Goal: Task Accomplishment & Management: Complete application form

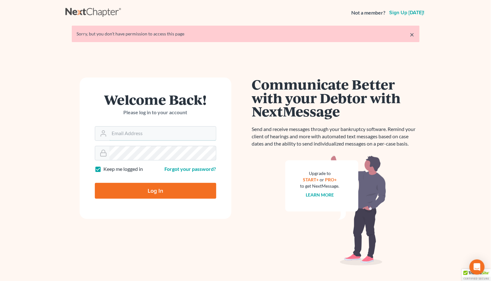
type input "[PERSON_NAME][EMAIL_ADDRESS][DOMAIN_NAME]"
click at [155, 191] on input "Log In" at bounding box center [155, 191] width 121 height 16
type input "Thinking..."
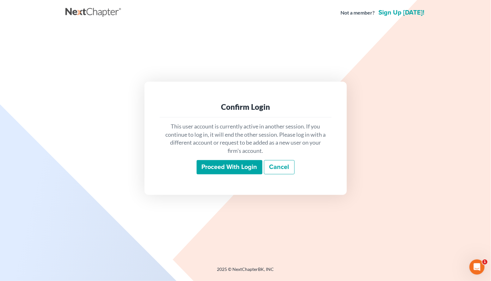
click at [228, 171] on input "Proceed with login" at bounding box center [230, 167] width 66 height 15
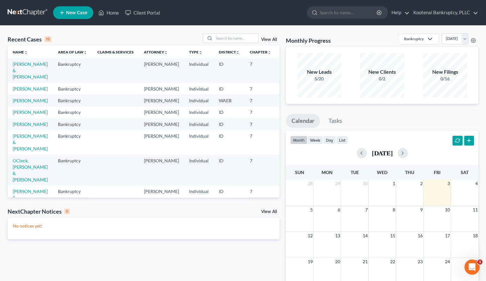
scroll to position [181, 0]
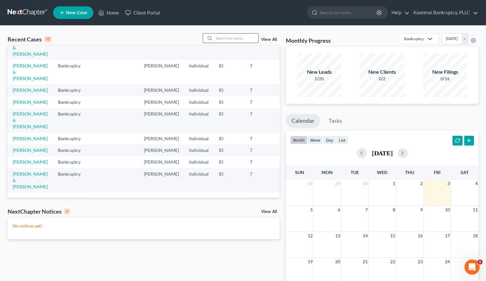
click at [223, 38] on input "search" at bounding box center [236, 37] width 44 height 9
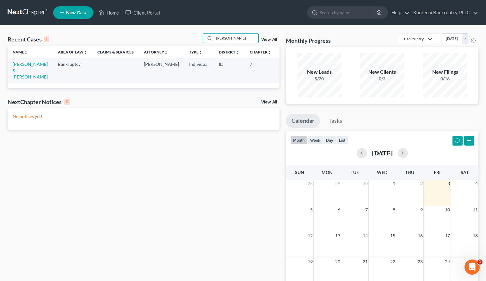
scroll to position [0, 0]
type input "cansino"
click at [24, 64] on link "Cansino, Donald & Aimee" at bounding box center [30, 70] width 35 height 18
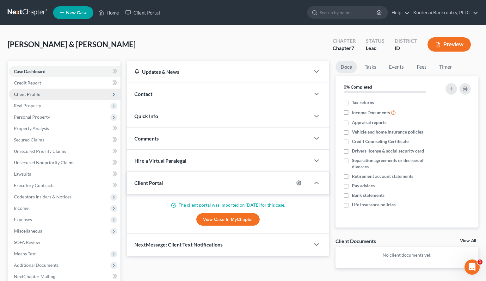
click at [32, 95] on span "Client Profile" at bounding box center [27, 93] width 26 height 5
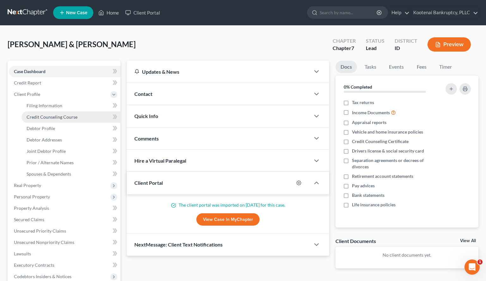
click at [46, 113] on link "Credit Counseling Course" at bounding box center [70, 116] width 99 height 11
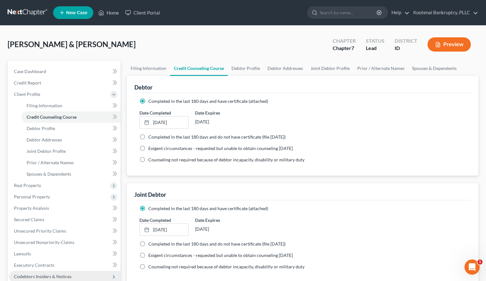
scroll to position [105, 0]
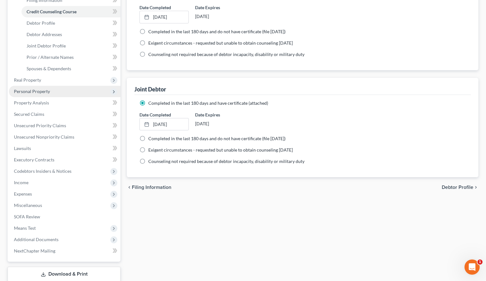
click at [25, 93] on span "Personal Property" at bounding box center [65, 91] width 112 height 11
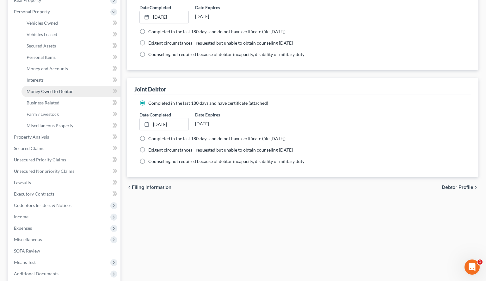
click at [46, 92] on span "Money Owed to Debtor" at bounding box center [50, 90] width 46 height 5
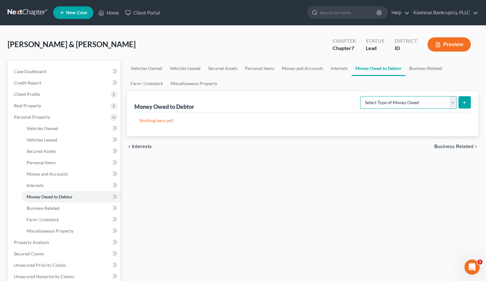
click at [452, 100] on select "Select Type of Money Owed Accounts Receivable Alimony Child Support Claims Agai…" at bounding box center [408, 102] width 97 height 13
click at [29, 172] on span "Money and Accounts" at bounding box center [47, 173] width 41 height 5
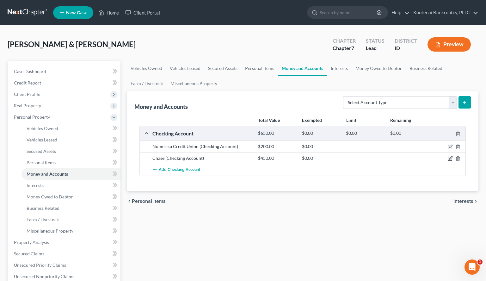
click at [448, 159] on icon "button" at bounding box center [450, 159] width 4 height 4
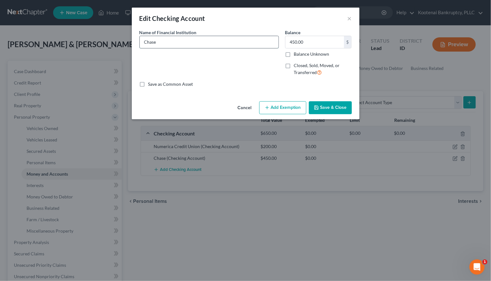
click at [162, 43] on input "Chase" at bounding box center [209, 42] width 139 height 12
type input "Chase 9226"
click at [277, 110] on button "Add Exemption" at bounding box center [282, 107] width 47 height 13
select select "2"
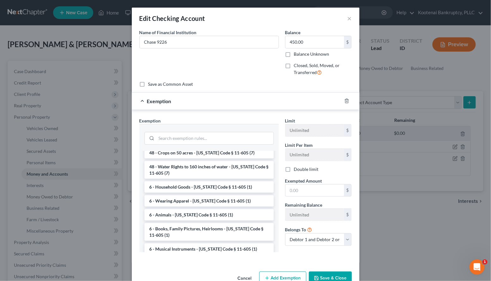
scroll to position [817, 0]
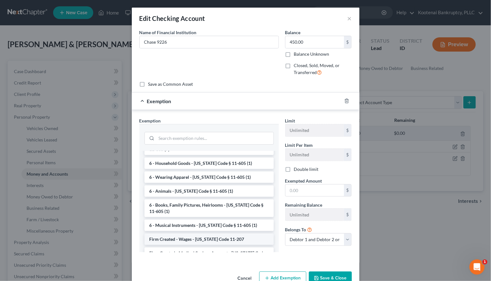
click at [185, 233] on li "Firm Created - Wages - Idaho Code 11-207" at bounding box center [208, 238] width 129 height 11
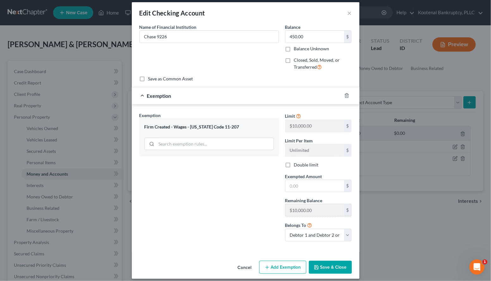
scroll to position [11, 0]
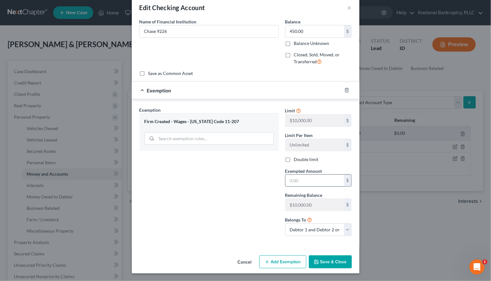
click at [292, 184] on input "text" at bounding box center [314, 180] width 58 height 12
type input "0"
drag, startPoint x: 231, startPoint y: 233, endPoint x: 235, endPoint y: 234, distance: 4.2
click at [231, 233] on div "Exemption Set must be selected for CA. Exemption * Firm Created - Wages - Idaho…" at bounding box center [209, 173] width 146 height 134
click at [326, 257] on button "Save & Close" at bounding box center [330, 261] width 43 height 13
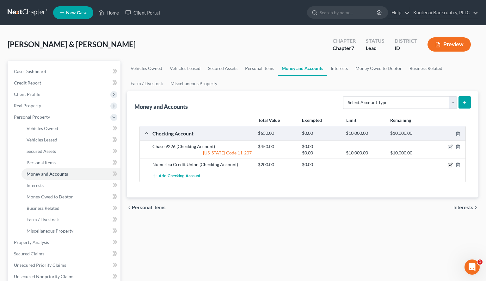
click at [451, 164] on icon "button" at bounding box center [449, 164] width 5 height 5
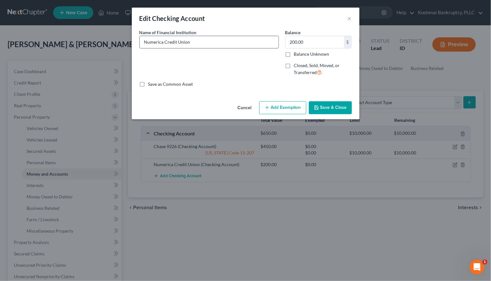
click at [194, 42] on input "Numerica Credit Union" at bounding box center [209, 42] width 139 height 12
type input "Numerica Credit Union 4008 10"
click at [287, 112] on button "Add Exemption" at bounding box center [282, 107] width 47 height 13
select select "2"
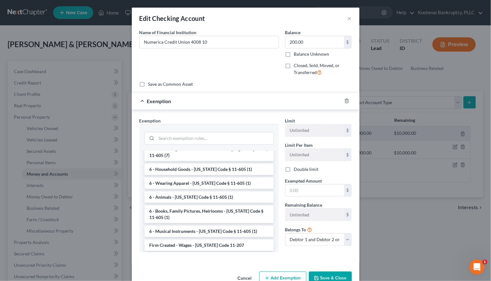
scroll to position [817, 0]
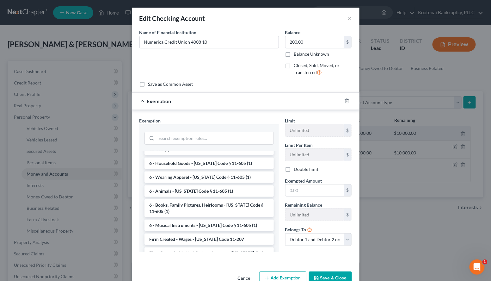
drag, startPoint x: 180, startPoint y: 208, endPoint x: 270, endPoint y: 208, distance: 89.1
click at [183, 233] on li "Firm Created - Wages - Idaho Code 11-207" at bounding box center [208, 238] width 129 height 11
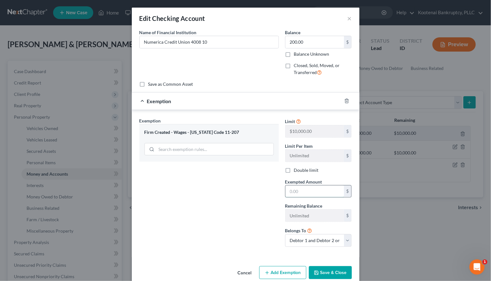
click at [293, 189] on input "text" at bounding box center [314, 191] width 58 height 12
type input "0"
drag, startPoint x: 258, startPoint y: 194, endPoint x: 258, endPoint y: 198, distance: 3.5
click at [258, 194] on div "Exemption Set must be selected for CA. Exemption * Firm Created - Wages - Idaho…" at bounding box center [209, 184] width 146 height 134
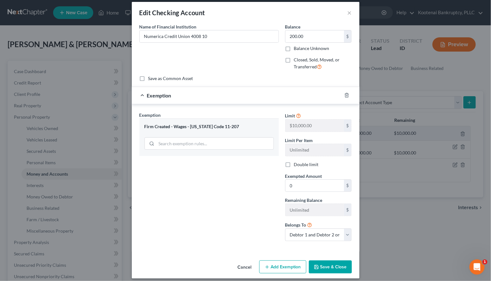
scroll to position [11, 0]
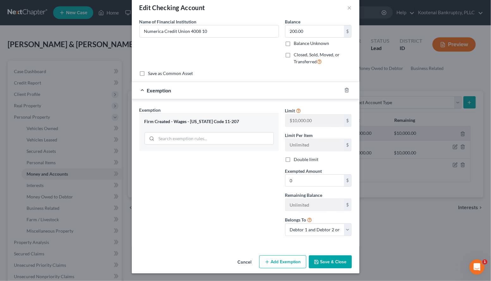
click at [330, 259] on button "Save & Close" at bounding box center [330, 261] width 43 height 13
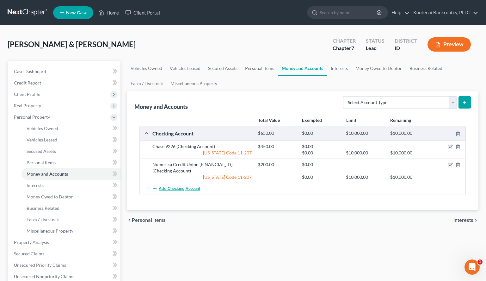
click at [176, 189] on span "Add Checking Account" at bounding box center [179, 188] width 41 height 5
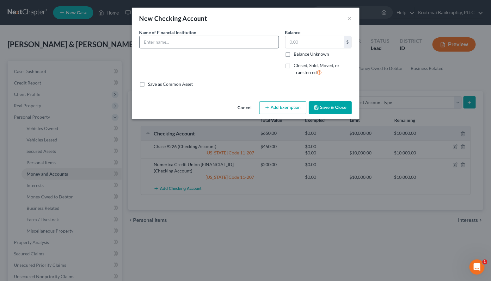
click at [146, 46] on input "text" at bounding box center [209, 42] width 139 height 12
type input "Numerica 9036 10"
click at [267, 106] on line "button" at bounding box center [267, 107] width 0 height 3
select select "2"
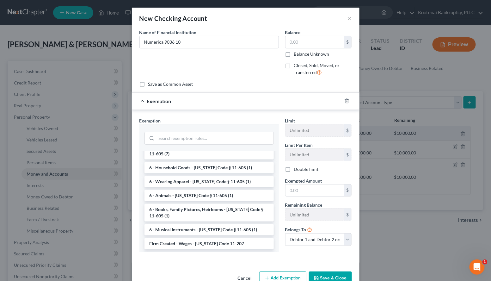
scroll to position [817, 0]
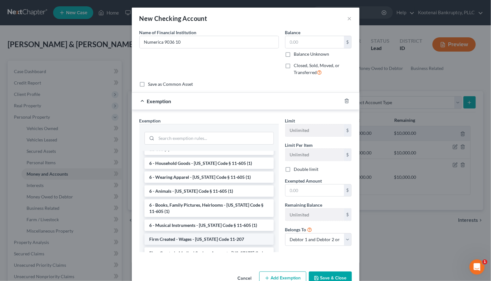
drag, startPoint x: 183, startPoint y: 207, endPoint x: 251, endPoint y: 203, distance: 68.4
click at [183, 233] on li "Firm Created - Wages - Idaho Code 11-207" at bounding box center [208, 238] width 129 height 11
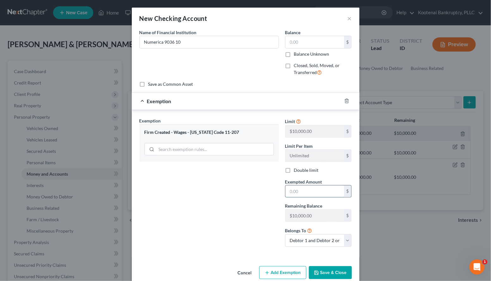
click at [310, 191] on input "text" at bounding box center [314, 191] width 58 height 12
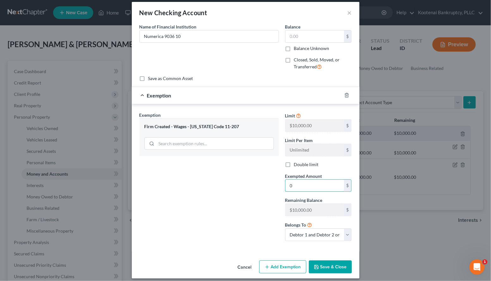
scroll to position [11, 0]
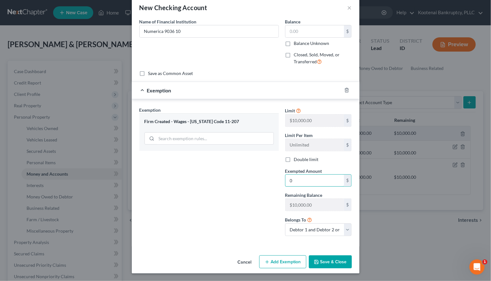
type input "0"
click at [148, 197] on div "Exemption Set must be selected for CA. Exemption * Firm Created - Wages - Idaho…" at bounding box center [209, 173] width 146 height 134
click at [318, 259] on button "Save & Close" at bounding box center [330, 261] width 43 height 13
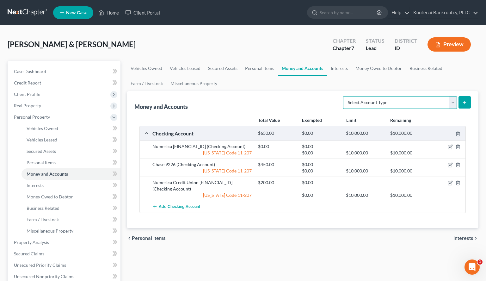
click at [452, 101] on select "Select Account Type Brokerage Cash on Hand Certificates of Deposit Checking Acc…" at bounding box center [400, 102] width 114 height 13
select select "savings"
click at [344, 96] on select "Select Account Type Brokerage Cash on Hand Certificates of Deposit Checking Acc…" at bounding box center [400, 102] width 114 height 13
click at [466, 104] on icon "submit" at bounding box center [464, 102] width 5 height 5
click at [36, 161] on span "Personal Items" at bounding box center [41, 162] width 29 height 5
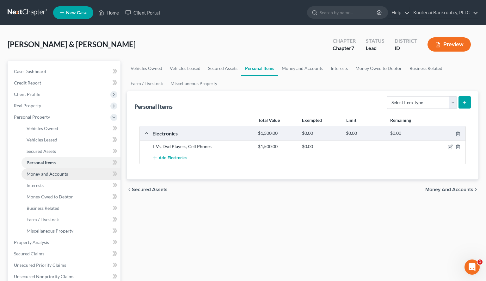
click at [42, 174] on span "Money and Accounts" at bounding box center [47, 173] width 41 height 5
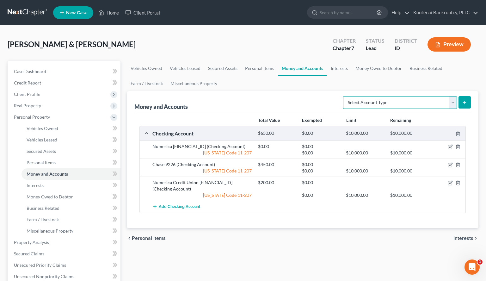
click at [454, 102] on select "Select Account Type Brokerage Cash on Hand Certificates of Deposit Checking Acc…" at bounding box center [400, 102] width 114 height 13
select select "savings"
click at [344, 96] on select "Select Account Type Brokerage Cash on Hand Certificates of Deposit Checking Acc…" at bounding box center [400, 102] width 114 height 13
click at [464, 101] on icon "submit" at bounding box center [464, 102] width 5 height 5
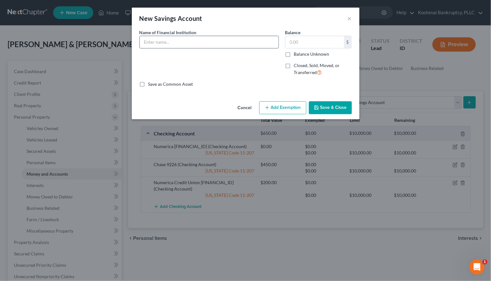
click at [141, 43] on input "text" at bounding box center [209, 42] width 139 height 12
type input "Numerica 9036 00"
click at [299, 40] on input "text" at bounding box center [314, 42] width 58 height 12
click at [278, 105] on button "Add Exemption" at bounding box center [282, 107] width 47 height 13
select select "2"
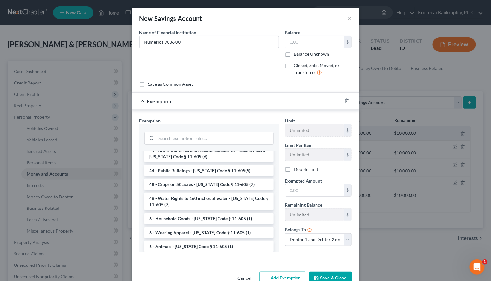
scroll to position [838, 0]
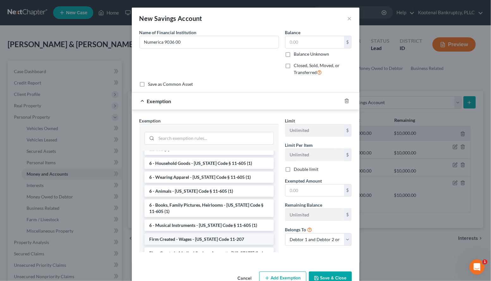
click at [180, 233] on li "Firm Created - Wages - Idaho Code 11-207" at bounding box center [208, 238] width 129 height 11
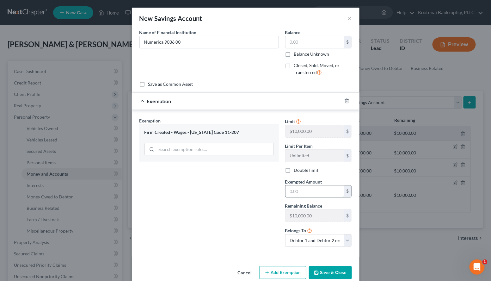
drag, startPoint x: 288, startPoint y: 191, endPoint x: 291, endPoint y: 194, distance: 4.0
click at [291, 194] on input "text" at bounding box center [314, 191] width 58 height 12
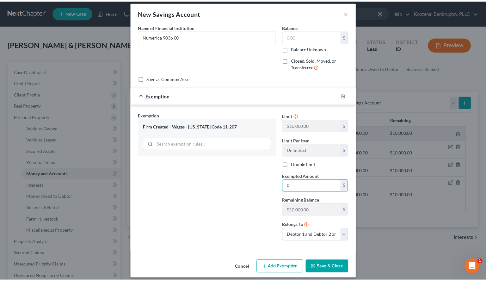
scroll to position [11, 0]
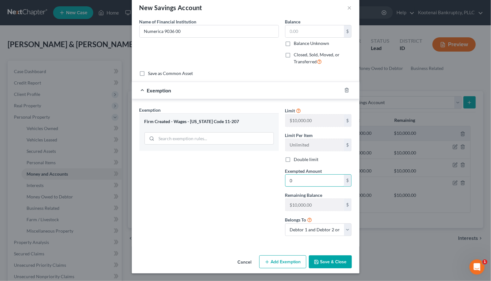
type input "0"
drag, startPoint x: 251, startPoint y: 222, endPoint x: 253, endPoint y: 226, distance: 4.1
click at [252, 225] on div "Exemption Set must be selected for CA. Exemption * Firm Created - Wages - Idaho…" at bounding box center [209, 173] width 146 height 134
click at [333, 258] on button "Save & Close" at bounding box center [330, 261] width 43 height 13
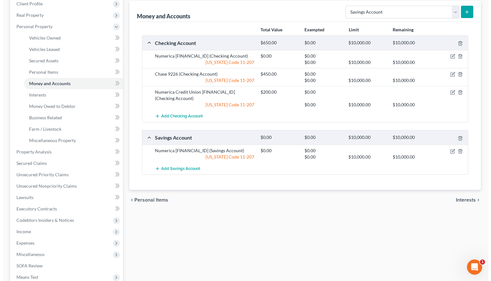
scroll to position [105, 0]
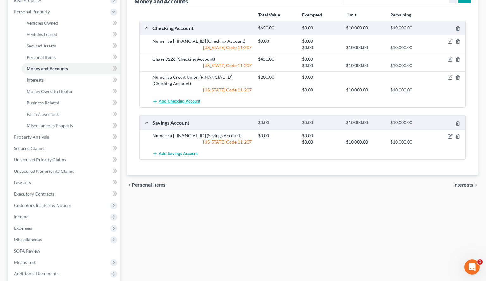
click at [164, 100] on span "Add Checking Account" at bounding box center [179, 101] width 41 height 5
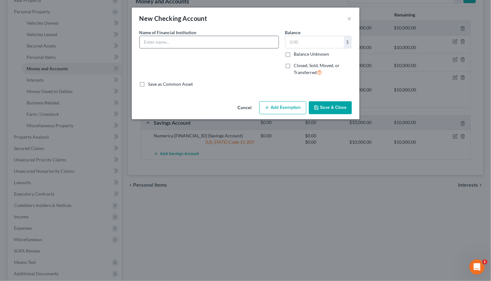
click at [148, 43] on input "text" at bounding box center [209, 42] width 139 height 12
click at [165, 40] on input "Numerica 11" at bounding box center [209, 42] width 139 height 12
click at [167, 41] on input "Numerica 93611" at bounding box center [209, 42] width 139 height 12
click at [174, 40] on input "Numerica 903611" at bounding box center [209, 42] width 139 height 12
type input "Numerica 9036 11"
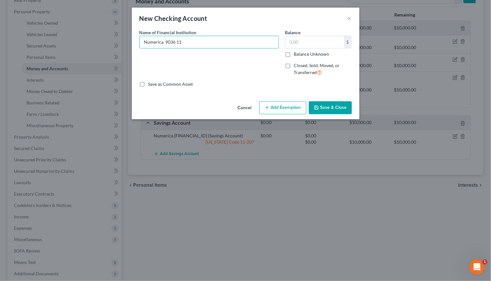
click at [283, 112] on button "Add Exemption" at bounding box center [282, 107] width 47 height 13
select select "2"
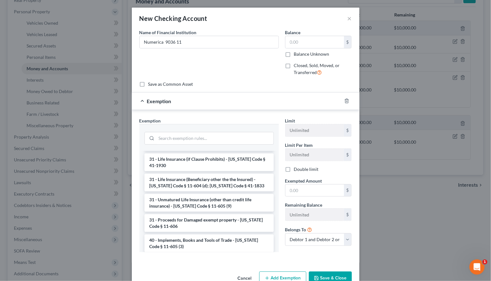
scroll to position [817, 0]
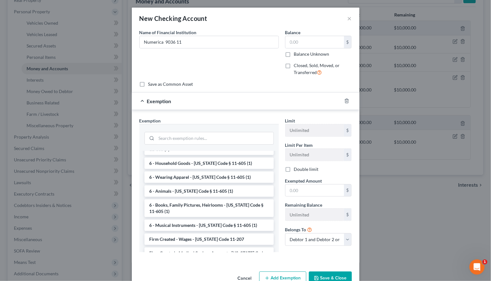
drag, startPoint x: 166, startPoint y: 207, endPoint x: 198, endPoint y: 204, distance: 32.1
click at [166, 233] on li "Firm Created - Wages - Idaho Code 11-207" at bounding box center [208, 238] width 129 height 11
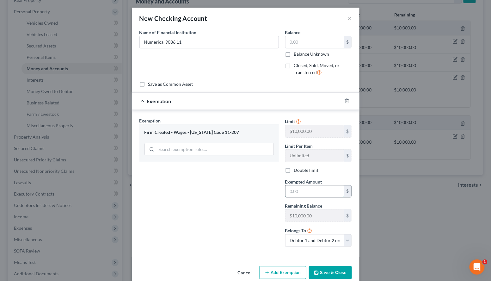
click at [309, 190] on input "text" at bounding box center [314, 191] width 58 height 12
type input "0"
drag, startPoint x: 155, startPoint y: 213, endPoint x: 165, endPoint y: 213, distance: 10.1
click at [155, 213] on div "Exemption Set must be selected for CA. Exemption * Firm Created - Wages - Idaho…" at bounding box center [209, 184] width 146 height 134
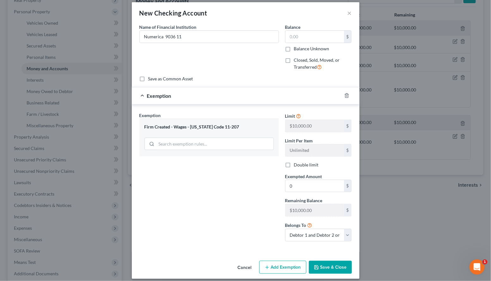
scroll to position [11, 0]
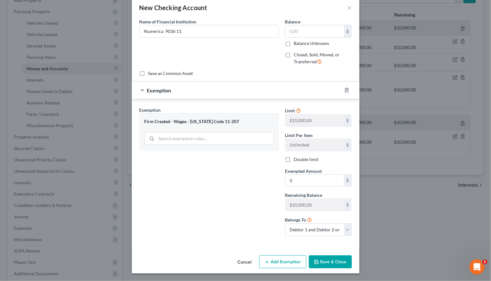
click at [339, 258] on button "Save & Close" at bounding box center [330, 261] width 43 height 13
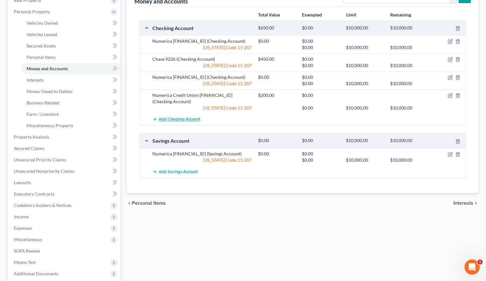
click at [182, 117] on span "Add Checking Account" at bounding box center [179, 119] width 41 height 5
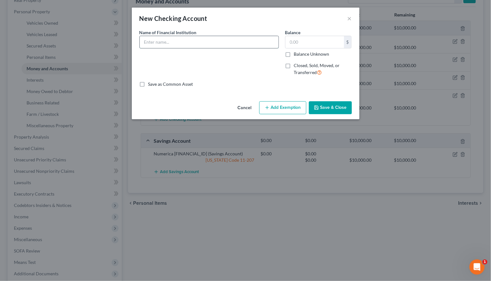
click at [148, 45] on input "text" at bounding box center [209, 42] width 139 height 12
type input "OnePay 0541"
click at [298, 108] on button "Add Exemption" at bounding box center [282, 107] width 47 height 13
select select "2"
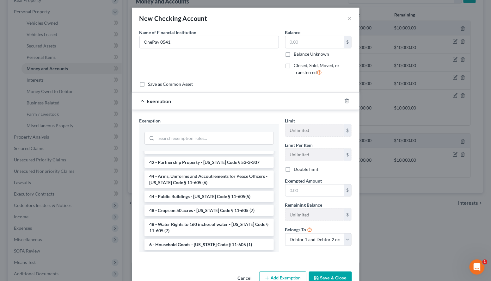
scroll to position [817, 0]
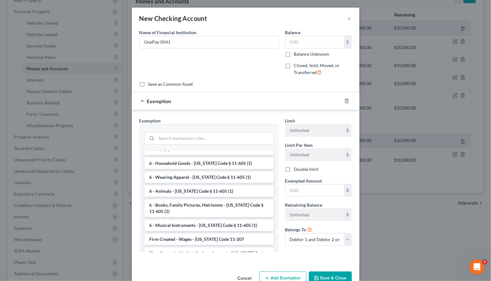
drag, startPoint x: 180, startPoint y: 209, endPoint x: 267, endPoint y: 213, distance: 87.0
click at [182, 233] on li "Firm Created - Wages - Idaho Code 11-207" at bounding box center [208, 238] width 129 height 11
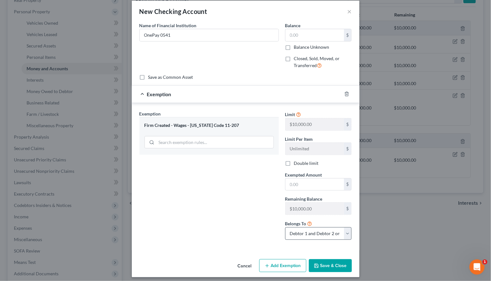
scroll to position [11, 0]
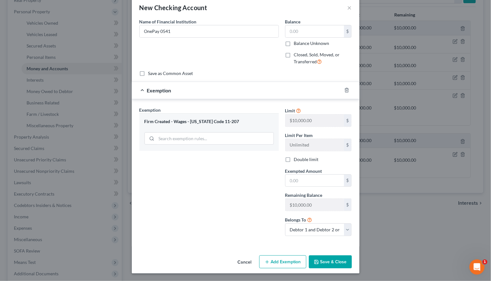
click at [326, 258] on button "Save & Close" at bounding box center [330, 261] width 43 height 13
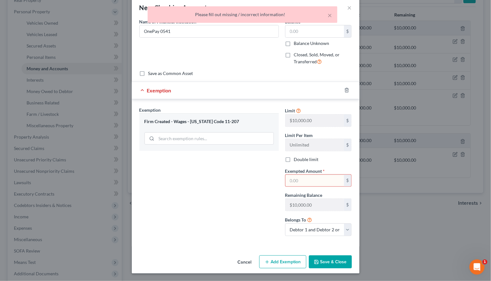
click at [288, 181] on input "text" at bounding box center [314, 180] width 58 height 12
type input "0"
click at [254, 228] on div "Exemption Set must be selected for CA. Exemption * Firm Created - Wages - Idaho…" at bounding box center [209, 173] width 146 height 134
click at [322, 257] on button "Save & Close" at bounding box center [330, 261] width 43 height 13
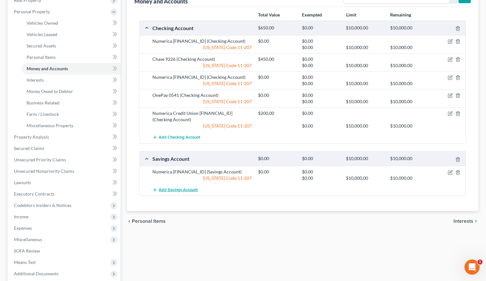
click at [177, 190] on span "Add Savings Account" at bounding box center [178, 189] width 39 height 5
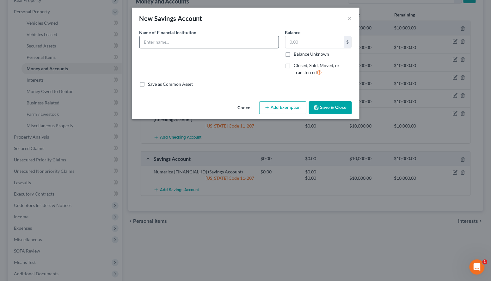
click at [144, 40] on input "text" at bounding box center [209, 42] width 139 height 12
type input "OnePay 0542"
click at [286, 110] on button "Add Exemption" at bounding box center [282, 107] width 47 height 13
select select "2"
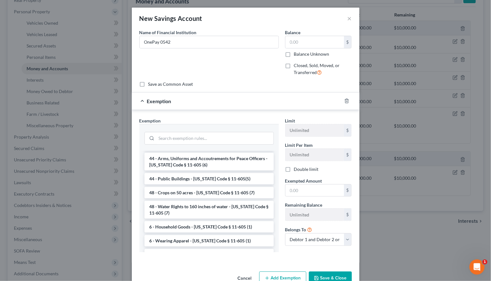
scroll to position [838, 0]
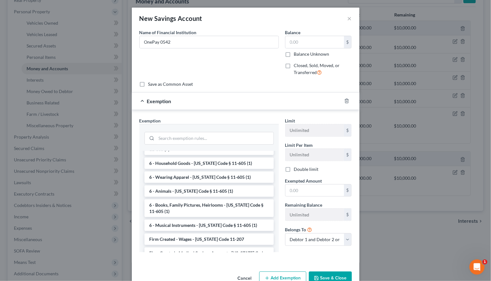
drag, startPoint x: 188, startPoint y: 207, endPoint x: 213, endPoint y: 204, distance: 24.5
click at [188, 233] on li "Firm Created - Wages - Idaho Code 11-207" at bounding box center [208, 238] width 129 height 11
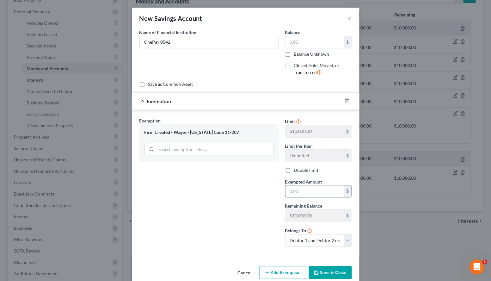
click at [288, 191] on input "text" at bounding box center [314, 191] width 58 height 12
type input "0"
drag, startPoint x: 177, startPoint y: 198, endPoint x: 210, endPoint y: 204, distance: 34.0
click at [178, 199] on div "Exemption Set must be selected for CA. Exemption * Firm Created - Wages - Idaho…" at bounding box center [209, 184] width 146 height 134
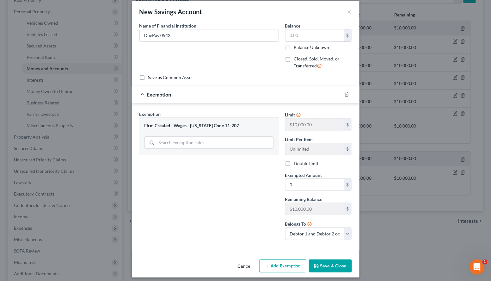
scroll to position [11, 0]
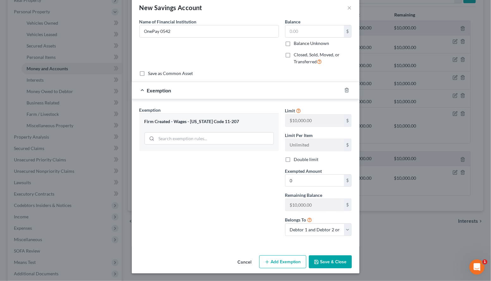
click at [334, 258] on button "Save & Close" at bounding box center [330, 261] width 43 height 13
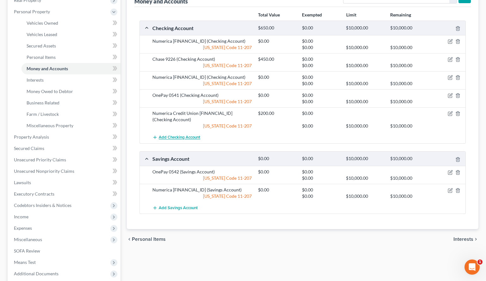
click at [186, 137] on span "Add Checking Account" at bounding box center [179, 137] width 41 height 5
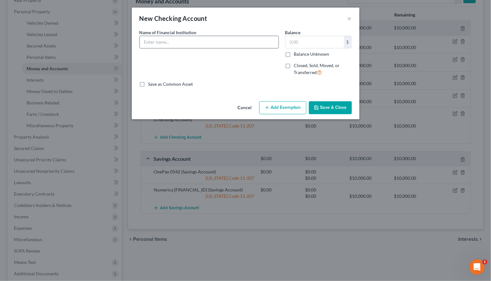
click at [148, 44] on input "text" at bounding box center [209, 42] width 139 height 12
type input "Venmo"
click at [324, 105] on button "Save & Close" at bounding box center [330, 107] width 43 height 13
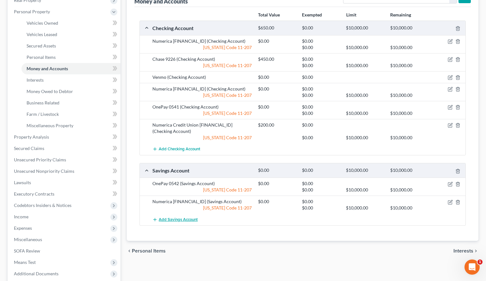
click at [171, 220] on span "Add Savings Account" at bounding box center [178, 219] width 39 height 5
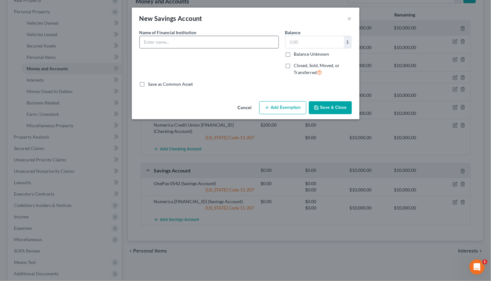
click at [159, 43] on input "text" at bounding box center [209, 42] width 139 height 12
type input "Q"
click at [144, 42] on input "wells Fargo 9387" at bounding box center [209, 42] width 139 height 12
type input "Wells Fargo 9387"
click at [269, 108] on icon "button" at bounding box center [266, 107] width 5 height 5
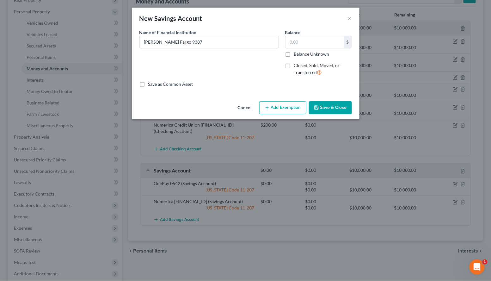
select select "2"
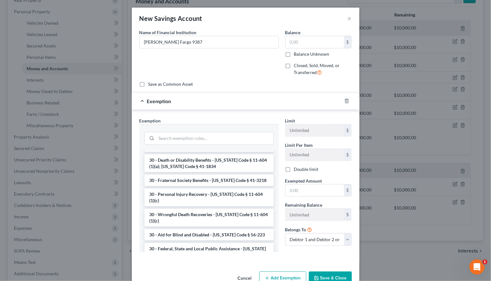
scroll to position [838, 0]
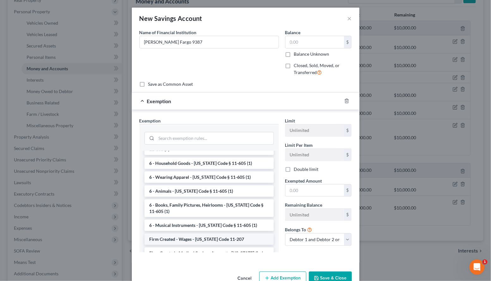
drag, startPoint x: 178, startPoint y: 208, endPoint x: 217, endPoint y: 202, distance: 39.3
click at [179, 233] on li "Firm Created - Wages - Idaho Code 11-207" at bounding box center [208, 238] width 129 height 11
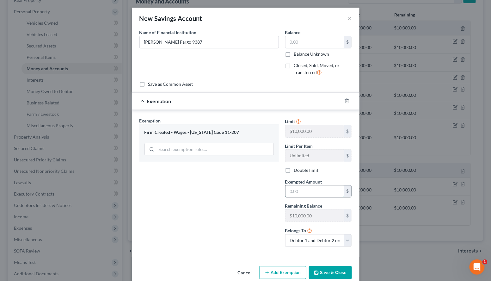
click at [301, 191] on input "text" at bounding box center [314, 191] width 58 height 12
type input "0"
click at [231, 211] on div "Exemption Set must be selected for CA. Exemption * Firm Created - Wages - Idaho…" at bounding box center [209, 184] width 146 height 134
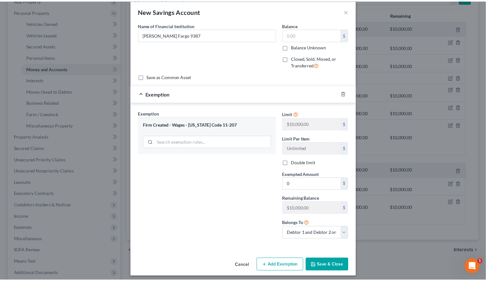
scroll to position [11, 0]
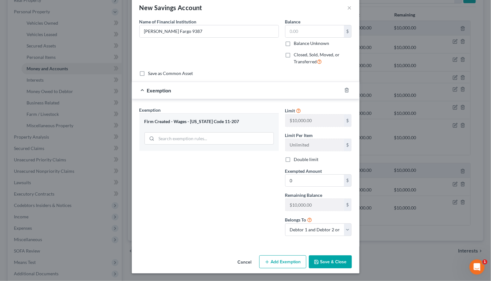
click at [329, 260] on button "Save & Close" at bounding box center [330, 261] width 43 height 13
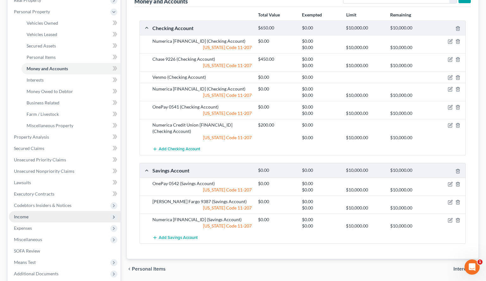
click at [11, 216] on span "Income" at bounding box center [65, 216] width 112 height 11
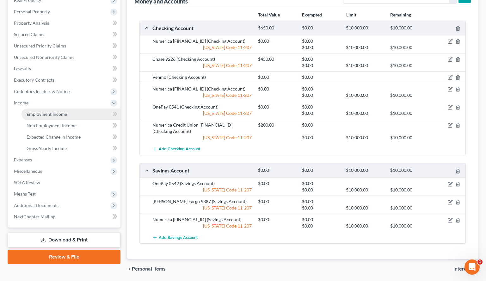
click at [31, 118] on link "Employment Income" at bounding box center [70, 113] width 99 height 11
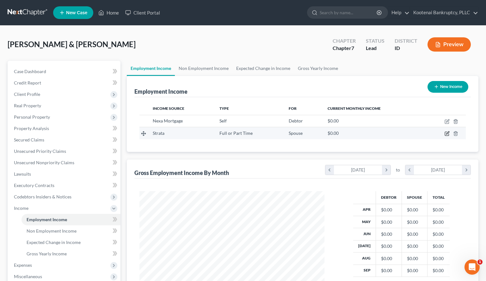
click at [447, 133] on icon "button" at bounding box center [447, 132] width 3 height 3
select select "0"
select select "1"
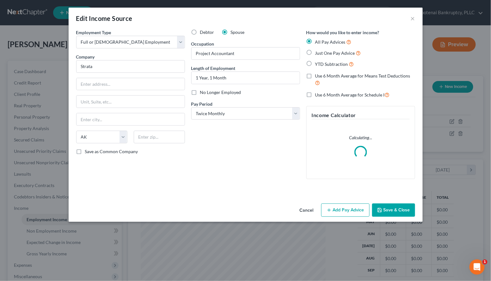
scroll to position [113, 200]
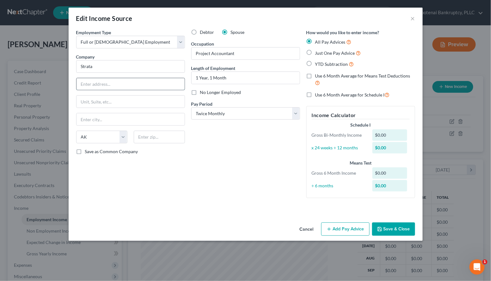
click at [85, 84] on input "text" at bounding box center [130, 84] width 108 height 12
type input "[STREET_ADDRESS]"
click at [133, 135] on div at bounding box center [160, 137] width 58 height 13
click at [137, 135] on input "text" at bounding box center [159, 137] width 51 height 13
type input "83709"
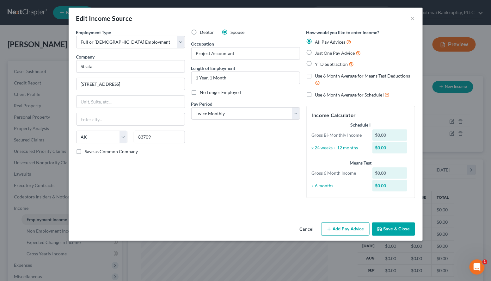
click at [139, 179] on div "Employment Type * Select Full or Part Time Employment Self Employment Company *…" at bounding box center [130, 116] width 115 height 174
type input "Boise"
select select "13"
click at [349, 230] on button "Add Pay Advice" at bounding box center [345, 228] width 48 height 13
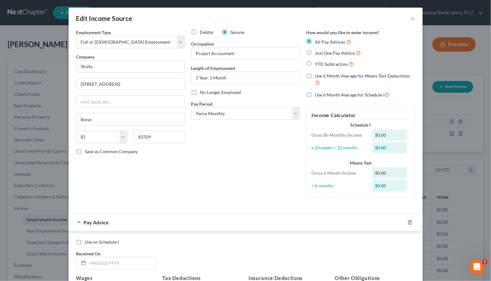
scroll to position [174, 0]
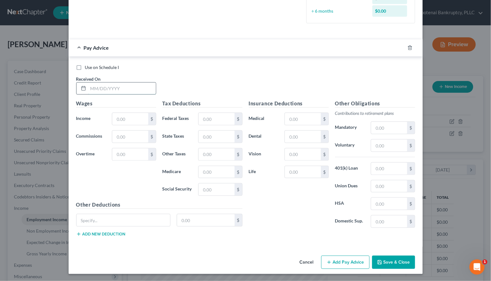
click at [94, 92] on input "text" at bounding box center [122, 88] width 68 height 12
type input "[DATE]"
click at [120, 117] on input "text" at bounding box center [130, 119] width 36 height 12
type input "1,840.00"
click at [123, 151] on input "text" at bounding box center [130, 154] width 36 height 12
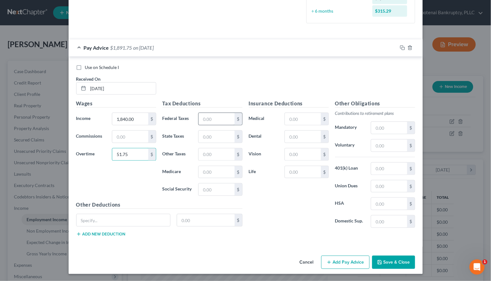
type input "51.75"
click at [201, 121] on input "text" at bounding box center [216, 119] width 36 height 12
type input "44.29"
click at [210, 189] on input "text" at bounding box center [216, 189] width 36 height 12
type input "99.00"
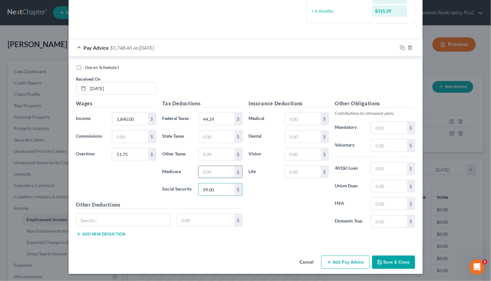
click at [209, 173] on input "text" at bounding box center [216, 172] width 36 height 12
type input "23.15"
click at [209, 136] on input "text" at bounding box center [216, 137] width 36 height 12
type input "27.00"
click at [294, 119] on input "text" at bounding box center [303, 119] width 36 height 12
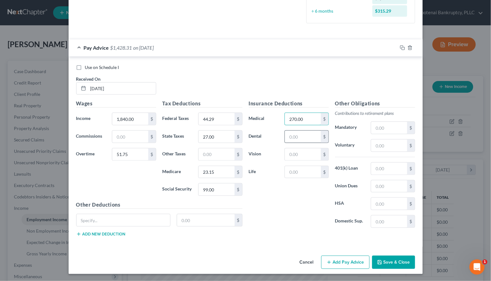
type input "270.00"
click at [295, 136] on input "text" at bounding box center [303, 137] width 36 height 12
type input "15.00"
click at [294, 154] on input "text" at bounding box center [303, 154] width 36 height 12
type input "10.00"
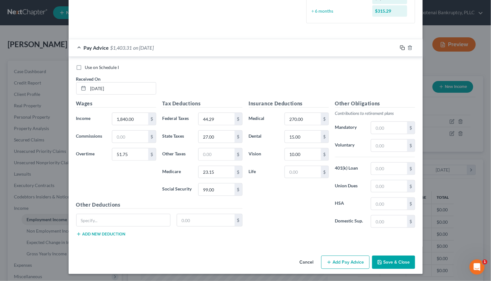
click at [400, 48] on icon "button" at bounding box center [402, 47] width 5 height 5
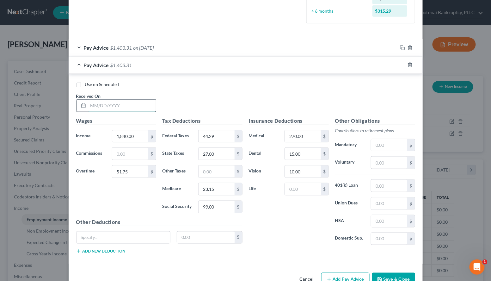
click at [96, 107] on input "text" at bounding box center [122, 106] width 68 height 12
type input "[DATE]"
click at [109, 136] on div "1,840.00 $" at bounding box center [134, 136] width 50 height 13
type input "1,776.75"
type input "189.75"
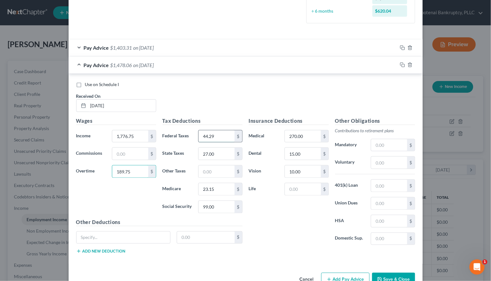
click at [213, 137] on input "44.29" at bounding box center [216, 136] width 36 height 12
type input "51.77"
click at [218, 203] on input "99.00" at bounding box center [216, 207] width 36 height 12
type input "103.63"
click at [214, 189] on input "23.15" at bounding box center [216, 189] width 36 height 12
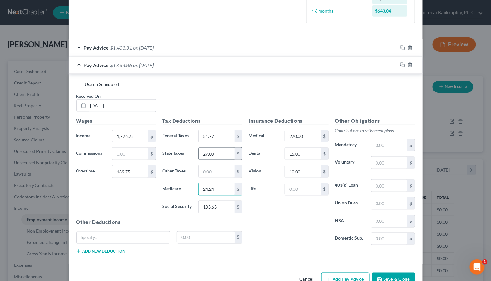
type input "24.24"
click at [214, 152] on input "27.00" at bounding box center [216, 154] width 36 height 12
type input "31.00"
click at [400, 64] on icon "button" at bounding box center [402, 64] width 5 height 5
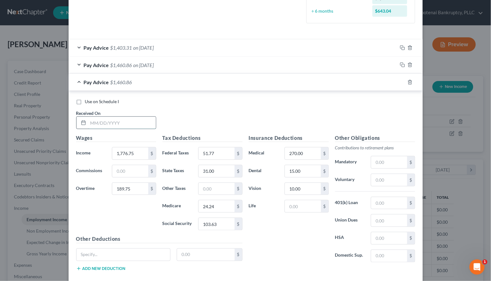
click at [103, 120] on input "text" at bounding box center [122, 123] width 68 height 12
type input "[DATE]"
click at [119, 153] on input "1,776.75" at bounding box center [130, 153] width 36 height 12
type input "1,840.00"
click at [133, 186] on input "189.75" at bounding box center [130, 189] width 36 height 12
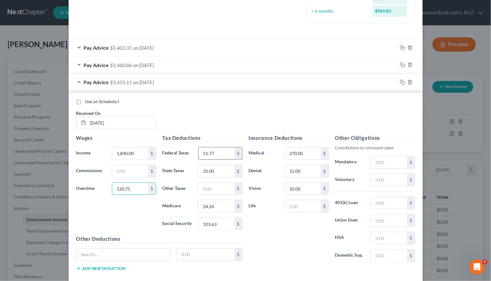
type input "120.75"
click at [219, 153] on input "51.77" at bounding box center [216, 153] width 36 height 12
type input "51.19"
click at [218, 223] on input "103.63" at bounding box center [216, 224] width 36 height 12
type input "103.27"
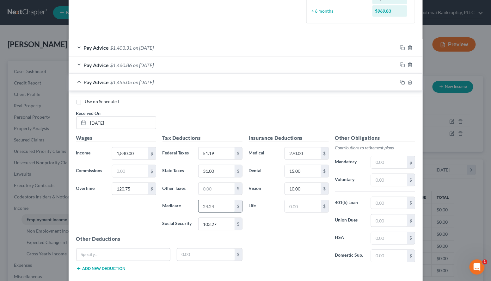
click at [213, 204] on input "24.24" at bounding box center [216, 206] width 36 height 12
type input "24.15"
drag, startPoint x: 401, startPoint y: 82, endPoint x: 378, endPoint y: 87, distance: 23.5
click at [400, 82] on icon "button" at bounding box center [402, 82] width 5 height 5
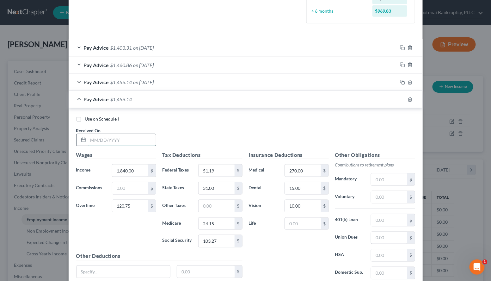
click at [92, 139] on input "text" at bounding box center [122, 140] width 68 height 12
type input "[DATE]"
click at [130, 169] on input "1,840.00" at bounding box center [130, 170] width 36 height 12
type input "1,817.00"
click at [137, 206] on input "120.75" at bounding box center [130, 206] width 36 height 12
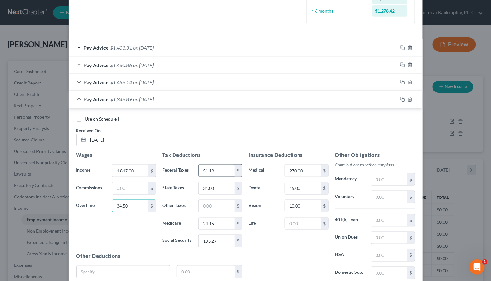
type input "34.50"
click at [213, 170] on input "51.19" at bounding box center [216, 170] width 36 height 12
type input "40.27"
click at [217, 236] on input "103.27" at bounding box center [216, 241] width 36 height 12
type input "96.51"
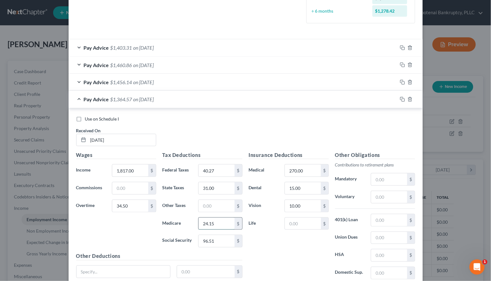
click at [221, 225] on input "24.15" at bounding box center [216, 223] width 36 height 12
type input "22.57"
click at [215, 189] on input "31.00" at bounding box center [216, 188] width 36 height 12
type input "25.00"
click at [400, 101] on div at bounding box center [409, 99] width 25 height 10
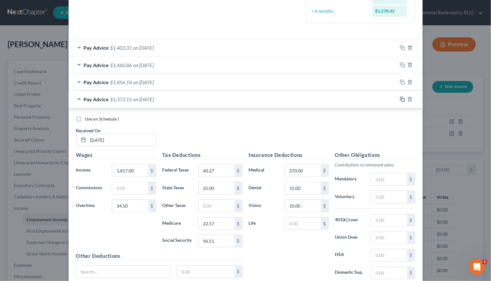
click at [400, 99] on icon "button" at bounding box center [402, 99] width 5 height 5
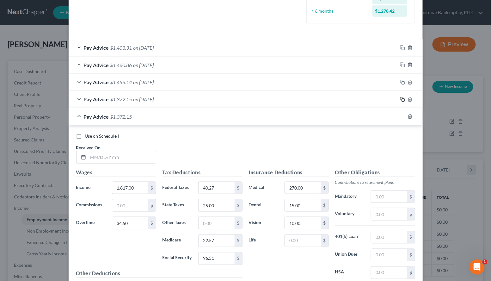
scroll to position [243, 0]
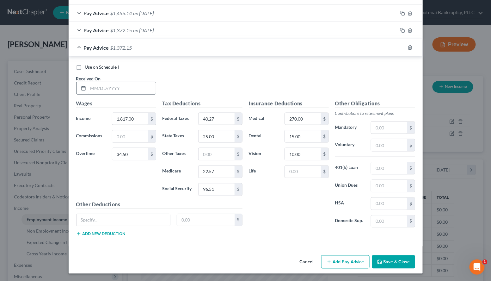
click at [93, 90] on input "text" at bounding box center [122, 88] width 68 height 12
type input "[DATE]"
type input "1,840.00"
type input "86.25"
click at [218, 123] on input "40.27" at bounding box center [216, 119] width 36 height 12
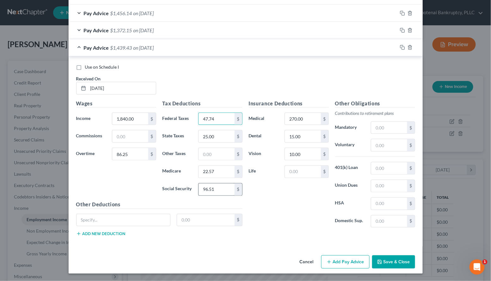
type input "47.74"
click at [223, 189] on input "96.51" at bounding box center [216, 189] width 36 height 12
type input "101.14"
click at [216, 172] on input "22.57" at bounding box center [216, 172] width 36 height 12
type input "23.65"
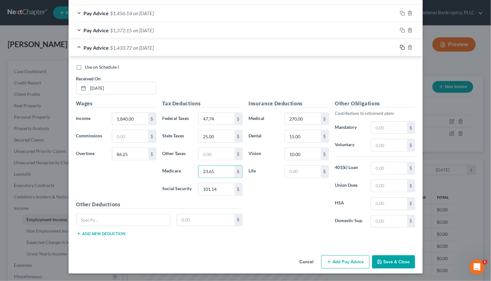
click at [401, 47] on icon "button" at bounding box center [402, 47] width 5 height 5
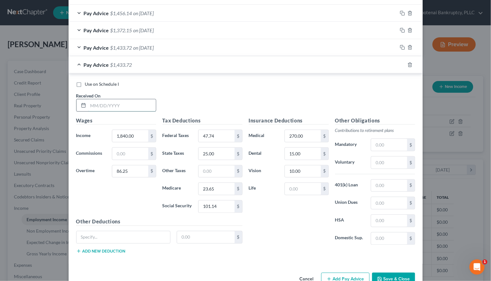
click at [110, 106] on input "text" at bounding box center [122, 105] width 68 height 12
type input "[DATE]"
click at [131, 171] on input "86.25" at bounding box center [130, 171] width 36 height 12
type input "112.13"
click at [208, 135] on input "47.74" at bounding box center [216, 136] width 36 height 12
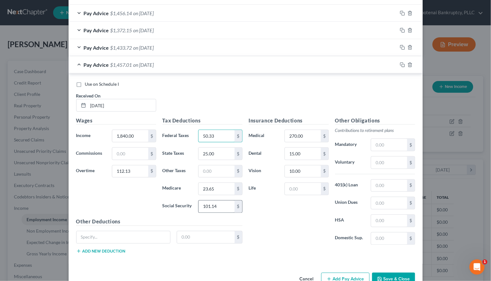
type input "50.33"
click at [216, 207] on input "101.14" at bounding box center [216, 206] width 36 height 12
type input "102.74"
click at [214, 191] on input "23.65" at bounding box center [216, 189] width 36 height 12
type input "24.03"
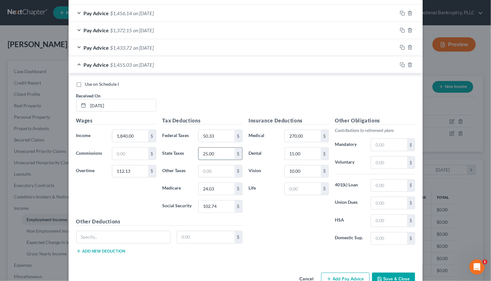
click at [221, 155] on input "25.00" at bounding box center [216, 154] width 36 height 12
type input "30.00"
click at [400, 64] on icon "button" at bounding box center [402, 64] width 5 height 5
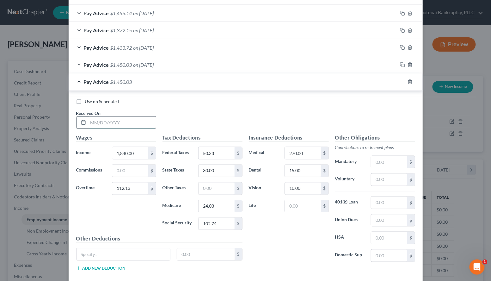
click at [98, 125] on input "text" at bounding box center [122, 123] width 68 height 12
type input "[DATE]"
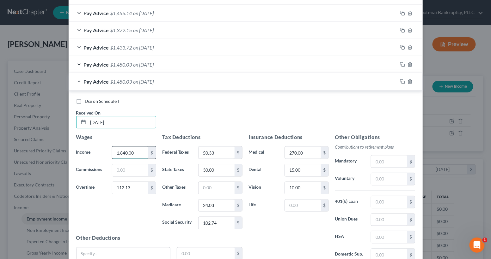
click at [135, 154] on input "1,840.00" at bounding box center [130, 153] width 36 height 12
type input "1,673.25"
click at [137, 189] on input "112.13" at bounding box center [130, 188] width 36 height 12
type input "34.50"
type input "1,857.25"
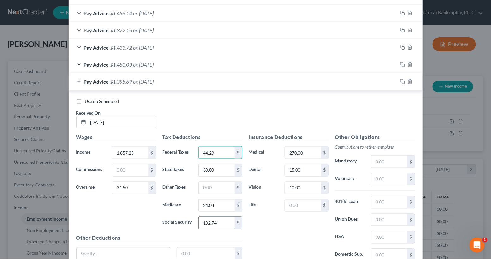
type input "44.29"
click at [214, 221] on input "102.74" at bounding box center [216, 223] width 36 height 12
type input "99.00"
click at [214, 206] on input "24.03" at bounding box center [216, 206] width 36 height 12
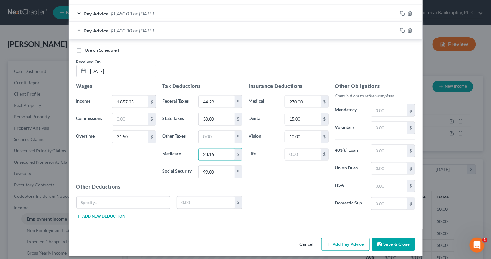
scroll to position [299, 0]
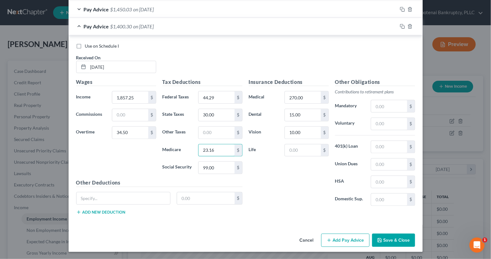
type input "23.16"
type input "23.00"
click at [400, 28] on icon "button" at bounding box center [402, 26] width 5 height 5
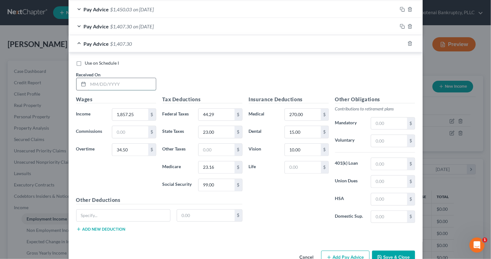
click at [114, 87] on input "text" at bounding box center [122, 84] width 68 height 12
type input "[DATE]"
type input "1,840.00"
click at [126, 151] on input "34.50" at bounding box center [130, 150] width 36 height 12
type input "25.88"
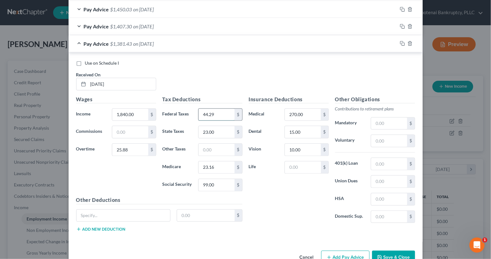
click at [216, 115] on input "44.29" at bounding box center [216, 115] width 36 height 12
type input "41.70"
click at [215, 188] on input "99.00" at bounding box center [216, 185] width 36 height 12
type input "97.39"
click at [214, 169] on input "23.16" at bounding box center [216, 168] width 36 height 12
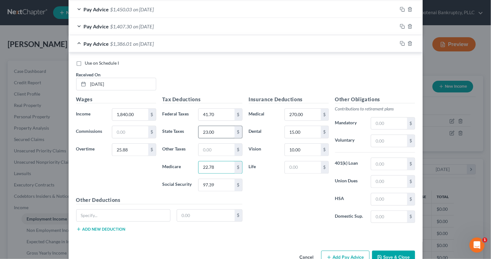
type input "22.78"
click at [217, 135] on input "23.00" at bounding box center [216, 132] width 36 height 12
type input "22.00"
click at [401, 45] on icon "button" at bounding box center [402, 43] width 5 height 5
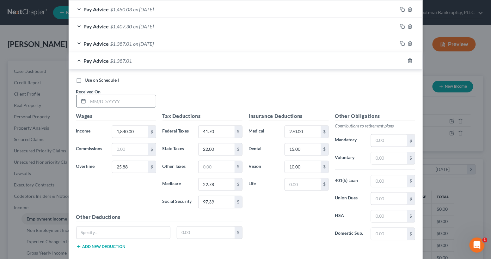
click at [113, 103] on input "text" at bounding box center [122, 101] width 68 height 12
type input "[DATE]"
click at [120, 129] on input "1,840.00" at bounding box center [130, 132] width 36 height 12
click at [132, 136] on input "1,656.00" at bounding box center [130, 132] width 36 height 12
type input "1,840.00"
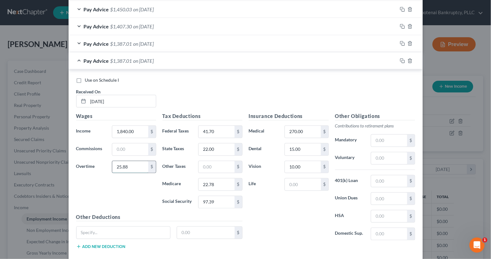
click at [126, 167] on input "25.88" at bounding box center [130, 167] width 36 height 12
click at [217, 133] on input "41.70" at bounding box center [216, 132] width 36 height 12
type input "39.12"
type input "95.79"
click at [222, 192] on div "Tax Deductions Federal Taxes 39.12 $ State Taxes 22.00 $ Other Taxes $ Medicare…" at bounding box center [202, 163] width 86 height 101
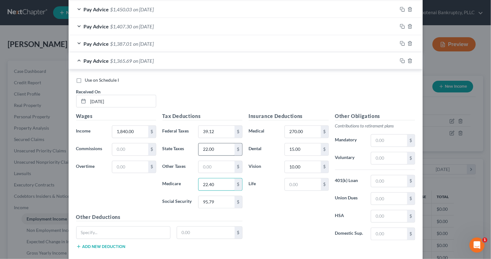
type input "22.40"
click at [211, 152] on input "22.00" at bounding box center [216, 150] width 36 height 12
type input "21.00"
click at [400, 61] on icon "button" at bounding box center [402, 60] width 5 height 5
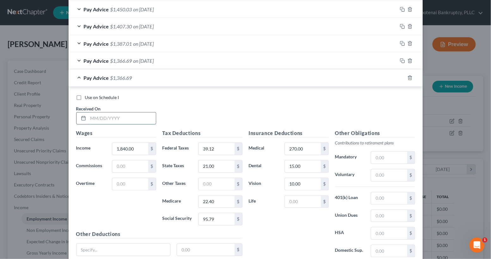
click at [100, 121] on input "text" at bounding box center [122, 119] width 68 height 12
type input "[DATE]"
type input "1,748.00"
click at [123, 187] on input "text" at bounding box center [130, 185] width 36 height 12
type input "51.75"
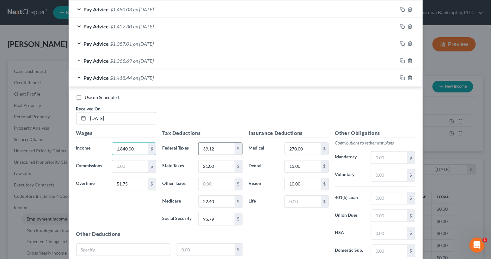
type input "1,840.00"
type input "44.29"
click at [206, 219] on input "95.79" at bounding box center [216, 220] width 36 height 12
type input "99.00"
click at [205, 204] on input "22.40" at bounding box center [216, 202] width 36 height 12
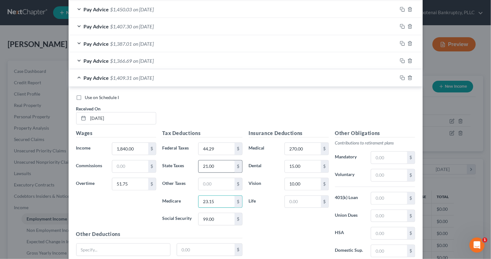
type input "23.15"
click at [210, 168] on input "21.00" at bounding box center [216, 167] width 36 height 12
type input "23.00"
click at [402, 77] on rect "button" at bounding box center [403, 78] width 3 height 3
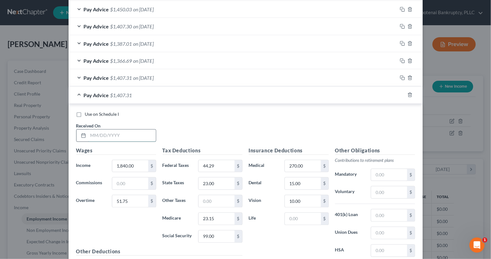
click at [126, 138] on input "text" at bounding box center [122, 136] width 68 height 12
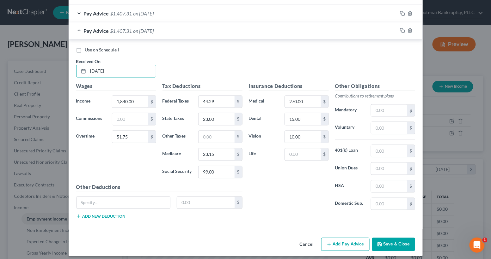
scroll to position [367, 0]
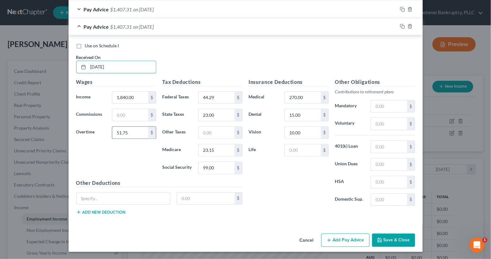
type input "[DATE]"
click at [136, 136] on input "51.75" at bounding box center [130, 133] width 36 height 12
type input "232.88"
click at [218, 100] on input "44.29" at bounding box center [216, 98] width 36 height 12
type input "62.40"
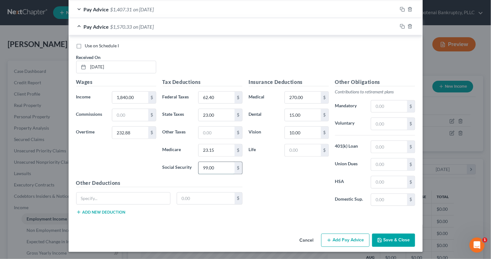
click at [216, 167] on input "99.00" at bounding box center [216, 168] width 36 height 12
type input "110.23"
click at [211, 152] on input "23.15" at bounding box center [216, 151] width 36 height 12
type input "25.78"
click at [216, 118] on input "23.00" at bounding box center [216, 115] width 36 height 12
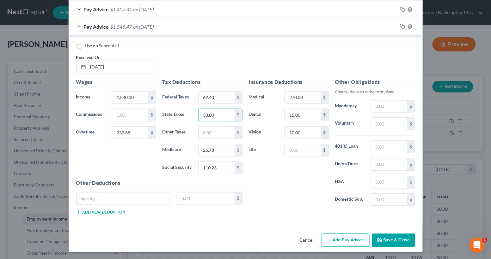
type input "33.00"
click at [400, 25] on icon "button" at bounding box center [402, 26] width 5 height 5
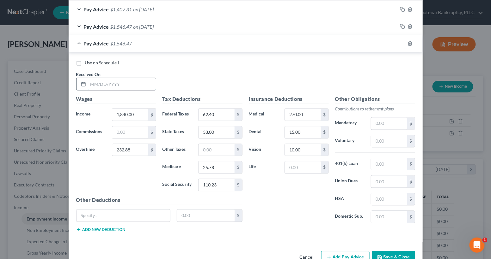
click at [121, 88] on input "text" at bounding box center [122, 84] width 68 height 12
type input "[DATE]"
click at [137, 116] on input "1,840.00" at bounding box center [130, 115] width 36 height 12
type input "1,844.50"
click at [127, 151] on input "232.88" at bounding box center [130, 150] width 36 height 12
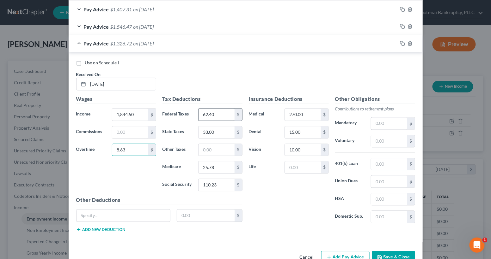
type input "8.63"
click at [212, 112] on input "62.40" at bounding box center [216, 115] width 36 height 12
type input "40.43"
click at [220, 185] on input "110.23" at bounding box center [216, 185] width 36 height 12
type input "96.61"
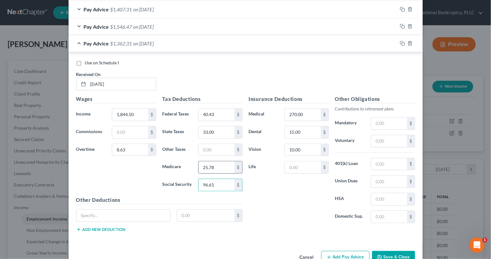
click at [225, 170] on input "25.78" at bounding box center [216, 168] width 36 height 12
type input "22.59"
click at [212, 134] on input "33.00" at bounding box center [216, 133] width 36 height 12
type input "21.00"
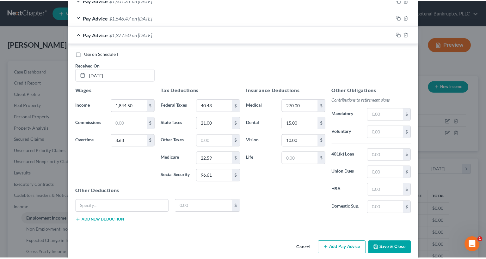
scroll to position [385, 0]
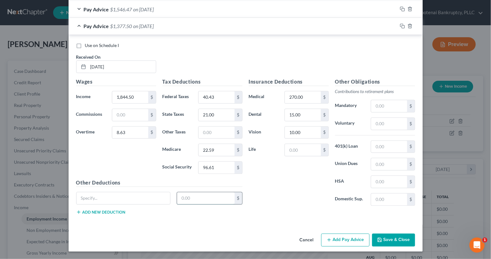
click at [184, 203] on input "text" at bounding box center [206, 199] width 58 height 12
type input "150.00"
click at [82, 201] on input "text" at bounding box center [123, 199] width 94 height 12
type input "Loan repayment"
click at [383, 237] on button "Save & Close" at bounding box center [393, 240] width 43 height 13
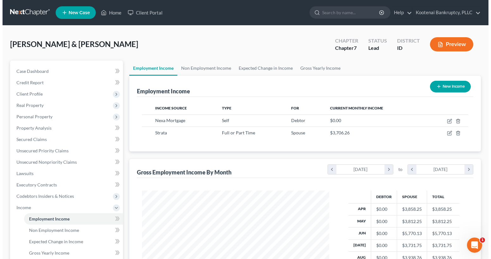
scroll to position [315889, 315805]
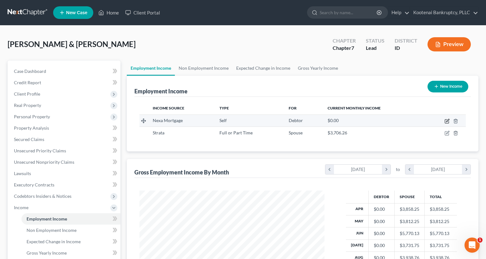
click at [448, 121] on icon "button" at bounding box center [447, 122] width 4 height 4
select select "1"
select select "0"
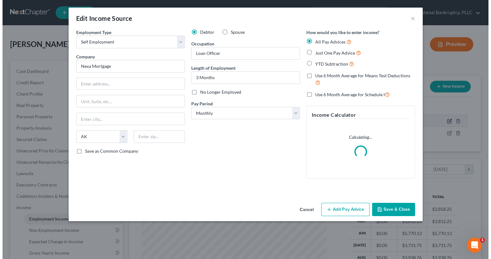
scroll to position [113, 200]
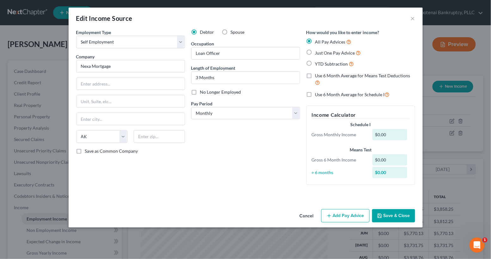
click at [349, 215] on button "Add Pay Advice" at bounding box center [345, 216] width 48 height 13
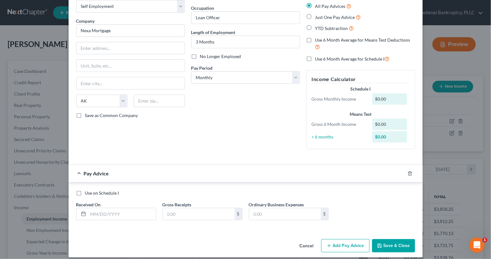
scroll to position [41, 0]
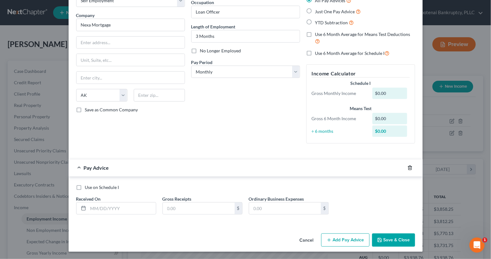
click at [407, 168] on icon "button" at bounding box center [409, 168] width 5 height 5
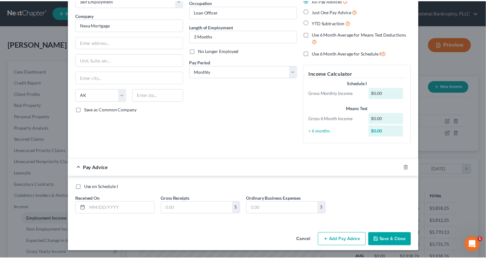
scroll to position [0, 0]
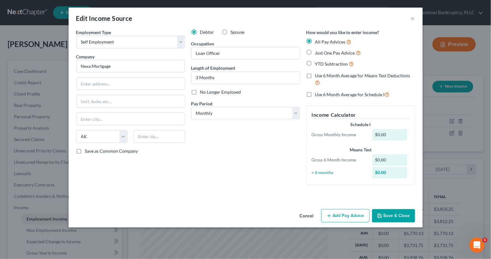
click at [387, 214] on button "Save & Close" at bounding box center [393, 216] width 43 height 13
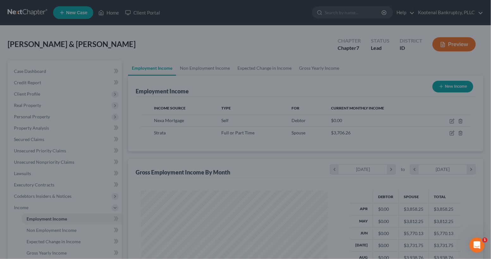
scroll to position [315889, 315805]
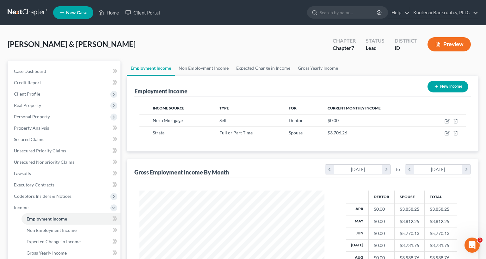
click at [462, 84] on button "New Income" at bounding box center [447, 87] width 41 height 12
select select "0"
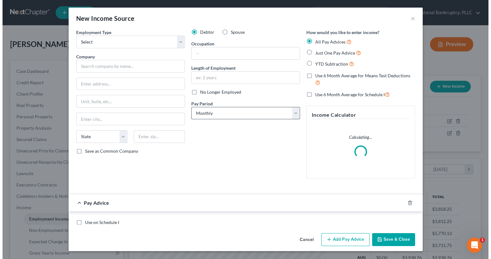
scroll to position [113, 200]
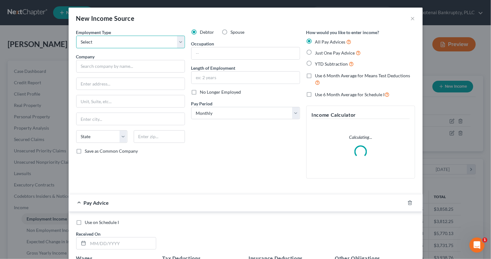
click at [85, 45] on select "Select Full or Part Time Employment Self Employment" at bounding box center [130, 42] width 109 height 13
select select "0"
click at [76, 36] on select "Select Full or Part Time Employment Self Employment" at bounding box center [130, 42] width 109 height 13
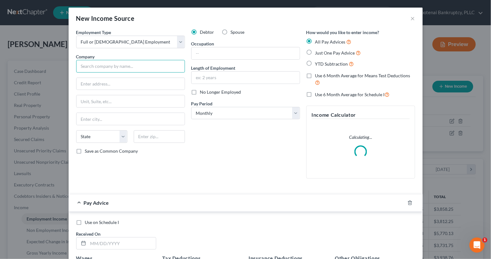
click at [81, 65] on input "text" at bounding box center [130, 66] width 109 height 13
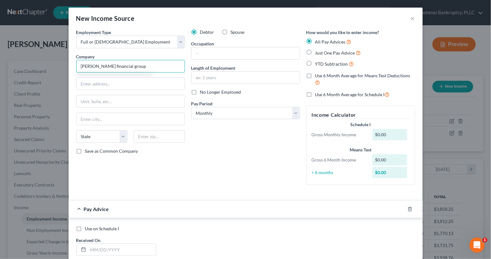
click at [94, 65] on input "Barrett financial group" at bounding box center [130, 66] width 109 height 13
click at [113, 67] on input "Barrett Financial group" at bounding box center [130, 66] width 109 height 13
type input "[PERSON_NAME] Financial Group"
click at [80, 84] on input "text" at bounding box center [130, 84] width 108 height 12
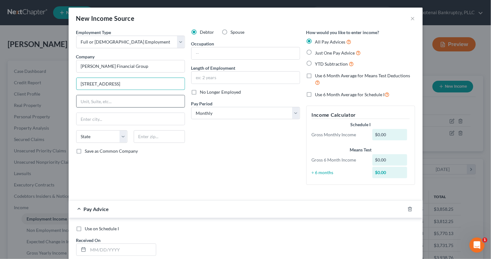
type input "[STREET_ADDRESS]"
click at [81, 101] on input "text" at bounding box center [130, 101] width 108 height 12
type input "Ste 200"
click at [139, 141] on input "text" at bounding box center [159, 137] width 51 height 13
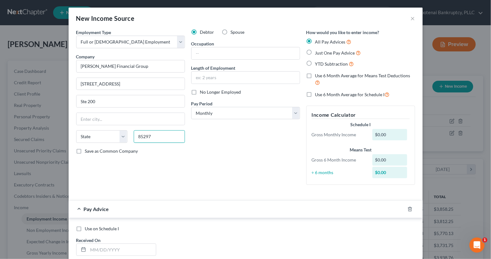
type input "85297"
click at [144, 163] on div "Employment Type * Select Full or Part Time Employment Self Employment Company *…" at bounding box center [130, 109] width 115 height 161
type input "[PERSON_NAME]"
select select "3"
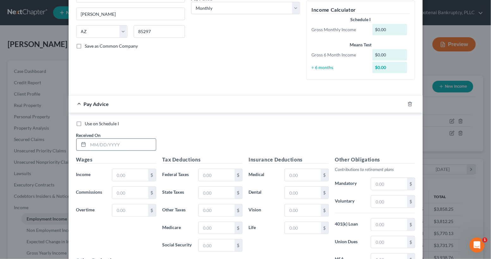
click at [95, 144] on input "text" at bounding box center [122, 145] width 68 height 12
type input "[DATE]"
click at [117, 175] on input "text" at bounding box center [130, 175] width 36 height 12
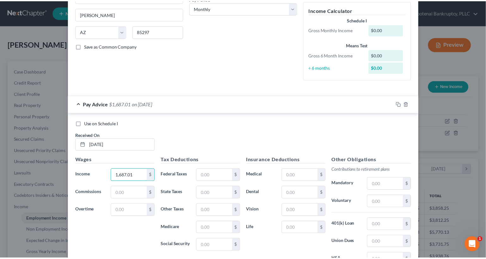
scroll to position [183, 0]
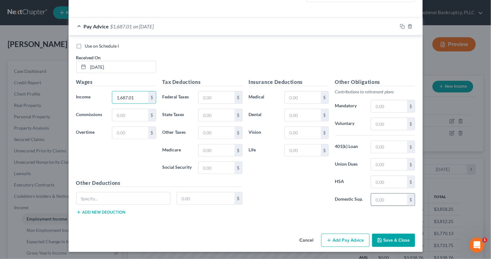
type input "1,687.01"
click at [372, 198] on input "text" at bounding box center [389, 200] width 36 height 12
type input "377.65"
click at [392, 240] on button "Save & Close" at bounding box center [393, 240] width 43 height 13
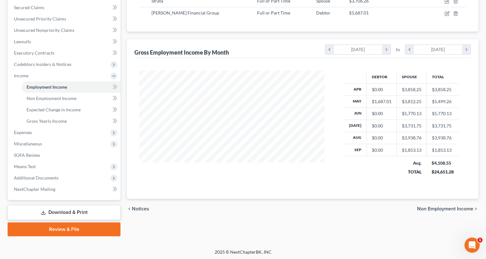
scroll to position [132, 0]
click at [32, 120] on span "Gross Yearly Income" at bounding box center [47, 120] width 40 height 5
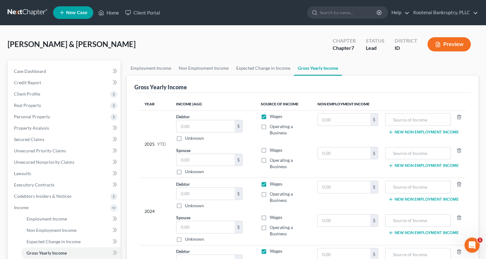
scroll to position [132, 0]
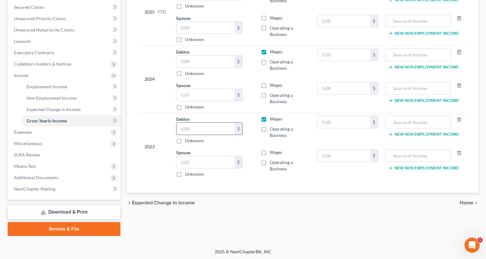
click at [185, 130] on input "text" at bounding box center [205, 129] width 58 height 12
click at [190, 130] on input "text" at bounding box center [205, 129] width 58 height 12
type input "5,579.24"
click at [187, 94] on input "text" at bounding box center [205, 95] width 58 height 12
type input "9,905.50"
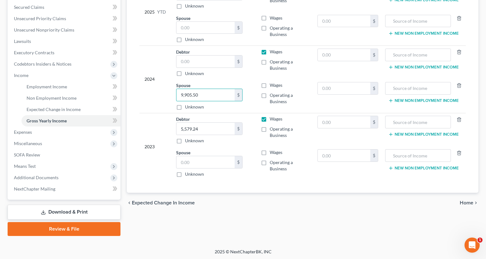
drag, startPoint x: 264, startPoint y: 84, endPoint x: 254, endPoint y: 89, distance: 11.7
click at [270, 84] on label "Wages" at bounding box center [276, 85] width 13 height 6
click at [272, 84] on input "Wages" at bounding box center [274, 84] width 4 height 4
checkbox input "true"
click at [328, 89] on input "text" at bounding box center [344, 88] width 52 height 12
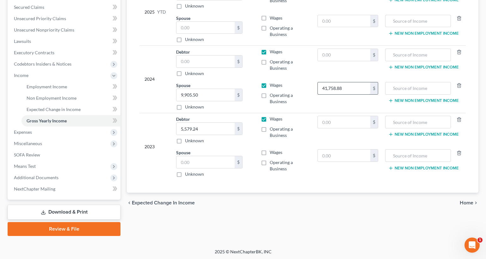
drag, startPoint x: 354, startPoint y: 81, endPoint x: 330, endPoint y: 84, distance: 24.6
click at [330, 84] on td "41,758.88 $" at bounding box center [347, 96] width 71 height 34
type input "4,175.88"
click at [399, 90] on input "text" at bounding box center [417, 88] width 58 height 12
type input "Pension"
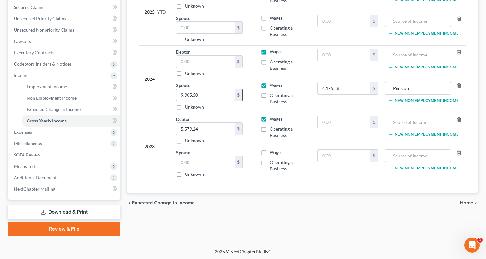
click at [203, 94] on input "9,905.50" at bounding box center [205, 95] width 58 height 12
type input "15,211.49"
click at [185, 63] on input "text" at bounding box center [205, 62] width 58 height 12
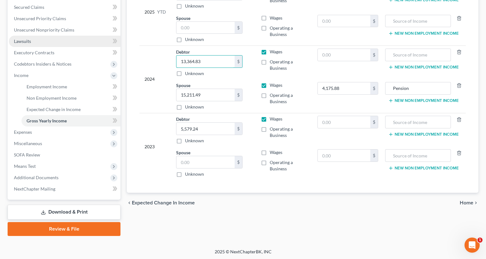
type input "13,364.83"
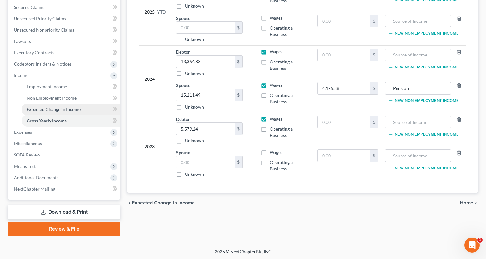
scroll to position [0, 0]
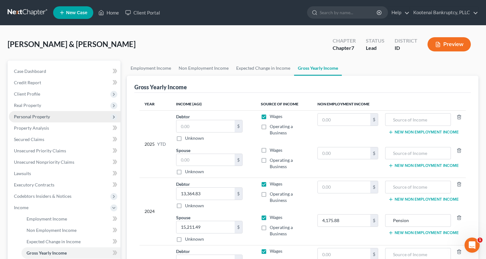
drag, startPoint x: 24, startPoint y: 115, endPoint x: 26, endPoint y: 118, distance: 3.8
click at [24, 116] on span "Personal Property" at bounding box center [32, 116] width 36 height 5
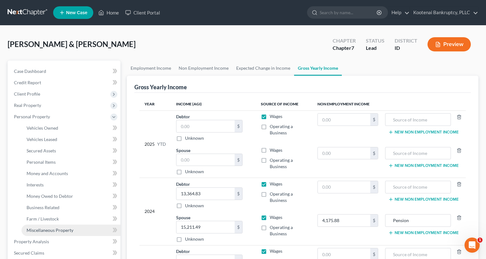
click at [38, 233] on span "Miscellaneous Property" at bounding box center [50, 230] width 47 height 5
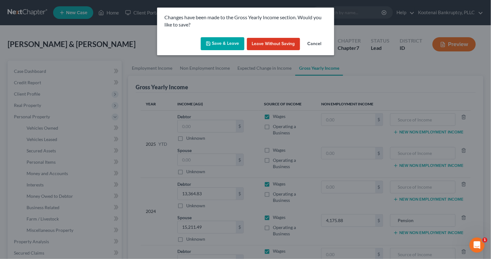
click at [226, 45] on button "Save & Leave" at bounding box center [223, 43] width 44 height 13
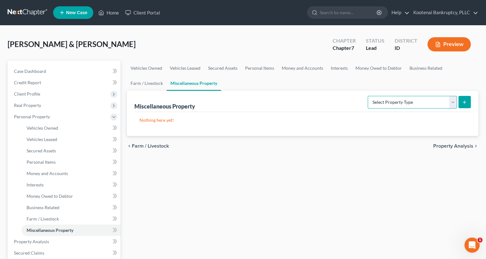
click at [454, 101] on select "Select Property Type Assigned for Creditor Benefit Within 1 Year Holding for An…" at bounding box center [412, 102] width 89 height 13
select select "transferred"
click at [368, 96] on select "Select Property Type Assigned for Creditor Benefit Within 1 Year Holding for An…" at bounding box center [412, 102] width 89 height 13
click at [464, 102] on icon "submit" at bounding box center [464, 102] width 5 height 5
select select "Ordinary (within 2 years)"
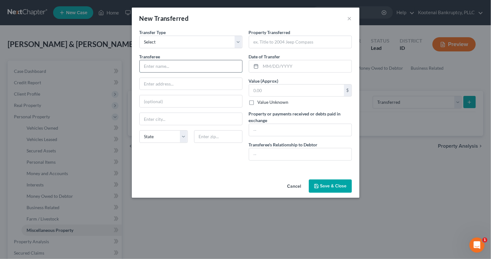
click at [147, 69] on input "text" at bounding box center [191, 66] width 102 height 12
type input "Unknown"
click at [265, 45] on input "text" at bounding box center [300, 42] width 102 height 12
type input "2560 W Timberlake Loop, Cda, Id 83815"
click at [265, 65] on input "text" at bounding box center [306, 66] width 91 height 12
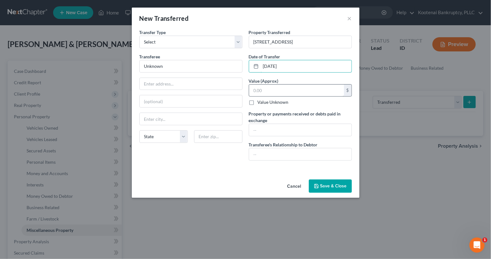
type input "11/09/2023"
click at [266, 92] on input "text" at bounding box center [296, 91] width 95 height 12
type input "400,000.00"
click at [257, 131] on input "text" at bounding box center [300, 130] width 102 height 12
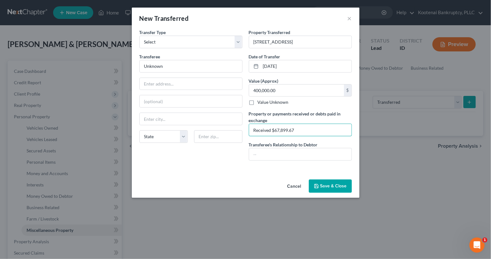
type input "Received $67,899.67"
click at [328, 186] on button "Save & Close" at bounding box center [330, 186] width 43 height 13
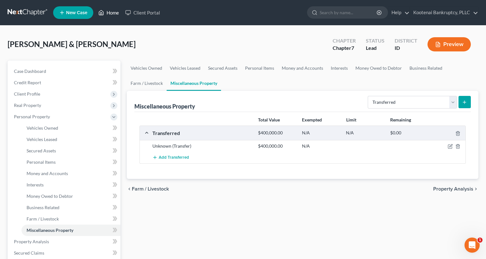
click at [113, 14] on link "Home" at bounding box center [108, 12] width 27 height 11
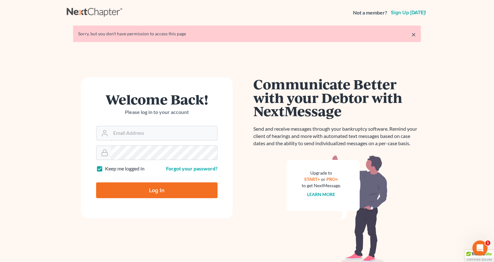
type input "[PERSON_NAME][EMAIL_ADDRESS][DOMAIN_NAME]"
click at [150, 190] on input "Log In" at bounding box center [156, 191] width 121 height 16
type input "Thinking..."
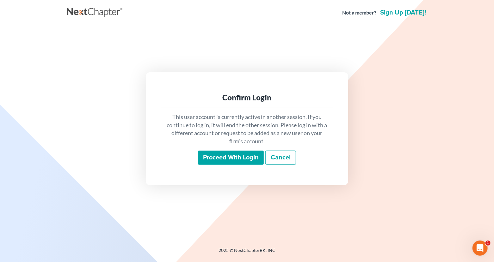
click at [252, 156] on input "Proceed with login" at bounding box center [231, 158] width 66 height 15
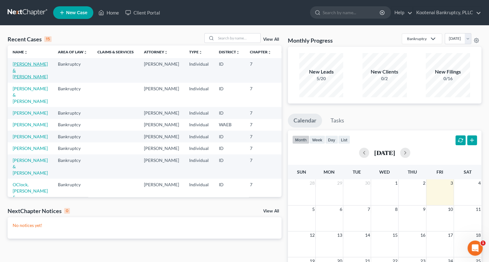
click at [21, 64] on link "[PERSON_NAME] & [PERSON_NAME]" at bounding box center [30, 70] width 35 height 18
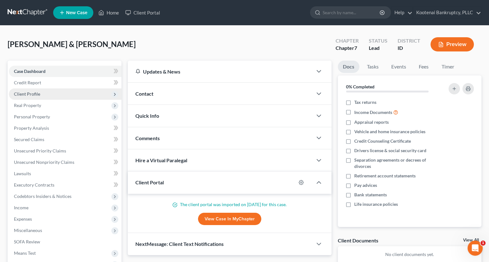
click at [23, 95] on span "Client Profile" at bounding box center [27, 93] width 26 height 5
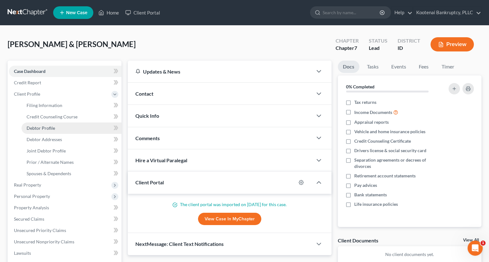
click at [42, 126] on span "Debtor Profile" at bounding box center [41, 127] width 28 height 5
select select "1"
select select "3"
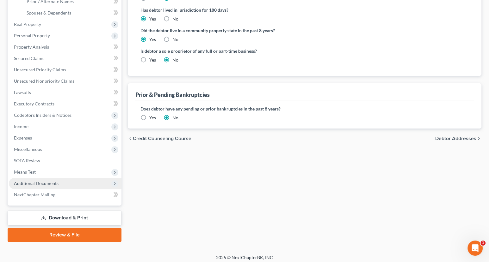
scroll to position [164, 0]
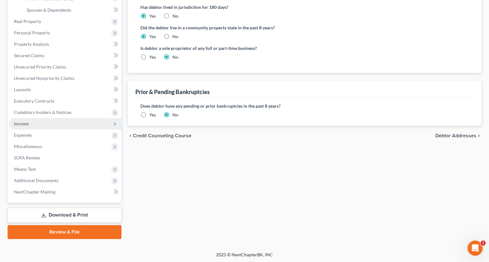
drag, startPoint x: 19, startPoint y: 122, endPoint x: 25, endPoint y: 128, distance: 8.3
click at [19, 123] on span "Income" at bounding box center [21, 123] width 15 height 5
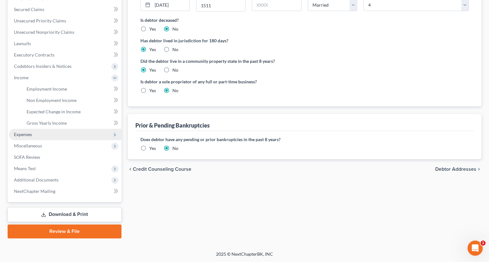
scroll to position [130, 0]
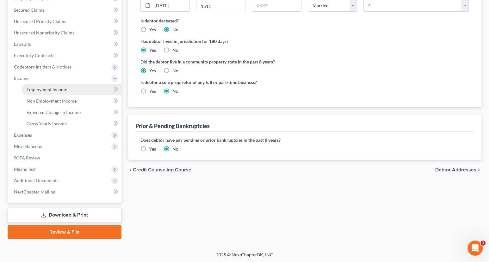
click at [36, 90] on span "Employment Income" at bounding box center [47, 89] width 40 height 5
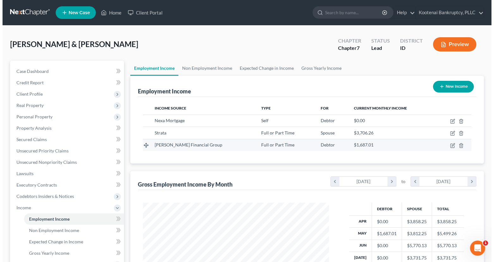
scroll to position [113, 199]
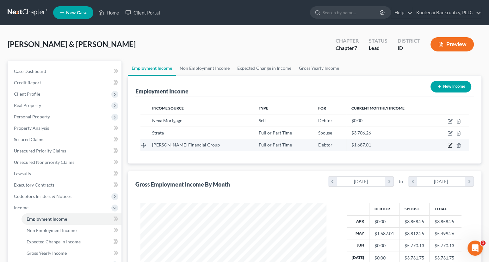
click at [452, 145] on icon "button" at bounding box center [449, 145] width 5 height 5
select select "0"
select select "3"
select select "0"
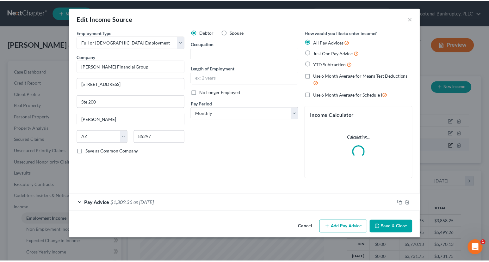
scroll to position [113, 201]
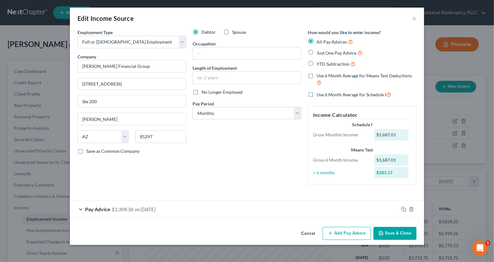
click at [386, 234] on button "Save & Close" at bounding box center [394, 233] width 43 height 13
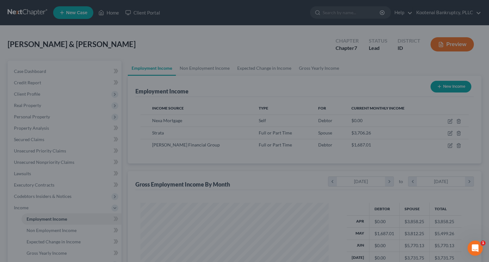
scroll to position [315889, 315804]
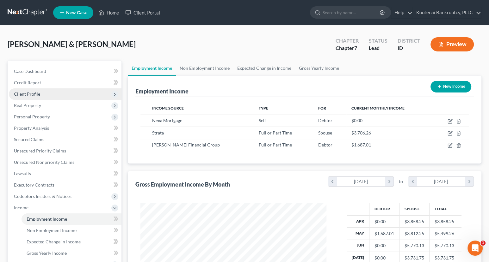
click at [31, 94] on span "Client Profile" at bounding box center [27, 93] width 26 height 5
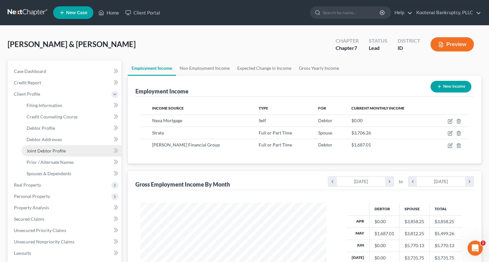
click at [43, 148] on span "Joint Debtor Profile" at bounding box center [46, 150] width 39 height 5
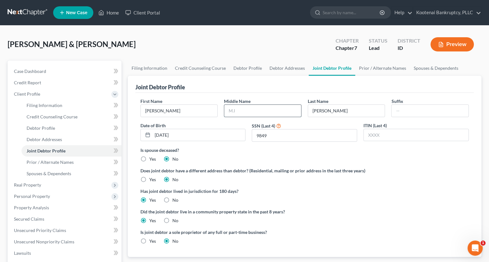
click at [229, 112] on input "text" at bounding box center [262, 111] width 77 height 12
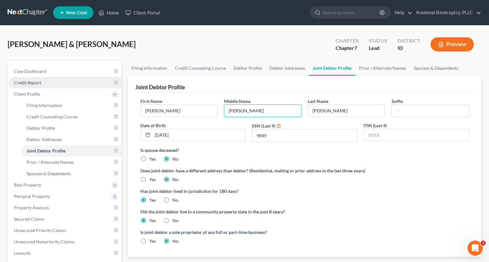
type input "[PERSON_NAME]"
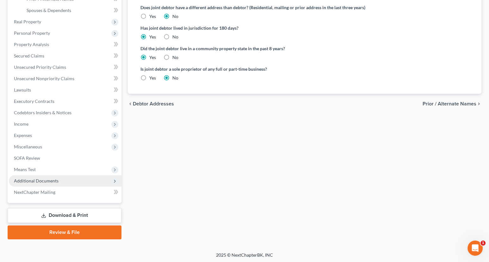
scroll to position [164, 0]
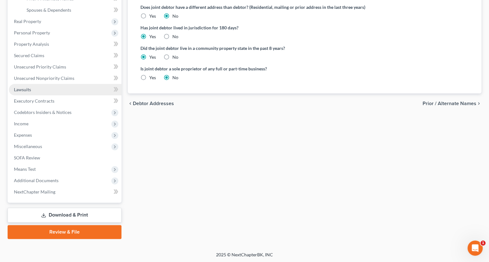
click at [24, 90] on span "Lawsuits" at bounding box center [22, 89] width 17 height 5
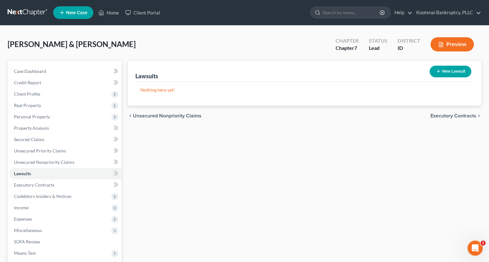
click at [452, 73] on button "New Lawsuit" at bounding box center [450, 72] width 42 height 12
select select "0"
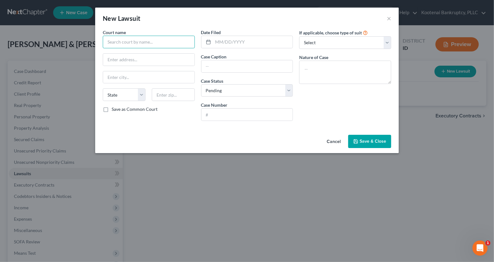
click at [117, 41] on input "text" at bounding box center [149, 42] width 92 height 13
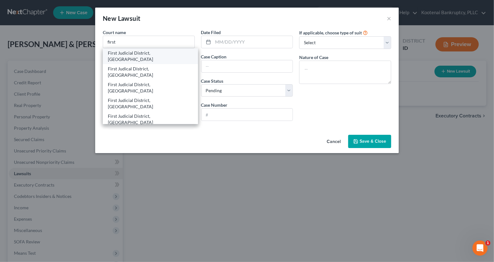
click at [128, 53] on div "First Judicial District, [GEOGRAPHIC_DATA]" at bounding box center [150, 56] width 85 height 13
type input "First Judicial District, [GEOGRAPHIC_DATA]"
type input "[STREET_ADDRESS]"
type input "Coeur D Alene"
select select "13"
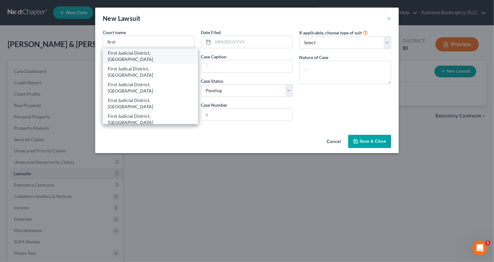
type input "83816"
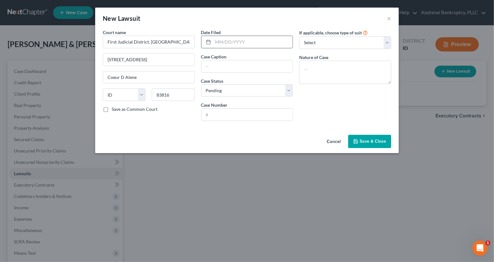
click at [219, 42] on input "text" at bounding box center [253, 42] width 80 height 12
type input "[DATE]"
click at [213, 64] on input "text" at bounding box center [246, 66] width 91 height 12
drag, startPoint x: 265, startPoint y: 67, endPoint x: 258, endPoint y: 64, distance: 7.1
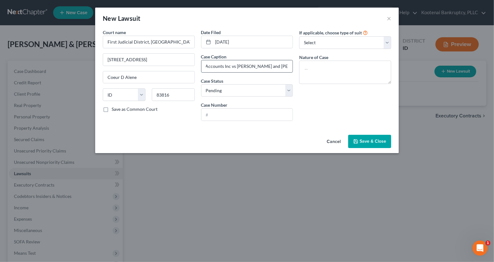
click at [258, 64] on input "Automated Accounts Inc vs [PERSON_NAME] and [PERSON_NAME]" at bounding box center [246, 66] width 91 height 12
click at [259, 65] on input "Automated Accounts Inc vs [PERSON_NAME] and [PERSON_NAME]" at bounding box center [246, 66] width 91 height 12
type input "Automated Accounts Inc vs [PERSON_NAME] and [PERSON_NAME]"
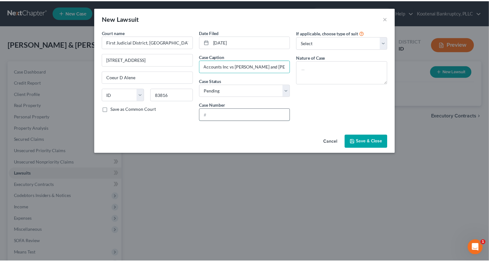
scroll to position [0, 0]
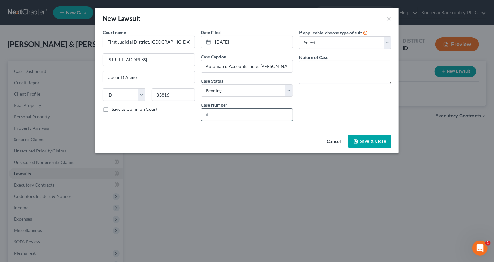
click at [215, 115] on input "text" at bounding box center [246, 115] width 91 height 12
type input "CV28-25-4446"
click at [363, 142] on span "Save & Close" at bounding box center [372, 141] width 27 height 5
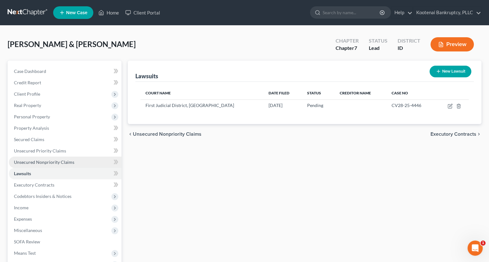
click at [33, 162] on span "Unsecured Nonpriority Claims" at bounding box center [44, 162] width 60 height 5
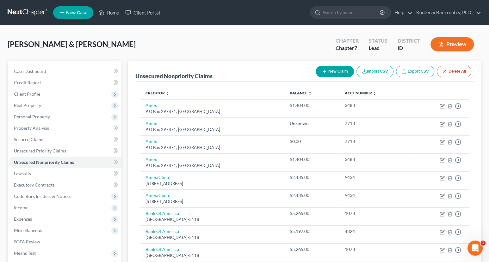
click at [335, 74] on button "New Claim" at bounding box center [334, 72] width 38 height 12
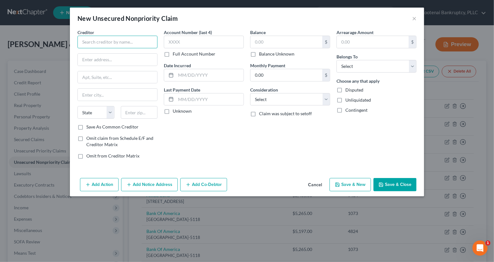
drag, startPoint x: 93, startPoint y: 41, endPoint x: 95, endPoint y: 43, distance: 3.6
click at [93, 41] on input "text" at bounding box center [117, 42] width 80 height 13
click at [106, 43] on input "Automated collections" at bounding box center [117, 42] width 80 height 13
drag, startPoint x: 128, startPoint y: 42, endPoint x: 74, endPoint y: 41, distance: 54.1
click at [74, 41] on div "Creditor * Automated Collections State [US_STATE] AK AR AZ CA CO [GEOGRAPHIC_DA…" at bounding box center [247, 102] width 354 height 147
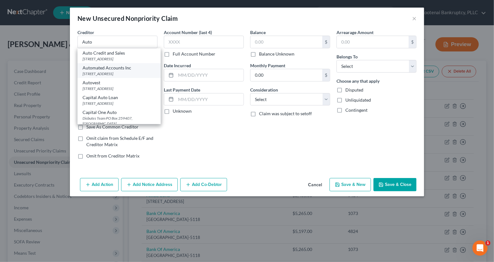
click at [105, 76] on div "[STREET_ADDRESS]" at bounding box center [118, 73] width 73 height 5
type input "Automated Accounts Inc"
type input "[STREET_ADDRESS]"
type input "[GEOGRAPHIC_DATA]"
select select "50"
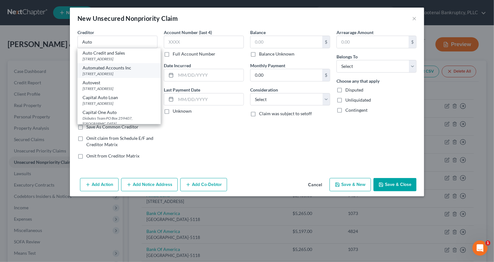
type input "99201"
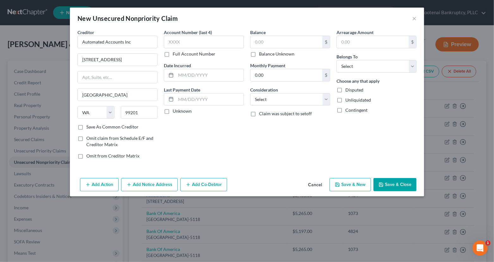
click at [390, 188] on button "Save & Close" at bounding box center [394, 184] width 43 height 13
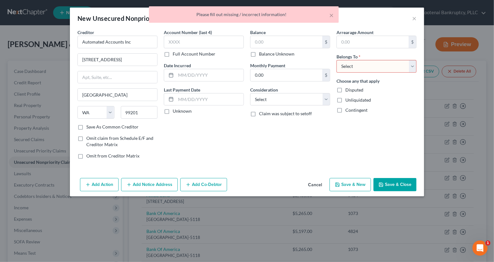
click at [317, 184] on button "Cancel" at bounding box center [315, 185] width 24 height 13
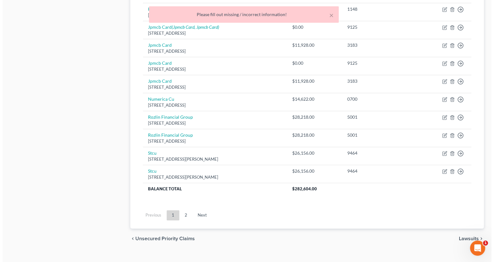
scroll to position [466, 0]
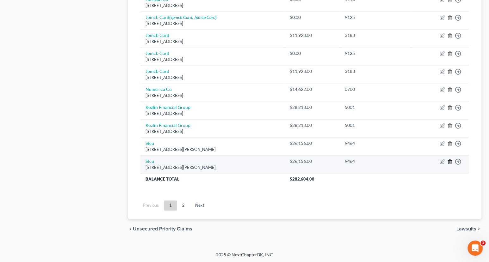
click at [450, 161] on icon "button" at bounding box center [449, 161] width 5 height 5
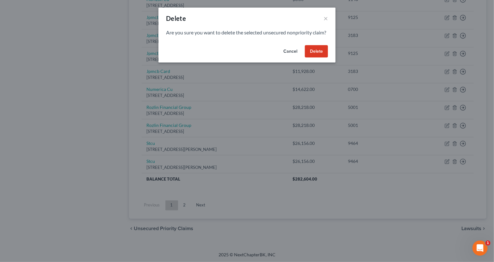
drag, startPoint x: 319, startPoint y: 61, endPoint x: 351, endPoint y: 81, distance: 37.2
click at [322, 58] on button "Delete" at bounding box center [316, 51] width 23 height 13
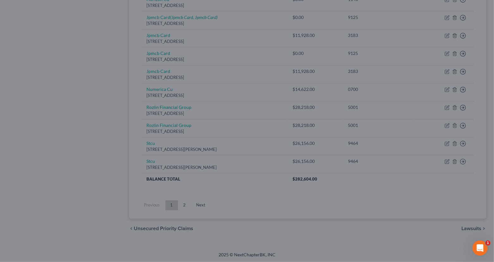
scroll to position [449, 0]
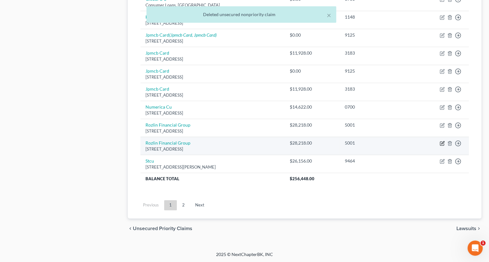
click at [442, 143] on icon "button" at bounding box center [442, 142] width 3 height 3
select select "14"
select select "1"
select select "0"
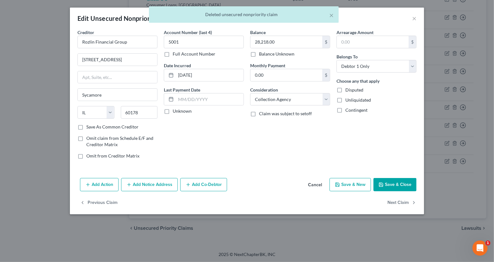
click at [318, 185] on button "Cancel" at bounding box center [315, 185] width 24 height 13
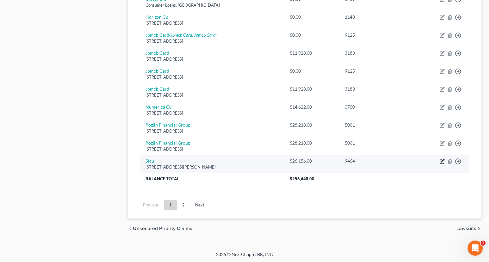
click at [443, 162] on icon "button" at bounding box center [442, 162] width 4 height 4
select select "50"
select select "1"
select select "0"
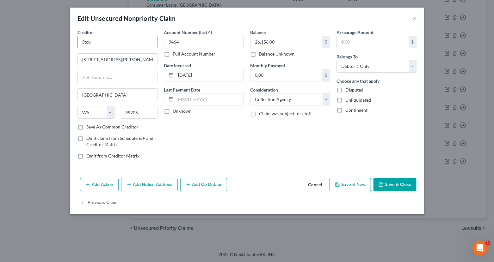
drag, startPoint x: 117, startPoint y: 47, endPoint x: 80, endPoint y: 47, distance: 37.3
click at [80, 47] on input "Stcu" at bounding box center [117, 42] width 80 height 13
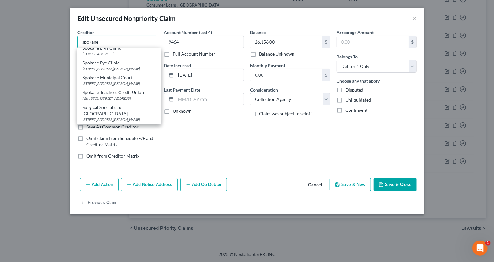
scroll to position [104, 0]
click at [109, 101] on div "Attn: STCU [STREET_ADDRESS]" at bounding box center [118, 98] width 73 height 5
type input "Spokane Teachers Credit Union"
type input "Attn: STCU"
type input "[STREET_ADDRESS]"
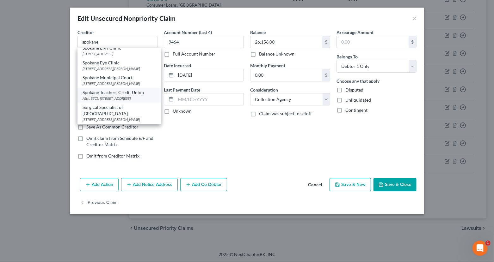
type input "[GEOGRAPHIC_DATA]"
type input "99019-9517"
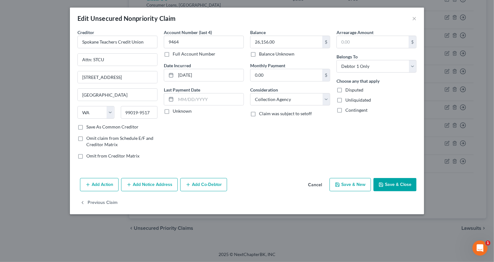
scroll to position [0, 0]
click at [173, 111] on label "Unknown" at bounding box center [182, 111] width 19 height 6
click at [175, 111] on input "Unknown" at bounding box center [177, 110] width 4 height 4
checkbox input "true"
click at [286, 101] on select "Select Cable / Satellite Services Collection Agency Credit Card Debt Debt Couns…" at bounding box center [290, 99] width 80 height 13
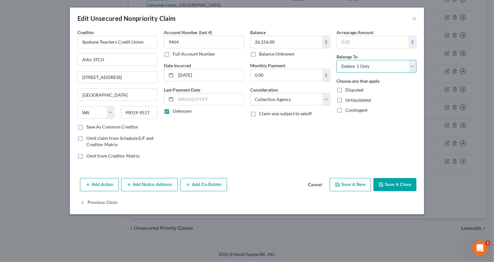
click at [354, 67] on select "Select Debtor 1 Only Debtor 2 Only Debtor 1 And Debtor 2 Only At Least One Of T…" at bounding box center [376, 66] width 80 height 13
select select "4"
click at [336, 60] on select "Select Debtor 1 Only Debtor 2 Only Debtor 1 And Debtor 2 Only At Least One Of T…" at bounding box center [376, 66] width 80 height 13
click at [143, 185] on button "Add Notice Address" at bounding box center [149, 184] width 57 height 13
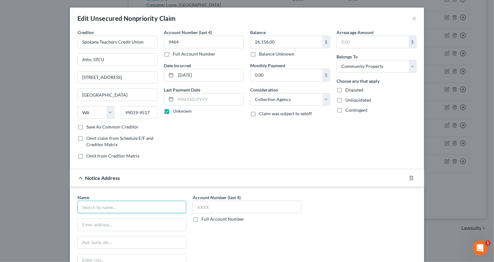
click at [92, 205] on input "text" at bounding box center [131, 207] width 109 height 13
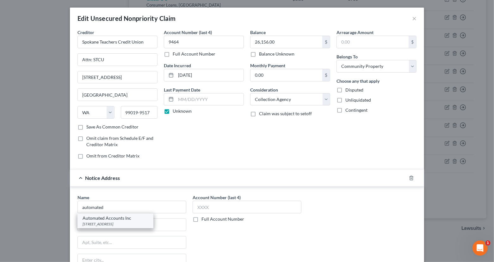
click at [110, 223] on div "[STREET_ADDRESS]" at bounding box center [115, 224] width 66 height 5
type input "Automated Accounts Inc"
type input "[STREET_ADDRESS]"
type input "[GEOGRAPHIC_DATA]"
select select "50"
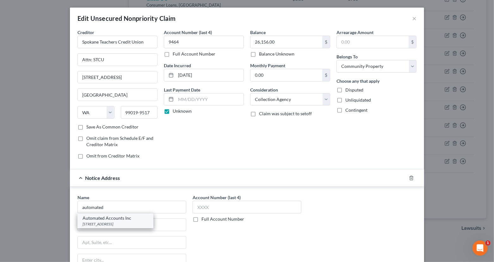
type input "99201"
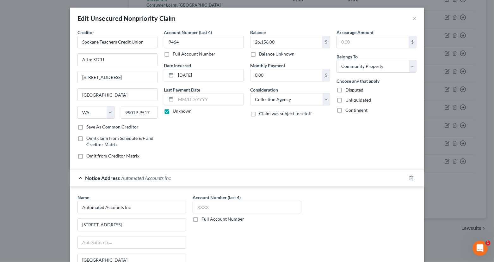
scroll to position [96, 0]
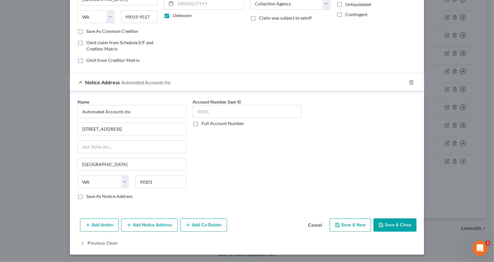
click at [142, 225] on button "Add Notice Address" at bounding box center [149, 225] width 57 height 13
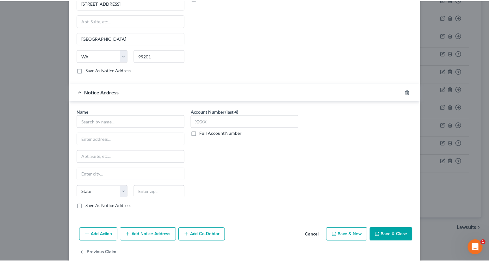
scroll to position [232, 0]
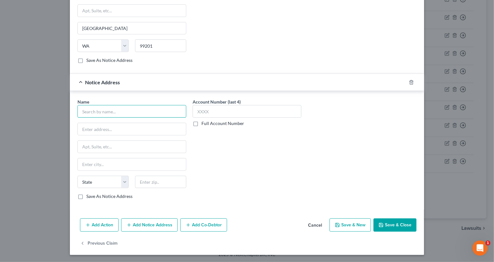
click at [80, 111] on input "text" at bounding box center [131, 111] width 109 height 13
type input "[PERSON_NAME]"
click at [85, 126] on input "text" at bounding box center [132, 129] width 108 height 12
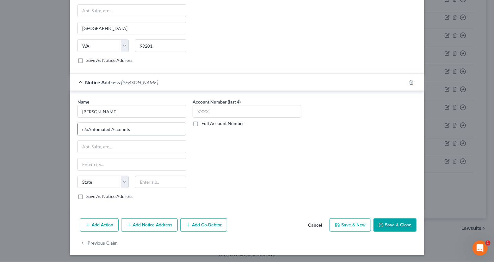
click at [85, 128] on input "c/oAutomated Accounts" at bounding box center [132, 129] width 108 height 12
click at [81, 129] on input "c/o Automated Accounts" at bounding box center [132, 129] width 108 height 12
type input "co Automated Accounts"
click at [90, 147] on input "text" at bounding box center [132, 147] width 108 height 12
click at [89, 147] on input "[STREET_ADDRESS]" at bounding box center [132, 147] width 108 height 12
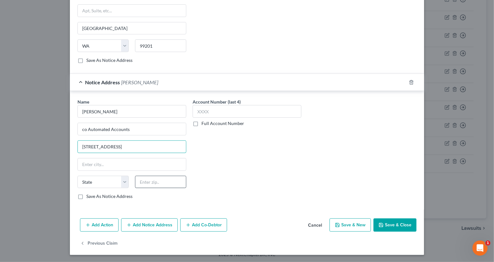
type input "[STREET_ADDRESS]"
click at [147, 184] on input "text" at bounding box center [160, 182] width 51 height 13
type input "99201"
type input "[GEOGRAPHIC_DATA]"
select select "50"
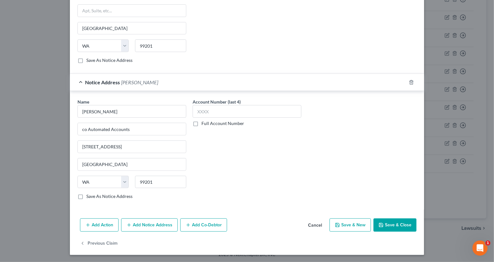
click at [210, 190] on div "Account Number (last 4) Full Account Number" at bounding box center [246, 152] width 115 height 106
click at [405, 222] on button "Save & Close" at bounding box center [394, 225] width 43 height 13
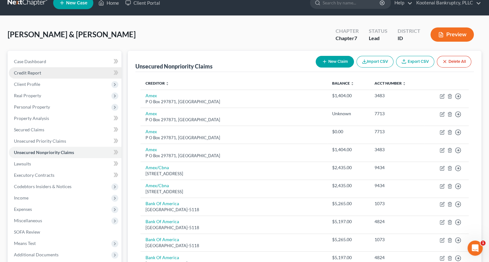
scroll to position [0, 0]
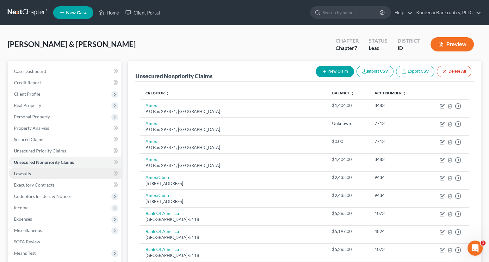
click at [25, 172] on span "Lawsuits" at bounding box center [22, 173] width 17 height 5
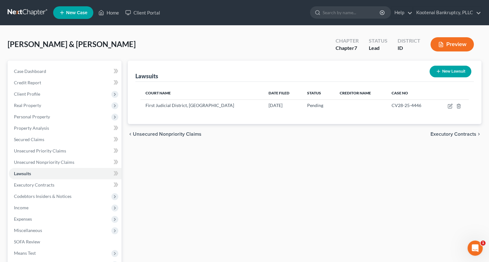
click at [462, 72] on button "New Lawsuit" at bounding box center [450, 72] width 42 height 12
select select "0"
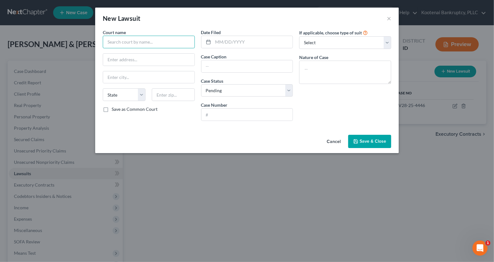
click at [119, 43] on input "text" at bounding box center [149, 42] width 92 height 13
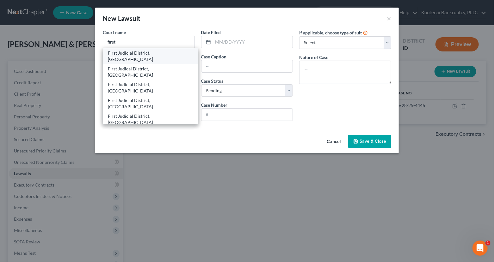
click at [125, 52] on div "First Judicial District, [GEOGRAPHIC_DATA]" at bounding box center [150, 56] width 85 height 13
type input "First Judicial District, [GEOGRAPHIC_DATA]"
type input "[STREET_ADDRESS]"
type input "Coeur D Alene"
select select "13"
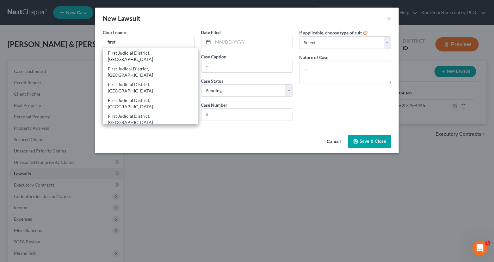
type input "83816"
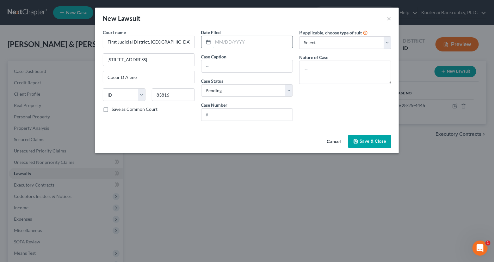
click at [234, 42] on input "text" at bounding box center [253, 42] width 80 height 12
type input "[DATE]"
click at [204, 64] on input "text" at bounding box center [246, 66] width 91 height 12
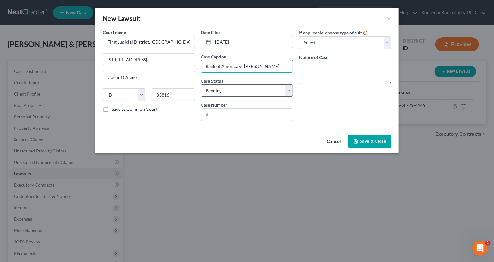
type input "Bank of America vs [PERSON_NAME]"
click at [222, 91] on select "Select Pending On Appeal Concluded" at bounding box center [247, 90] width 92 height 13
select select "2"
click at [201, 84] on select "Select Pending On Appeal Concluded" at bounding box center [247, 90] width 92 height 13
click at [213, 115] on input "text" at bounding box center [246, 115] width 91 height 12
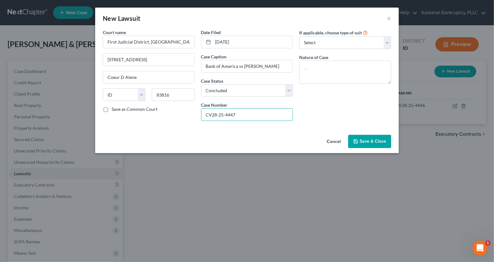
type input "CV28-25-4447"
click at [372, 139] on span "Save & Close" at bounding box center [372, 141] width 27 height 5
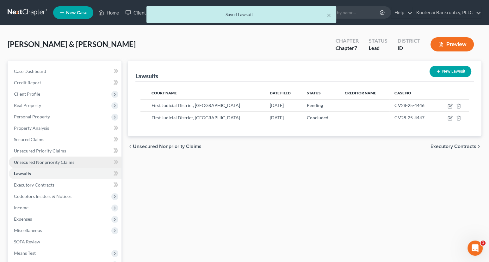
click at [42, 162] on span "Unsecured Nonpriority Claims" at bounding box center [44, 162] width 60 height 5
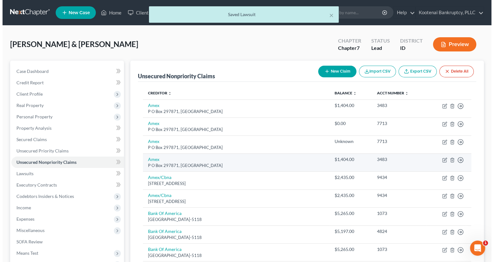
scroll to position [105, 0]
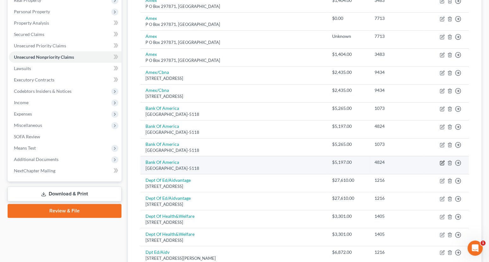
click at [444, 163] on icon "button" at bounding box center [441, 163] width 5 height 5
select select "9"
select select "2"
select select "0"
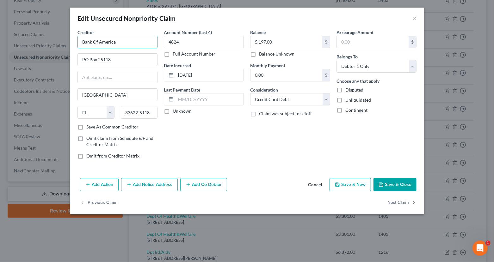
drag, startPoint x: 118, startPoint y: 44, endPoint x: 83, endPoint y: 42, distance: 34.8
click at [83, 42] on input "Bank Of America" at bounding box center [117, 42] width 80 height 13
click at [104, 54] on div "Bank of America" at bounding box center [115, 53] width 66 height 6
type input "Bank of America"
click at [173, 112] on label "Unknown" at bounding box center [182, 111] width 19 height 6
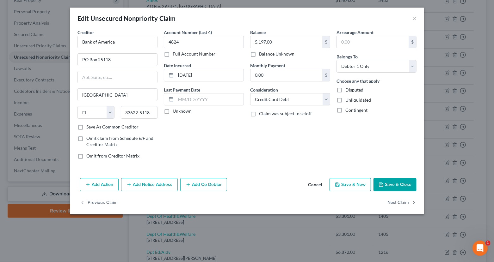
click at [175, 112] on input "Unknown" at bounding box center [177, 110] width 4 height 4
checkbox input "true"
drag, startPoint x: 340, startPoint y: 65, endPoint x: 345, endPoint y: 71, distance: 7.8
click at [341, 67] on select "Select Debtor 1 Only Debtor 2 Only Debtor 1 And Debtor 2 Only At Least One Of T…" at bounding box center [376, 66] width 80 height 13
select select "4"
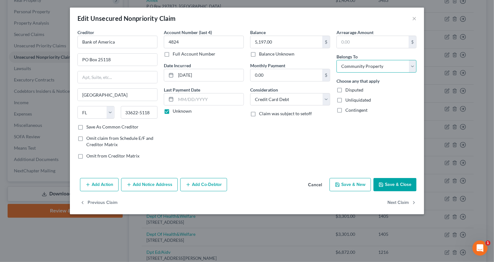
click at [336, 60] on select "Select Debtor 1 Only Debtor 2 Only Debtor 1 And Debtor 2 Only At Least One Of T…" at bounding box center [376, 66] width 80 height 13
click at [144, 184] on button "Add Notice Address" at bounding box center [149, 184] width 57 height 13
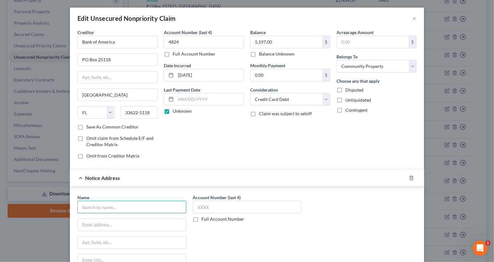
click at [96, 207] on input "text" at bounding box center [131, 207] width 109 height 13
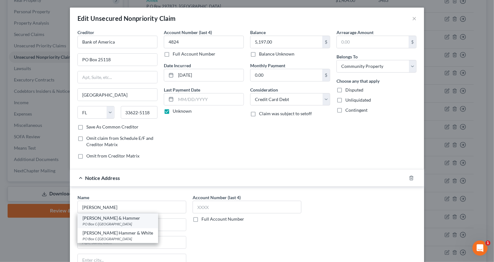
click at [92, 219] on div "[PERSON_NAME] & Hammer" at bounding box center [117, 218] width 70 height 6
type input "[PERSON_NAME] & Hammer"
type input "PO Box C-90006"
type input "Bellevue"
select select "50"
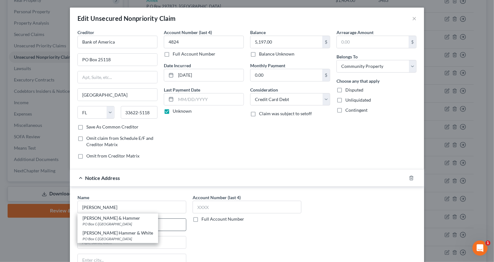
type input "98009"
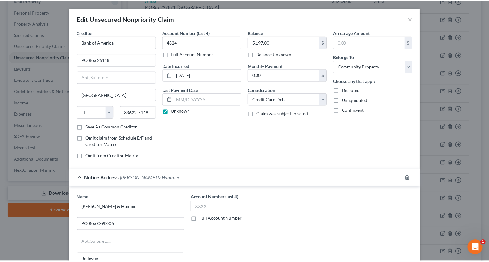
scroll to position [96, 0]
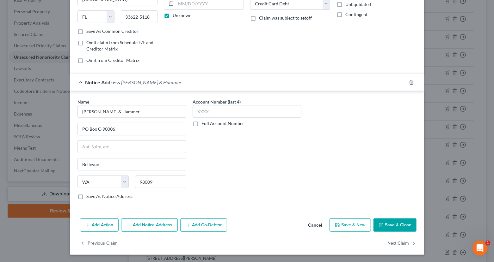
click at [398, 225] on button "Save & Close" at bounding box center [394, 225] width 43 height 13
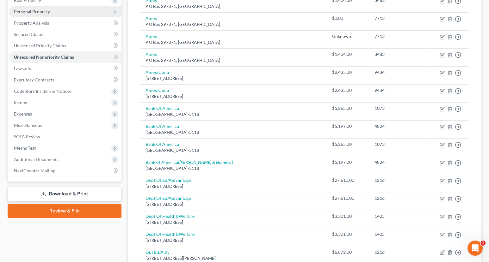
scroll to position [0, 0]
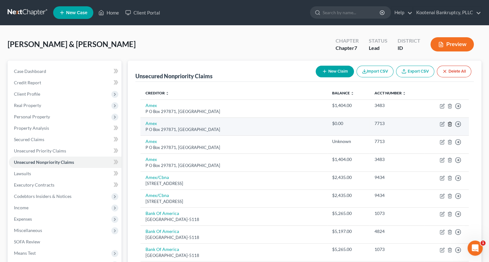
click at [449, 123] on icon "button" at bounding box center [449, 124] width 5 height 5
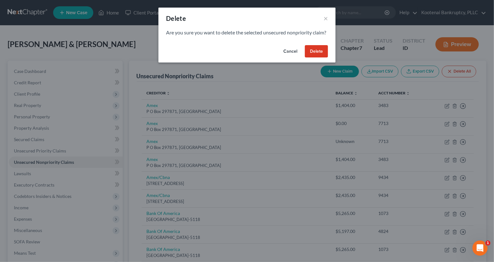
drag, startPoint x: 313, startPoint y: 58, endPoint x: 313, endPoint y: 69, distance: 11.1
click at [313, 58] on button "Delete" at bounding box center [316, 51] width 23 height 13
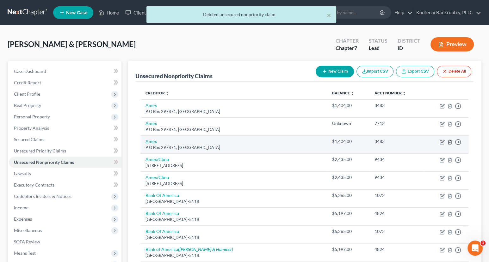
click at [449, 142] on icon "button" at bounding box center [449, 142] width 5 height 5
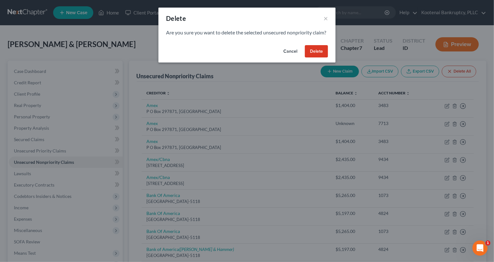
click at [314, 58] on button "Delete" at bounding box center [316, 51] width 23 height 13
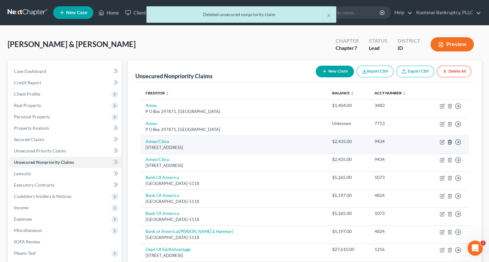
click at [451, 141] on icon "button" at bounding box center [449, 142] width 3 height 4
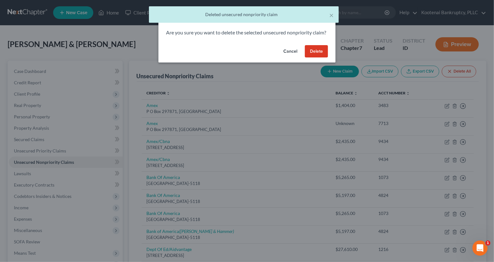
click at [317, 57] on button "Delete" at bounding box center [316, 51] width 23 height 13
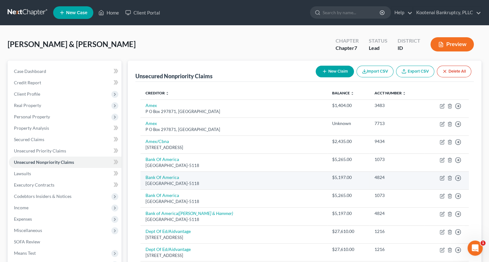
click at [452, 178] on td "Move to D Move to E Move to G Move to Notice Only" at bounding box center [446, 181] width 45 height 18
click at [448, 177] on icon "button" at bounding box center [449, 178] width 3 height 4
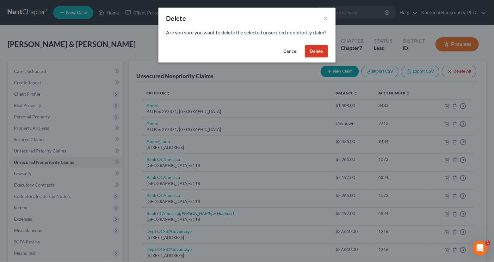
click at [311, 58] on button "Delete" at bounding box center [316, 51] width 23 height 13
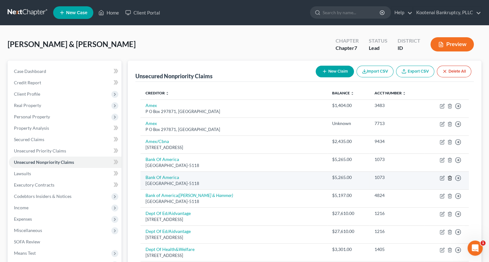
click at [450, 178] on icon "button" at bounding box center [449, 178] width 5 height 5
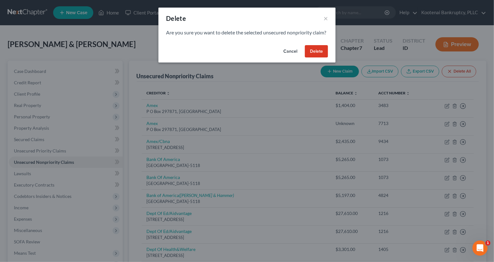
click at [321, 58] on button "Delete" at bounding box center [316, 51] width 23 height 13
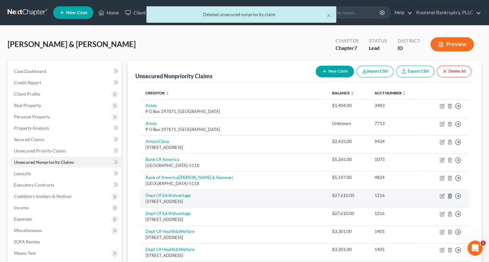
click at [450, 196] on icon "button" at bounding box center [449, 196] width 5 height 5
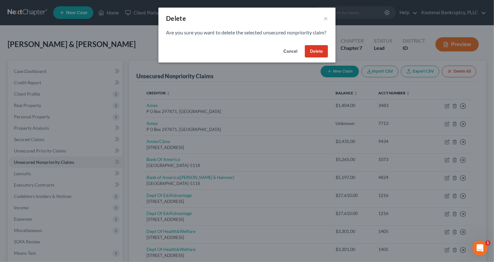
click at [310, 56] on button "Delete" at bounding box center [316, 51] width 23 height 13
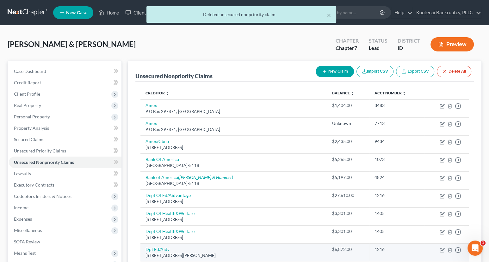
scroll to position [105, 0]
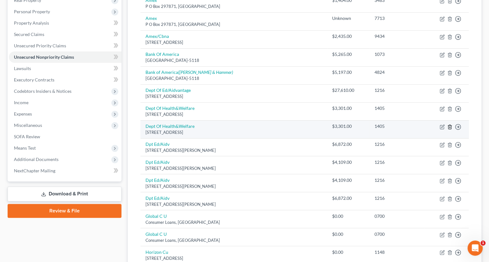
click at [447, 126] on icon "button" at bounding box center [449, 127] width 5 height 5
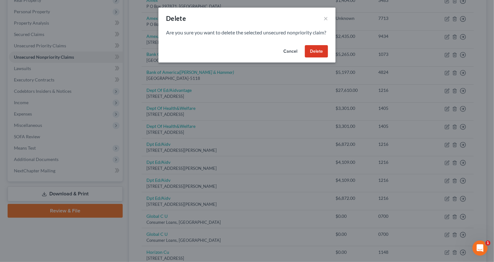
click at [306, 58] on button "Delete" at bounding box center [316, 51] width 23 height 13
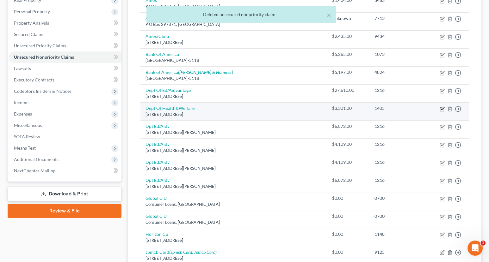
click at [443, 108] on icon "button" at bounding box center [441, 108] width 5 height 5
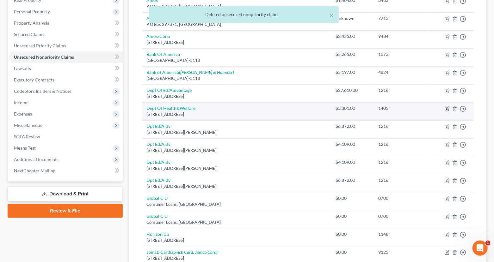
select select "13"
select select "0"
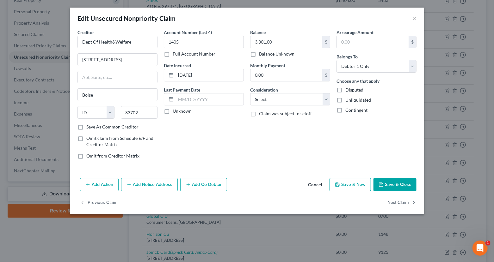
click at [406, 187] on button "Save & Close" at bounding box center [394, 184] width 43 height 13
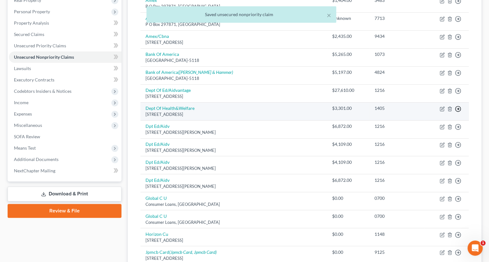
click at [459, 108] on icon "button" at bounding box center [457, 109] width 6 height 6
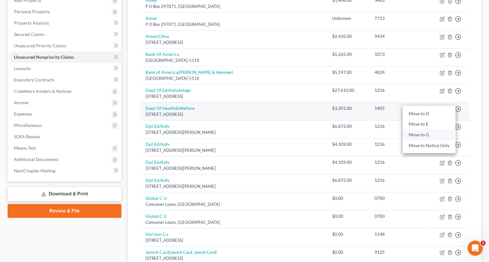
click at [421, 135] on link "Move to G" at bounding box center [428, 135] width 53 height 11
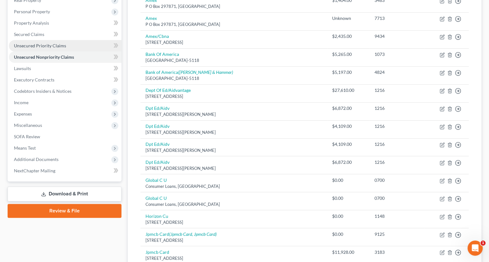
click at [34, 46] on span "Unsecured Priority Claims" at bounding box center [40, 45] width 52 height 5
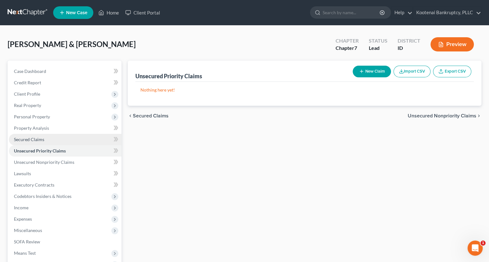
click at [25, 139] on span "Secured Claims" at bounding box center [29, 139] width 30 height 5
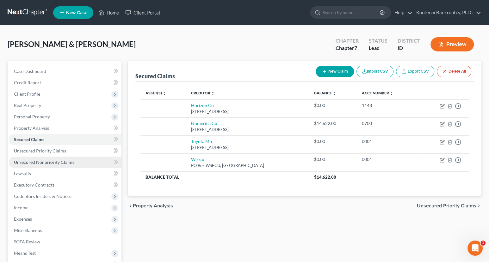
scroll to position [84, 0]
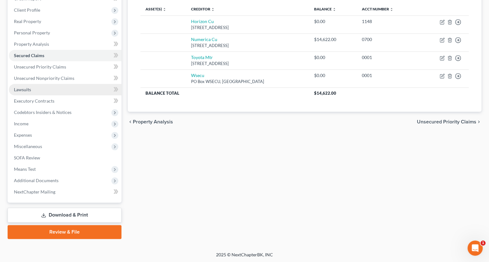
click at [28, 88] on span "Lawsuits" at bounding box center [22, 89] width 17 height 5
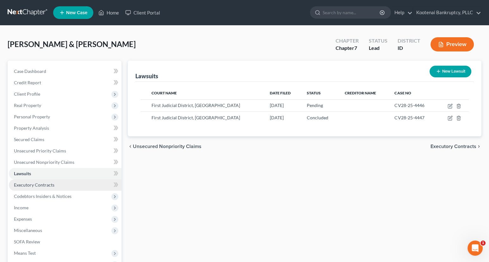
click at [49, 186] on span "Executory Contracts" at bounding box center [34, 184] width 40 height 5
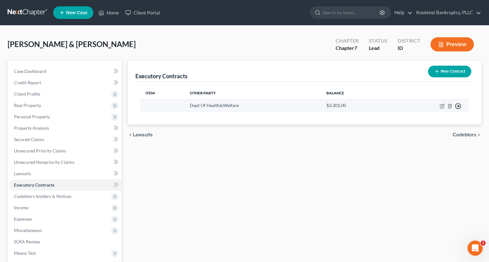
click at [455, 107] on icon "button" at bounding box center [457, 106] width 6 height 6
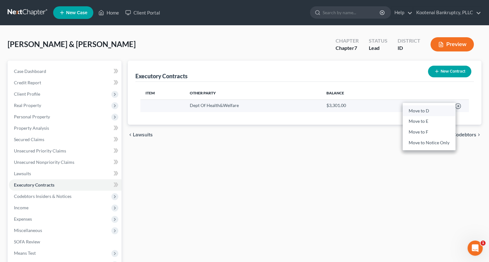
click at [421, 112] on link "Move to D" at bounding box center [428, 111] width 53 height 11
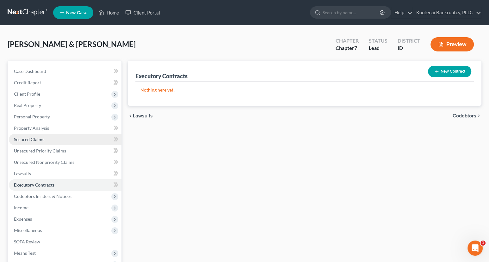
click at [34, 141] on span "Secured Claims" at bounding box center [29, 139] width 30 height 5
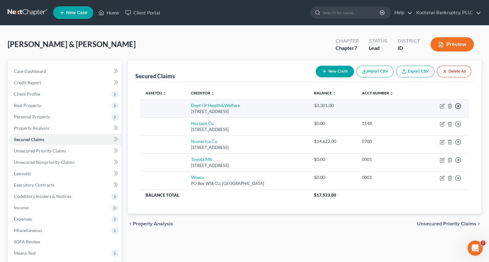
click at [458, 106] on polyline "button" at bounding box center [458, 106] width 1 height 2
click at [419, 110] on link "Move to E" at bounding box center [428, 111] width 53 height 11
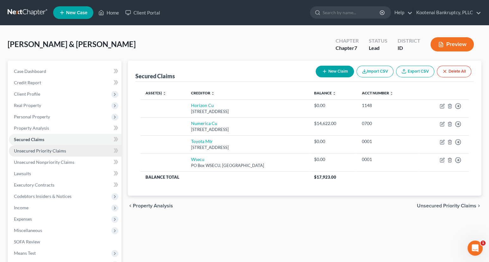
click at [36, 151] on span "Unsecured Priority Claims" at bounding box center [40, 150] width 52 height 5
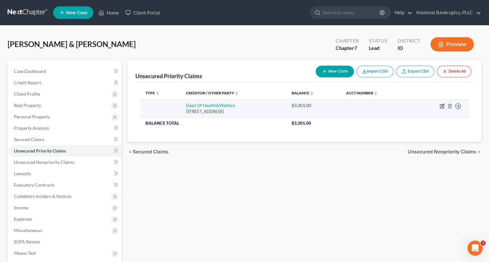
click at [441, 105] on icon "button" at bounding box center [442, 105] width 3 height 3
select select "13"
select select "0"
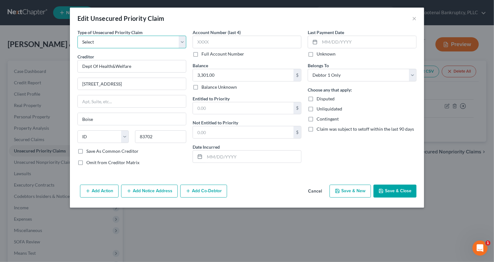
click at [88, 45] on select "Select Taxes & Other Government Units Domestic Support Obligations Extensions o…" at bounding box center [131, 42] width 109 height 13
select select "13"
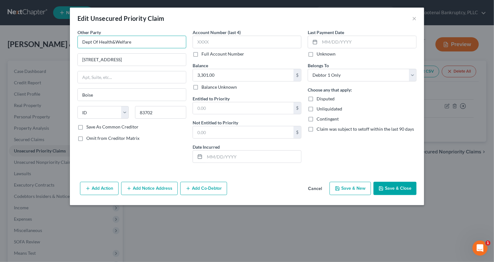
drag, startPoint x: 131, startPoint y: 43, endPoint x: 76, endPoint y: 45, distance: 54.1
click at [76, 45] on div "Other Party * Dept Of Health&Welfare 450 W [GEOGRAPHIC_DATA] [US_STATE][GEOGRAP…" at bounding box center [131, 98] width 115 height 139
click at [88, 42] on input "Deaprtment of health" at bounding box center [131, 42] width 109 height 13
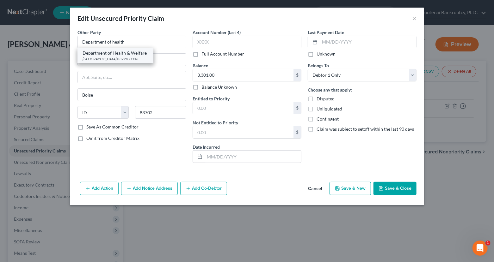
click at [126, 57] on div "[GEOGRAPHIC_DATA] 83720-0036" at bounding box center [115, 58] width 66 height 5
type input "Department of Health & Welfare"
type input "PO Box 83720"
type input "83720-0036"
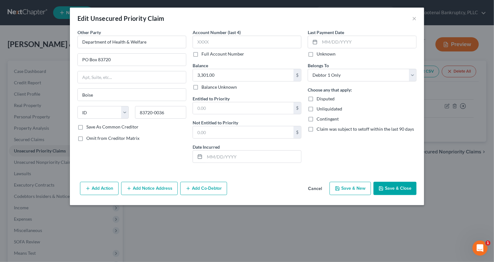
click at [387, 190] on button "Save & Close" at bounding box center [394, 188] width 43 height 13
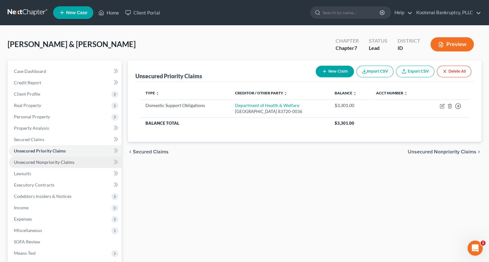
click at [62, 163] on span "Unsecured Nonpriority Claims" at bounding box center [44, 162] width 60 height 5
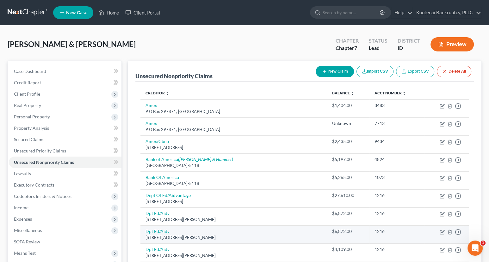
scroll to position [105, 0]
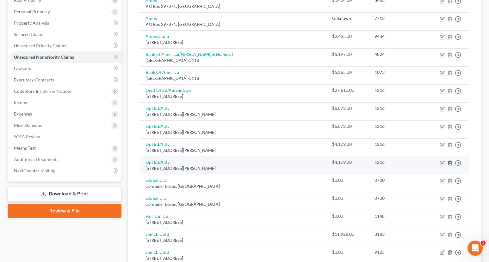
click at [449, 163] on icon "button" at bounding box center [449, 163] width 5 height 5
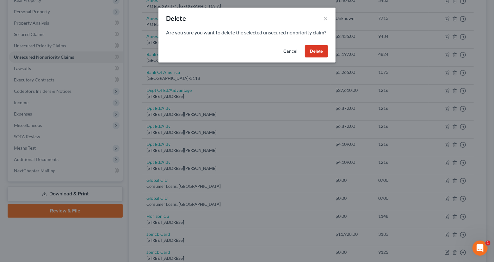
click at [313, 58] on button "Delete" at bounding box center [316, 51] width 23 height 13
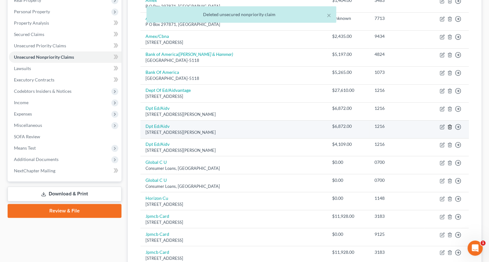
click at [450, 125] on icon "button" at bounding box center [449, 127] width 5 height 5
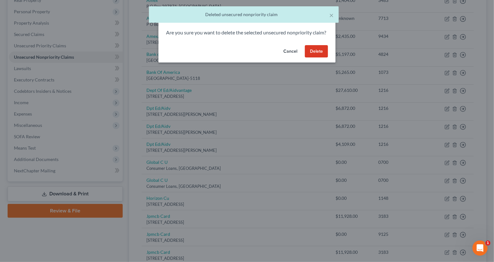
click at [313, 58] on button "Delete" at bounding box center [316, 51] width 23 height 13
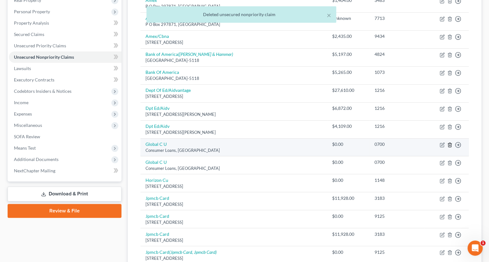
click at [451, 145] on icon "button" at bounding box center [449, 145] width 5 height 5
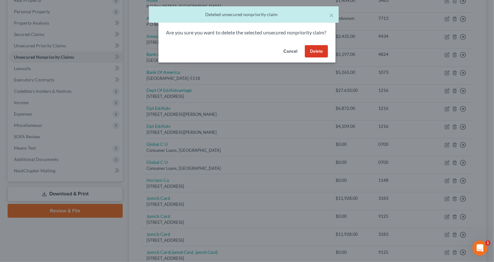
click at [318, 58] on button "Delete" at bounding box center [316, 51] width 23 height 13
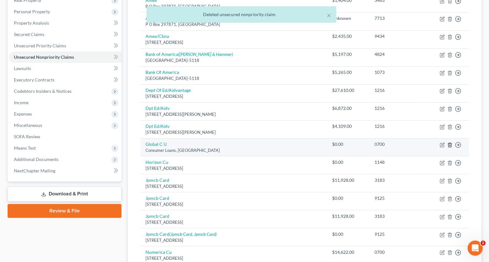
click at [449, 146] on icon "button" at bounding box center [449, 145] width 5 height 5
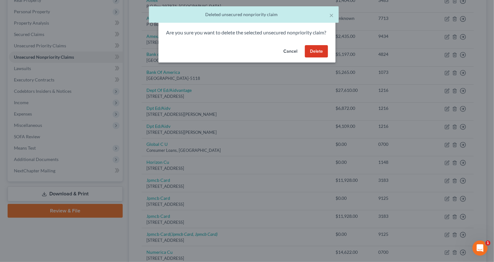
click at [319, 58] on button "Delete" at bounding box center [316, 51] width 23 height 13
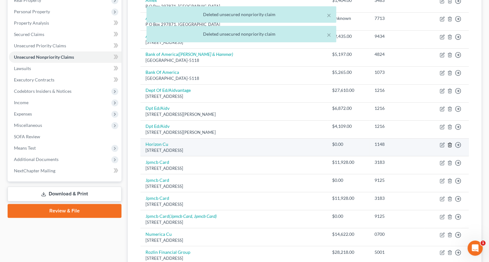
click at [450, 146] on icon "button" at bounding box center [449, 145] width 5 height 5
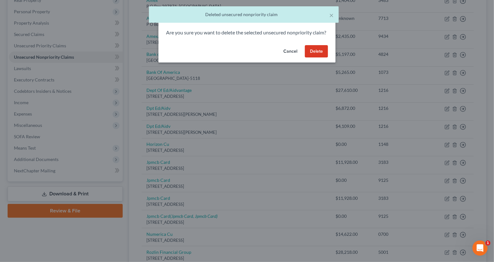
click at [310, 58] on button "Delete" at bounding box center [316, 51] width 23 height 13
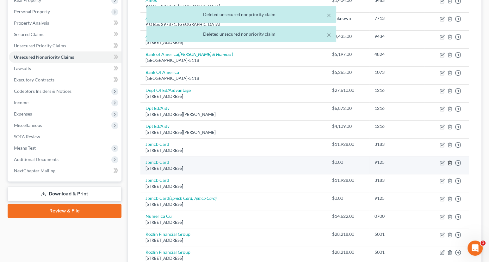
click at [448, 162] on icon "button" at bounding box center [449, 163] width 5 height 5
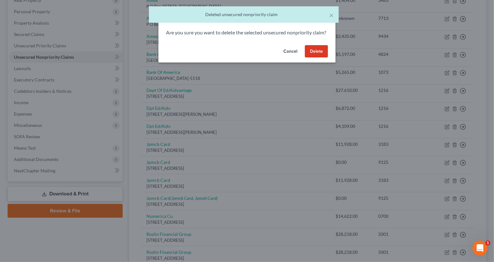
click at [311, 55] on button "Delete" at bounding box center [316, 51] width 23 height 13
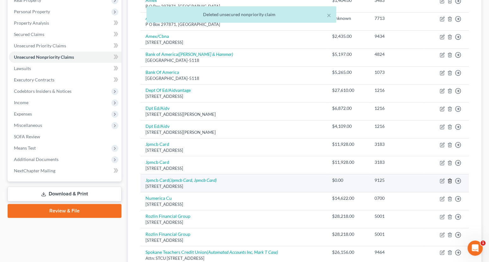
click at [450, 181] on icon "button" at bounding box center [449, 181] width 5 height 5
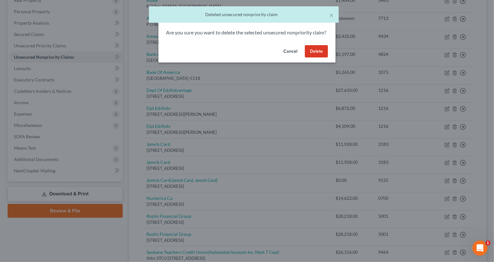
click at [315, 58] on button "Delete" at bounding box center [316, 51] width 23 height 13
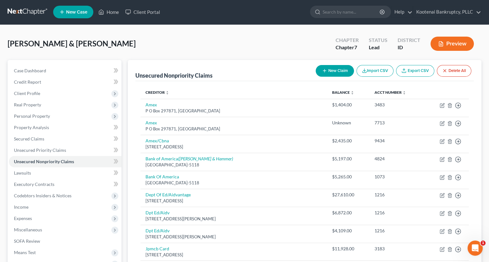
scroll to position [0, 0]
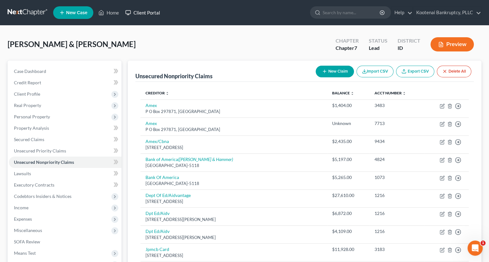
click at [146, 13] on link "Client Portal" at bounding box center [142, 12] width 41 height 11
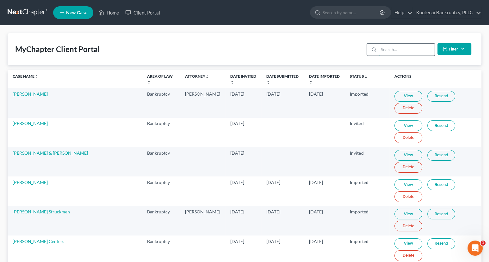
click at [386, 49] on input "search" at bounding box center [406, 50] width 56 height 12
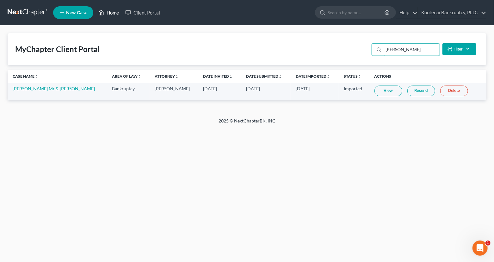
type input "[PERSON_NAME]"
click at [109, 13] on link "Home" at bounding box center [108, 12] width 27 height 11
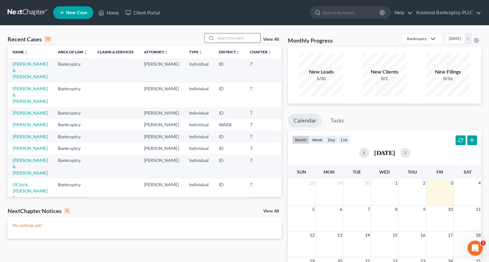
click at [224, 36] on input "search" at bounding box center [238, 37] width 44 height 9
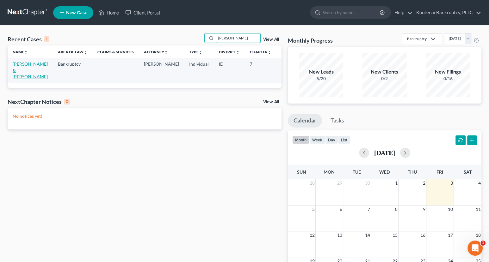
type input "[PERSON_NAME]"
click at [19, 63] on link "[PERSON_NAME] & [PERSON_NAME]" at bounding box center [30, 70] width 35 height 18
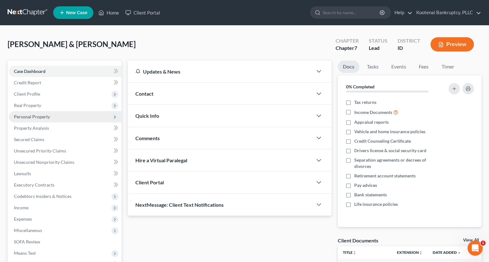
scroll to position [84, 0]
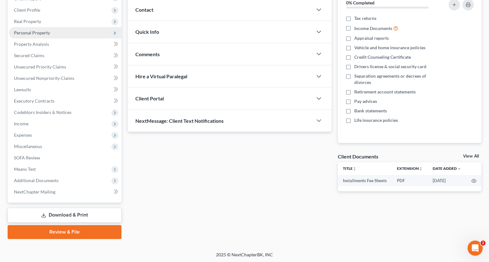
click at [30, 32] on span "Personal Property" at bounding box center [32, 32] width 36 height 5
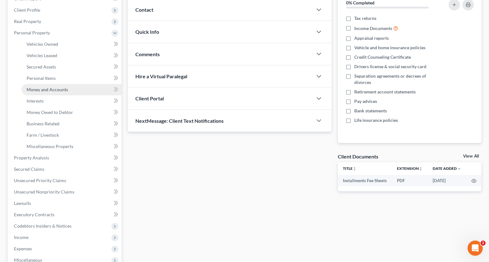
click at [38, 88] on span "Money and Accounts" at bounding box center [47, 89] width 41 height 5
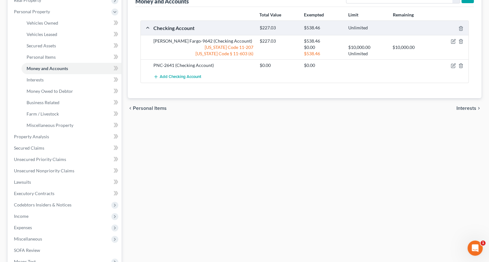
scroll to position [198, 0]
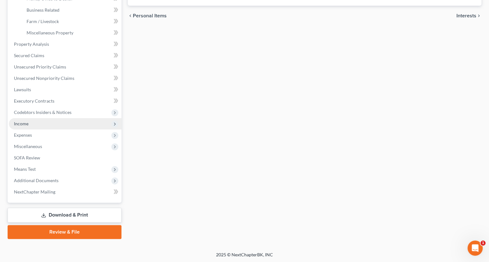
click at [22, 125] on span "Income" at bounding box center [21, 123] width 15 height 5
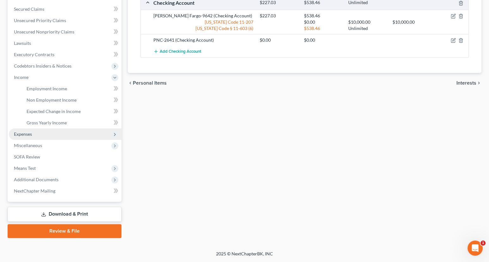
scroll to position [130, 0]
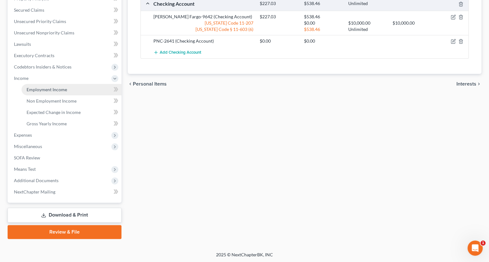
click at [36, 89] on span "Employment Income" at bounding box center [47, 89] width 40 height 5
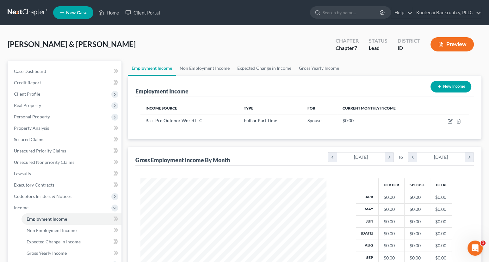
scroll to position [105, 0]
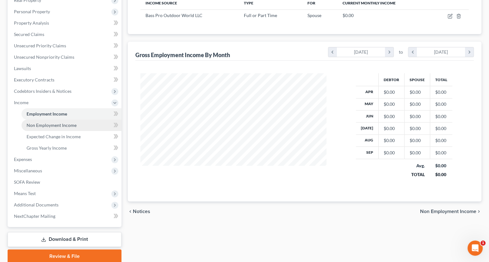
click at [67, 125] on span "Non Employment Income" at bounding box center [52, 125] width 50 height 5
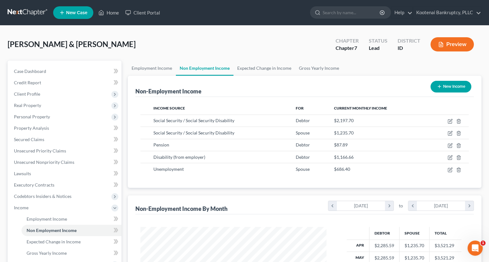
scroll to position [105, 0]
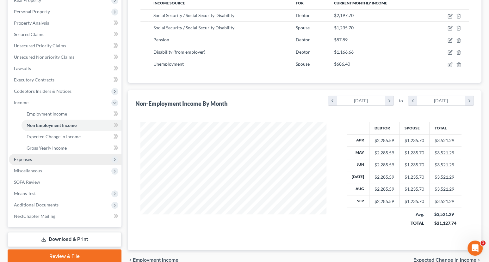
click at [27, 161] on span "Expenses" at bounding box center [23, 159] width 18 height 5
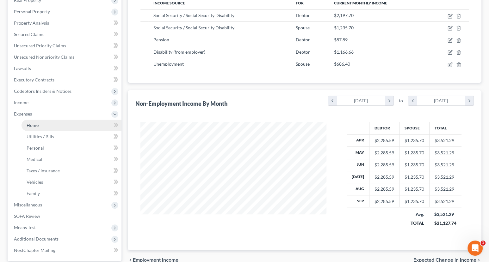
click at [33, 127] on link "Home" at bounding box center [71, 125] width 100 height 11
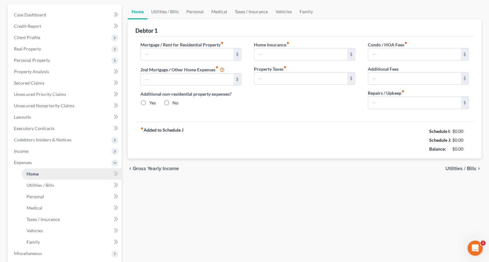
type input "1,730.00"
type input "0.00"
radio input "true"
type input "0.00"
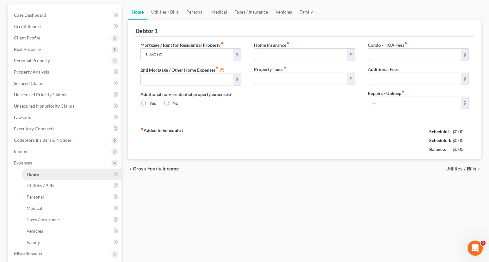
type input "0.00"
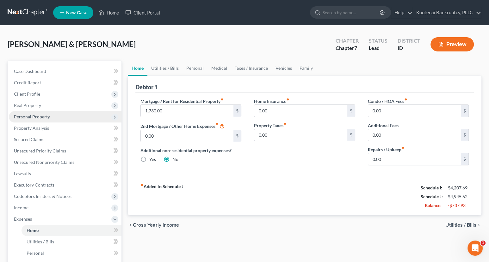
click at [28, 118] on span "Personal Property" at bounding box center [32, 116] width 36 height 5
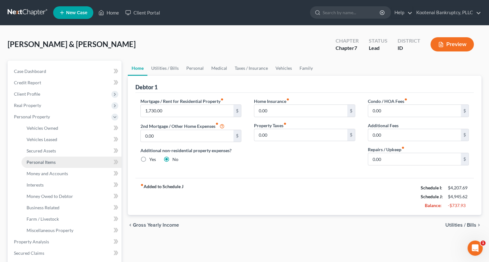
click at [37, 164] on link "Personal Items" at bounding box center [71, 162] width 100 height 11
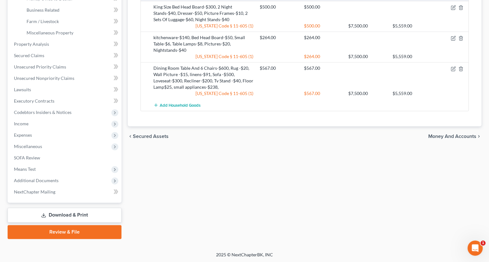
scroll to position [93, 0]
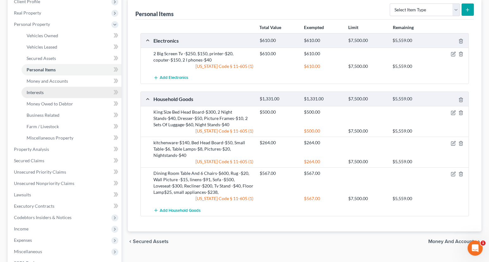
click at [34, 92] on span "Interests" at bounding box center [35, 92] width 17 height 5
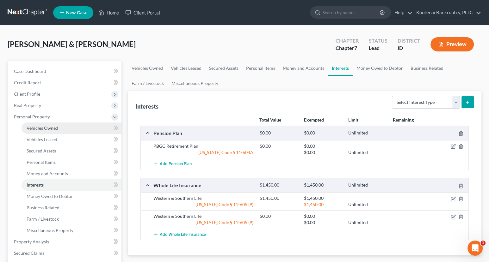
click at [40, 131] on link "Vehicles Owned" at bounding box center [71, 128] width 100 height 11
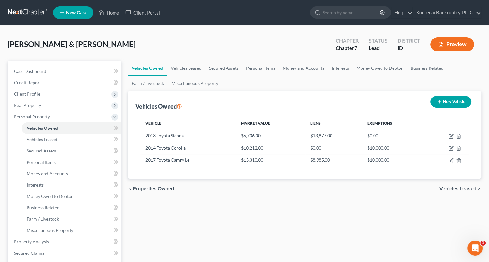
click at [461, 44] on button "Preview" at bounding box center [451, 44] width 43 height 14
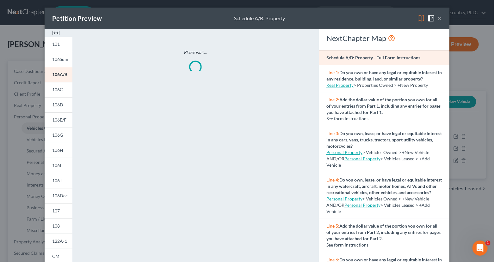
click at [54, 32] on img at bounding box center [56, 33] width 8 height 8
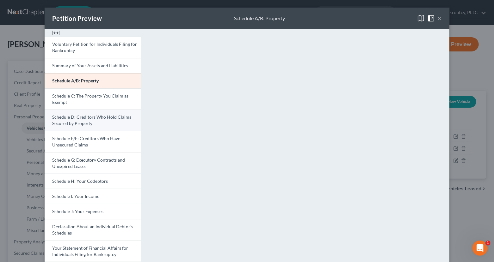
click at [83, 118] on span "Schedule D: Creditors Who Hold Claims Secured by Property" at bounding box center [91, 120] width 79 height 12
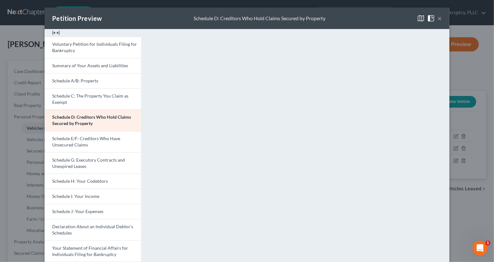
click at [439, 20] on button "×" at bounding box center [439, 19] width 4 height 8
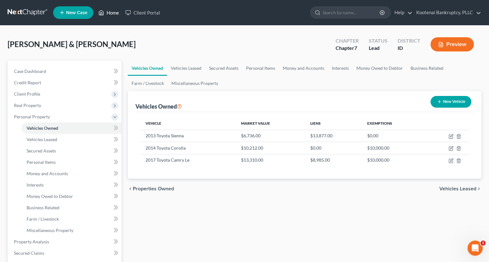
click at [109, 12] on link "Home" at bounding box center [108, 12] width 27 height 11
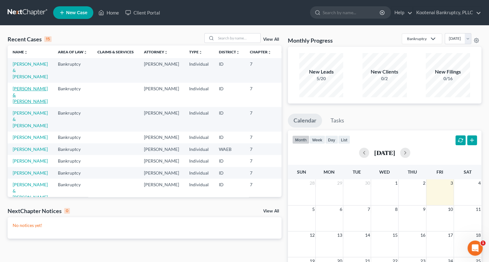
click at [19, 88] on link "[PERSON_NAME] & [PERSON_NAME]" at bounding box center [30, 95] width 35 height 18
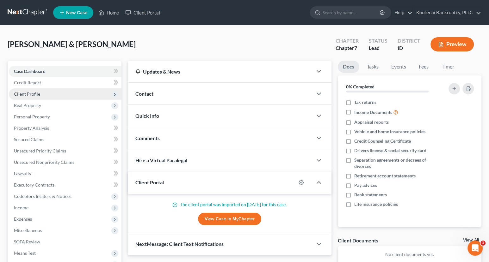
click at [26, 95] on span "Client Profile" at bounding box center [27, 93] width 26 height 5
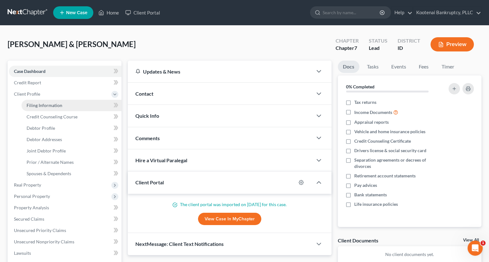
click at [39, 104] on span "Filing Information" at bounding box center [45, 105] width 36 height 5
select select "1"
select select "0"
select select "13"
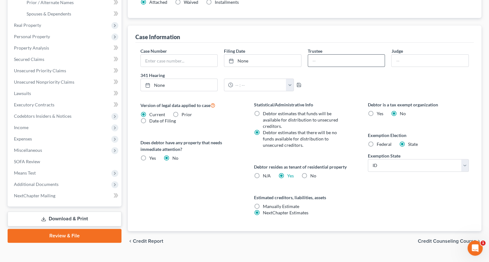
scroll to position [173, 0]
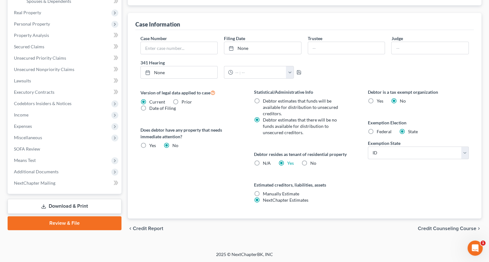
click at [435, 230] on span "Credit Counseling Course" at bounding box center [446, 228] width 58 height 5
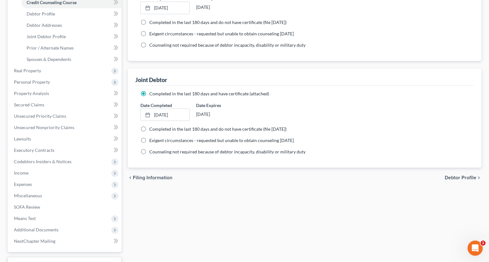
scroll to position [164, 0]
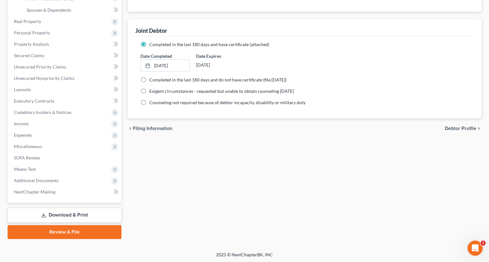
click at [450, 130] on span "Debtor Profile" at bounding box center [460, 128] width 32 height 5
select select "1"
select select "3"
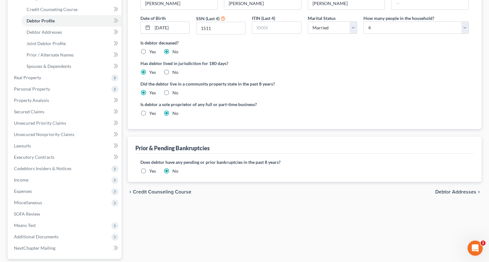
scroll to position [164, 0]
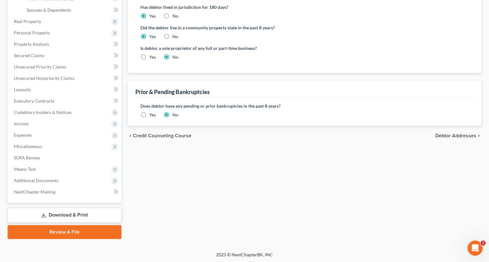
click at [466, 135] on span "Debtor Addresses" at bounding box center [455, 135] width 41 height 5
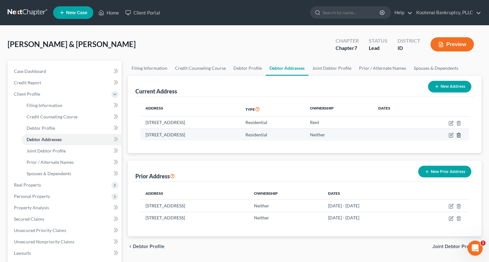
click at [457, 134] on icon "button" at bounding box center [458, 135] width 5 height 5
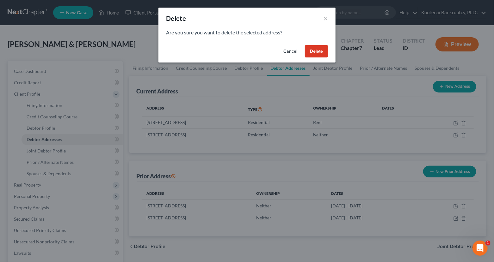
click at [314, 53] on button "Delete" at bounding box center [316, 51] width 23 height 13
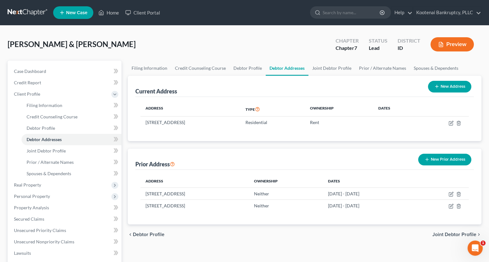
click at [437, 236] on span "Joint Debtor Profile" at bounding box center [454, 234] width 44 height 5
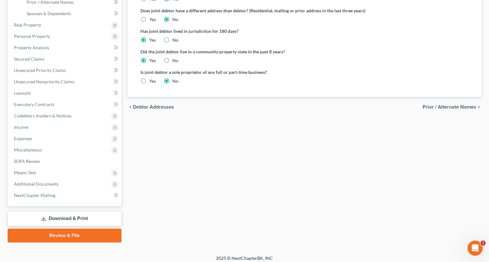
scroll to position [164, 0]
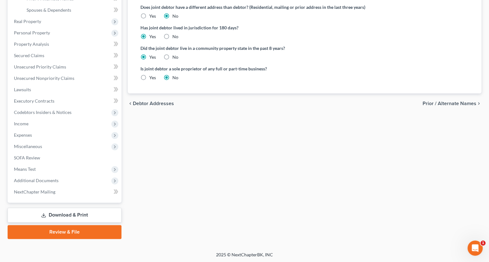
click at [460, 102] on span "Prior / Alternate Names" at bounding box center [449, 103] width 54 height 5
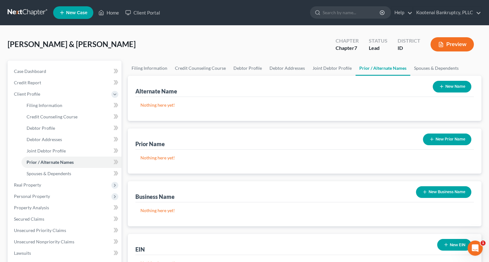
scroll to position [105, 0]
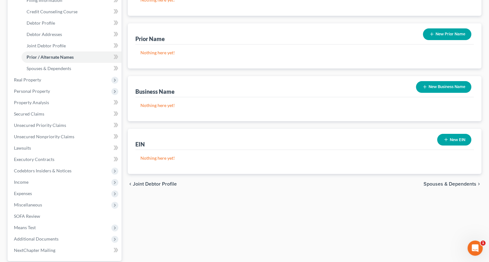
click at [428, 184] on span "Spouses & Dependents" at bounding box center [449, 184] width 53 height 5
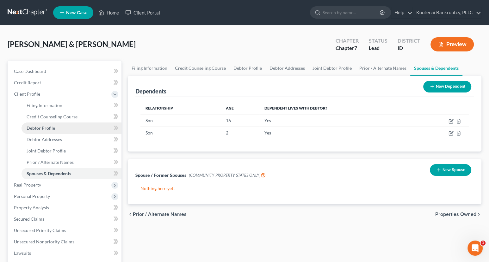
click at [34, 127] on span "Debtor Profile" at bounding box center [41, 127] width 28 height 5
select select "1"
select select "3"
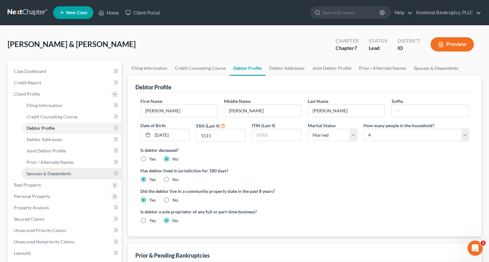
click at [44, 172] on span "Spouses & Dependents" at bounding box center [49, 173] width 45 height 5
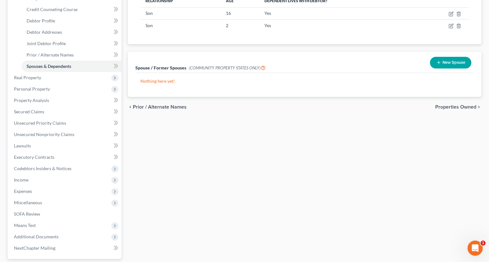
scroll to position [164, 0]
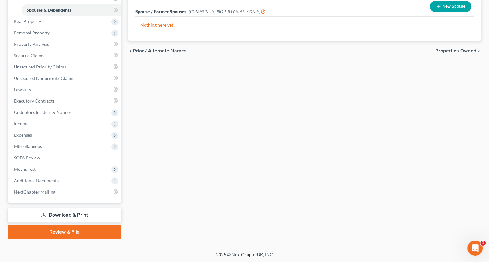
click at [448, 49] on span "Properties Owned" at bounding box center [455, 50] width 41 height 5
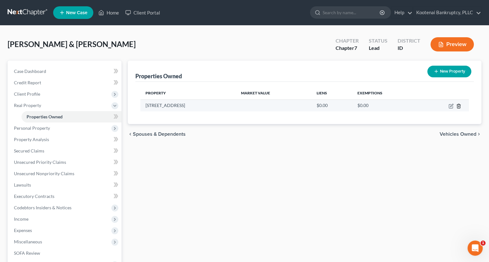
click at [456, 106] on icon "button" at bounding box center [458, 106] width 5 height 5
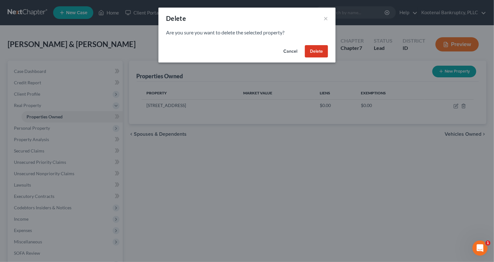
click at [321, 53] on button "Delete" at bounding box center [316, 51] width 23 height 13
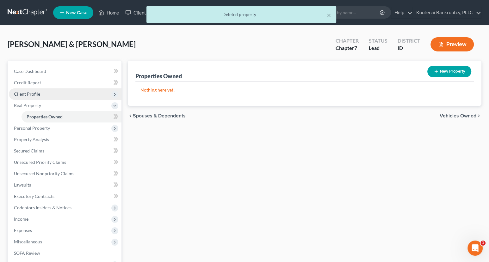
click at [22, 94] on span "Client Profile" at bounding box center [27, 93] width 26 height 5
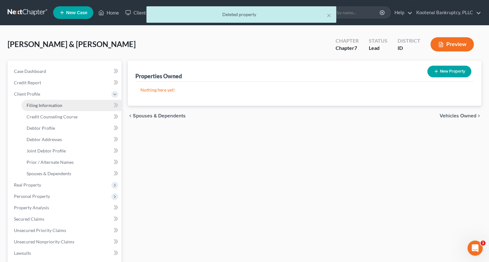
click at [33, 106] on span "Filing Information" at bounding box center [45, 105] width 36 height 5
select select "1"
select select "0"
select select "23"
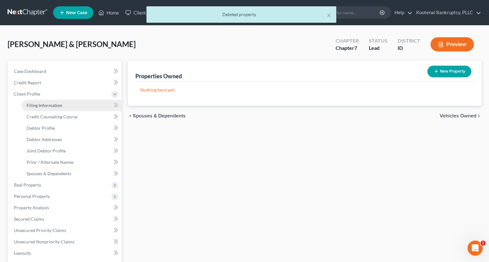
select select "0"
select select "13"
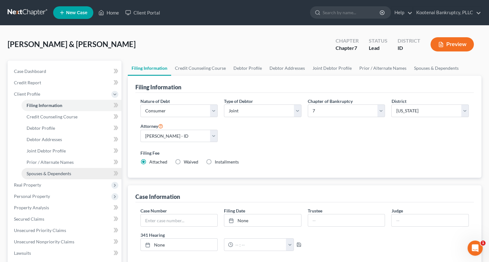
click at [48, 171] on span "Spouses & Dependents" at bounding box center [49, 173] width 45 height 5
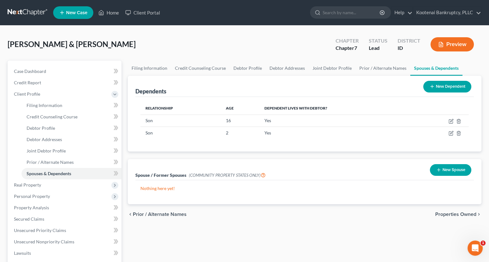
click at [470, 214] on span "Properties Owned" at bounding box center [455, 214] width 41 height 5
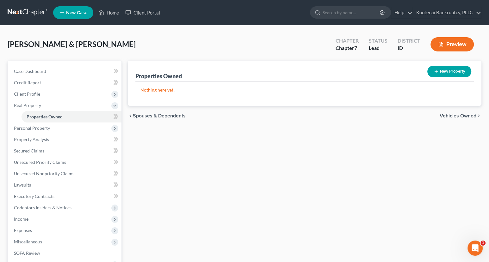
click at [449, 117] on span "Vehicles Owned" at bounding box center [457, 115] width 37 height 5
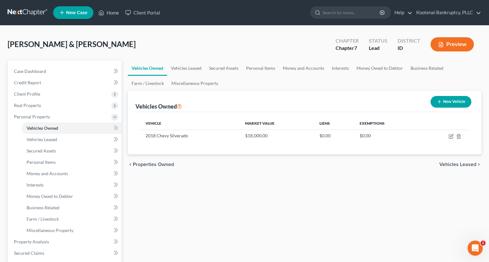
click at [465, 166] on span "Vehicles Leased" at bounding box center [457, 164] width 37 height 5
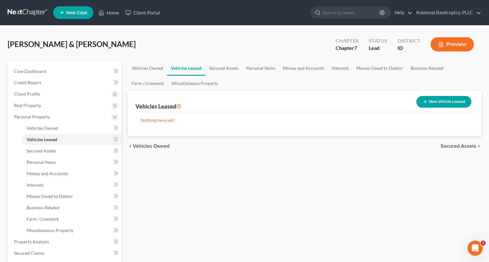
click at [156, 146] on span "Vehicles Owned" at bounding box center [151, 146] width 37 height 5
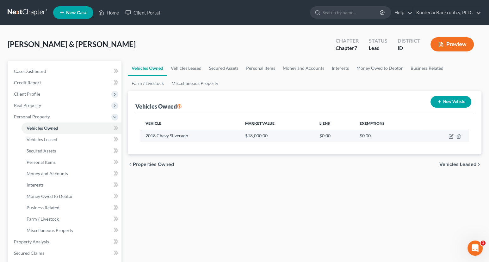
click at [453, 136] on td at bounding box center [445, 136] width 48 height 12
click at [451, 135] on icon "button" at bounding box center [451, 135] width 3 height 3
select select "0"
select select "8"
select select "0"
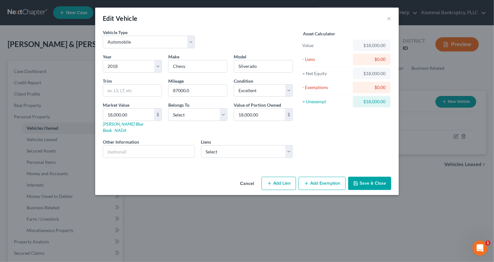
click at [376, 177] on button "Save & Close" at bounding box center [369, 183] width 43 height 13
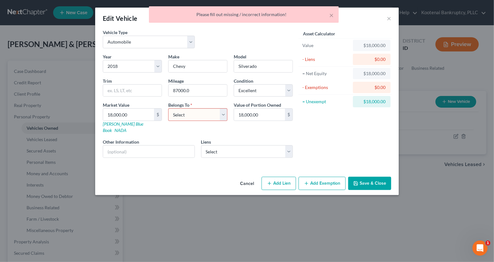
click at [251, 178] on button "Cancel" at bounding box center [247, 184] width 24 height 13
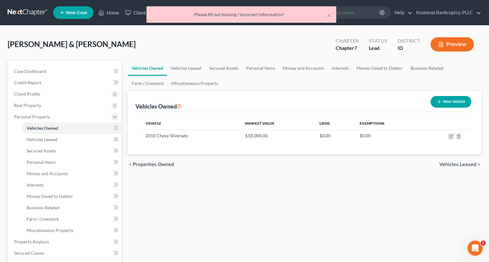
click at [441, 164] on span "Vehicles Leased" at bounding box center [457, 164] width 37 height 5
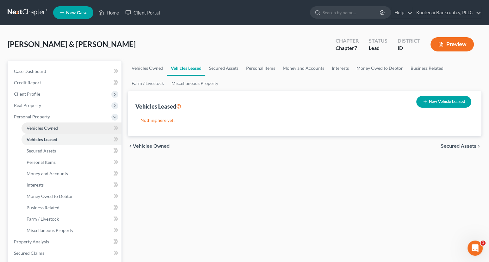
click at [38, 130] on span "Vehicles Owned" at bounding box center [43, 127] width 32 height 5
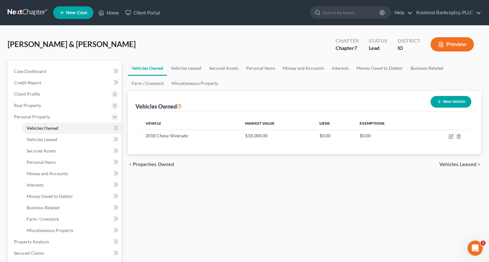
click at [464, 164] on span "Vehicles Leased" at bounding box center [457, 164] width 37 height 5
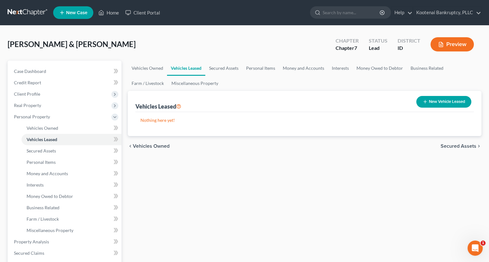
click at [449, 148] on span "Secured Assets" at bounding box center [458, 146] width 36 height 5
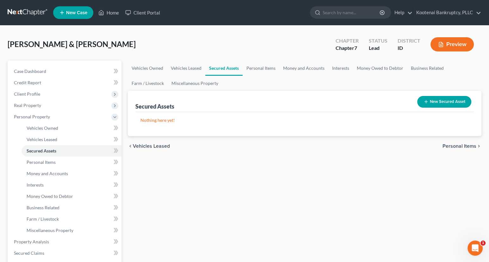
click at [474, 146] on span "Personal Items" at bounding box center [459, 146] width 34 height 5
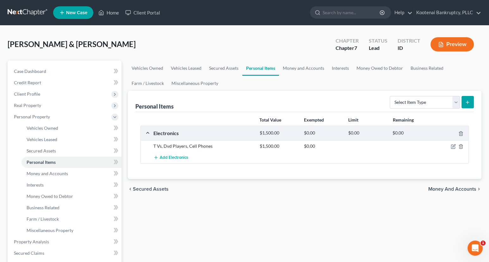
click at [462, 188] on span "Money and Accounts" at bounding box center [452, 189] width 48 height 5
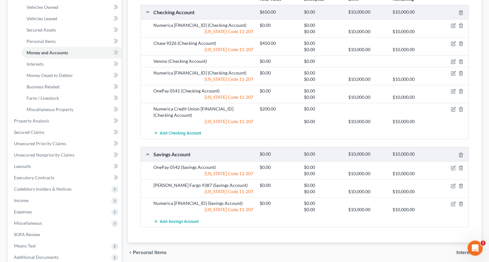
scroll to position [198, 0]
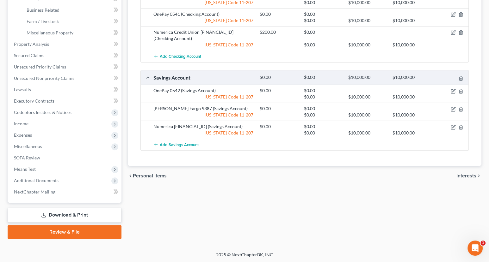
click at [462, 176] on span "Interests" at bounding box center [466, 175] width 20 height 5
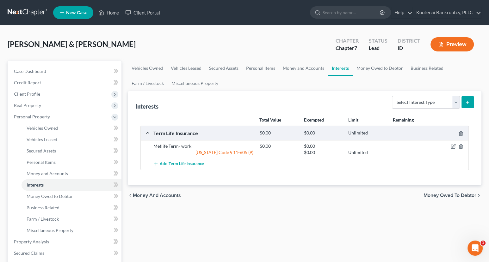
click at [441, 197] on span "Money Owed to Debtor" at bounding box center [449, 195] width 53 height 5
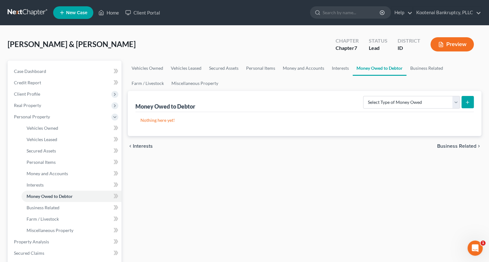
click at [463, 145] on span "Business Related" at bounding box center [456, 146] width 39 height 5
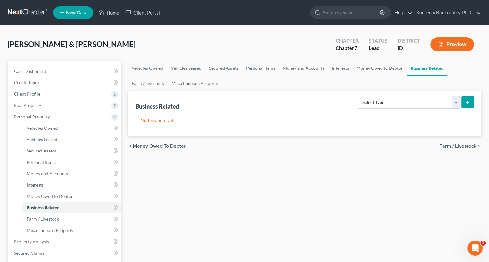
click at [460, 145] on span "Farm / Livestock" at bounding box center [457, 146] width 37 height 5
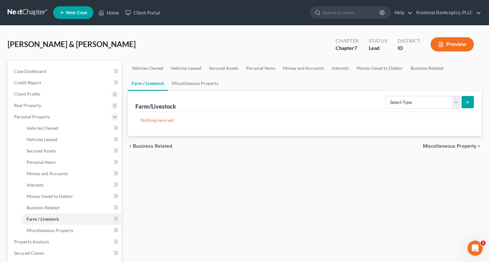
click at [460, 144] on span "Miscellaneous Property" at bounding box center [448, 146] width 53 height 5
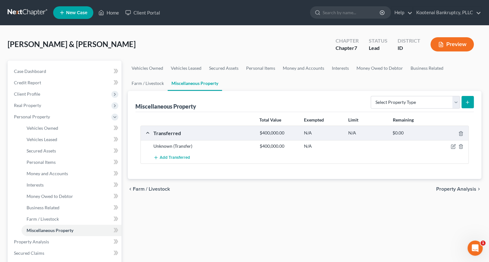
click at [456, 189] on span "Property Analysis" at bounding box center [456, 189] width 40 height 5
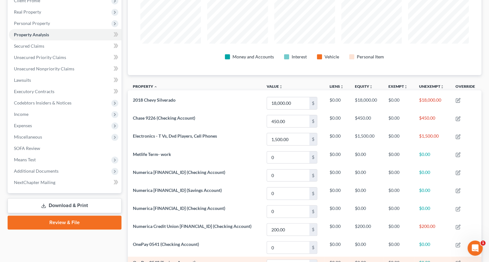
scroll to position [204, 0]
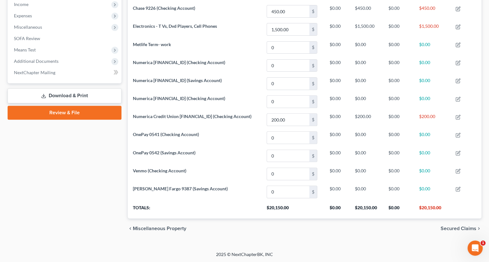
click at [458, 227] on span "Secured Claims" at bounding box center [458, 228] width 36 height 5
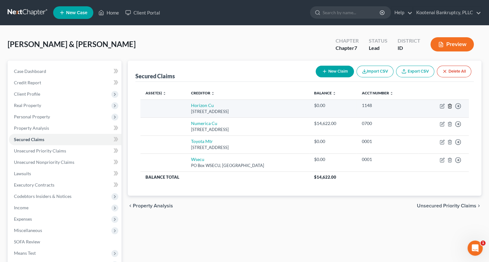
click at [449, 106] on icon "button" at bounding box center [449, 106] width 5 height 5
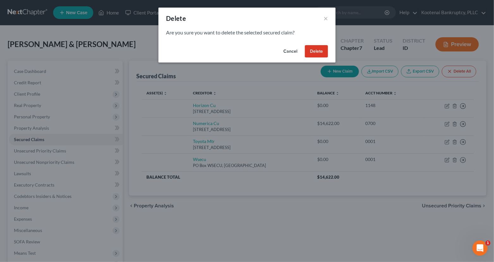
drag, startPoint x: 312, startPoint y: 54, endPoint x: 366, endPoint y: 101, distance: 72.1
click at [313, 55] on button "Delete" at bounding box center [316, 51] width 23 height 13
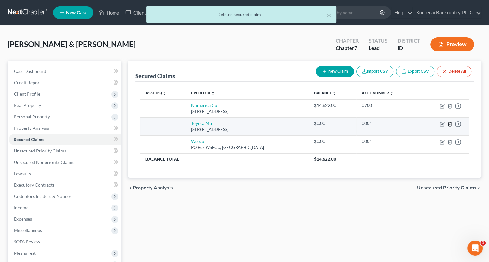
click at [450, 123] on icon "button" at bounding box center [449, 124] width 3 height 4
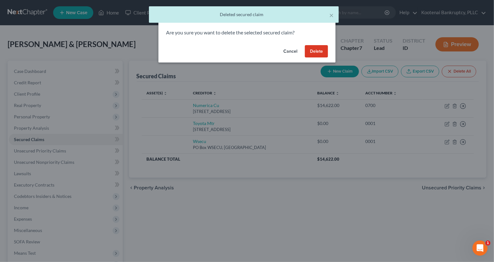
click at [318, 52] on button "Delete" at bounding box center [316, 51] width 23 height 13
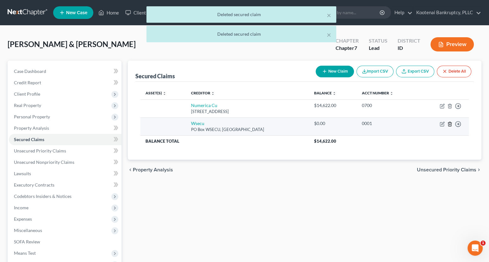
click at [450, 123] on icon "button" at bounding box center [449, 124] width 5 height 5
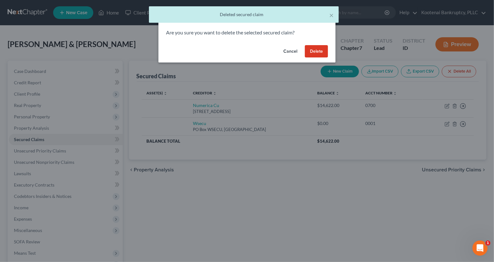
click at [311, 55] on button "Delete" at bounding box center [316, 51] width 23 height 13
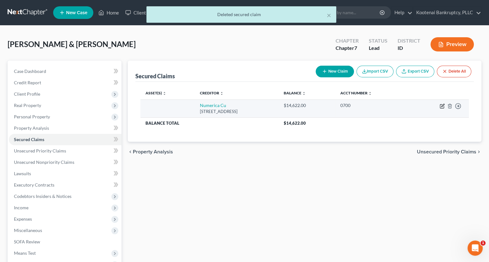
click at [442, 106] on icon "button" at bounding box center [441, 106] width 5 height 5
select select "50"
select select "0"
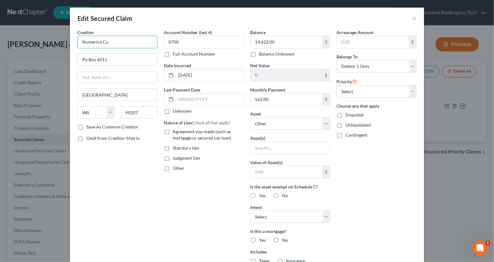
drag, startPoint x: 120, startPoint y: 45, endPoint x: 73, endPoint y: 46, distance: 47.4
click at [70, 45] on div "Creditor * Numerica [GEOGRAPHIC_DATA][US_STATE] [GEOGRAPHIC_DATA] [GEOGRAPHIC_D…" at bounding box center [247, 175] width 354 height 293
click at [88, 55] on div "Numerica Credit Union" at bounding box center [115, 53] width 66 height 6
type input "Numerica Credit Union"
type input "Po Box 4000"
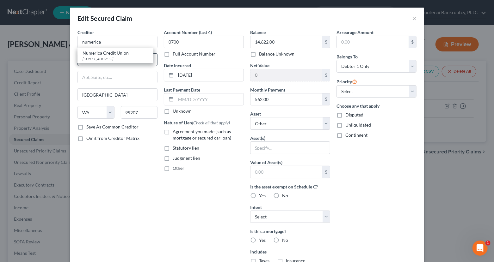
type input "[GEOGRAPHIC_DATA]"
type input "99037"
click at [173, 132] on label "Agreement you made (such as mortgage or secured car loan)" at bounding box center [208, 135] width 71 height 13
click at [175, 132] on input "Agreement you made (such as mortgage or secured car loan)" at bounding box center [177, 131] width 4 height 4
checkbox input "true"
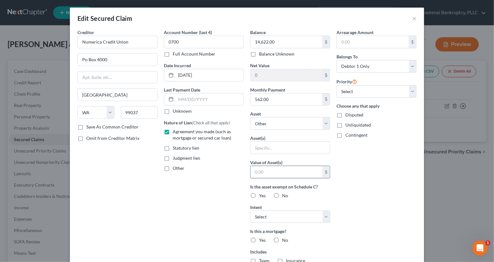
scroll to position [93, 0]
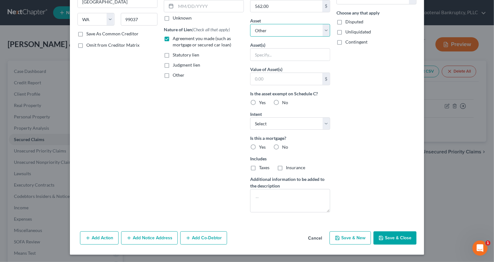
click at [258, 27] on select "Select Other Multiple Assets OnePay 0542 (Savings Account) - $0.0 Numerica [FIN…" at bounding box center [290, 30] width 80 height 13
select select "12"
click at [250, 37] on select "Select Other Multiple Assets OnePay 0542 (Savings Account) - $0.0 Numerica [FIN…" at bounding box center [290, 30] width 80 height 13
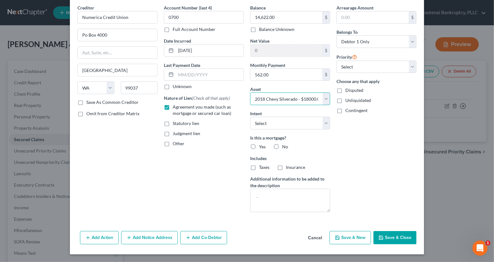
scroll to position [24, 0]
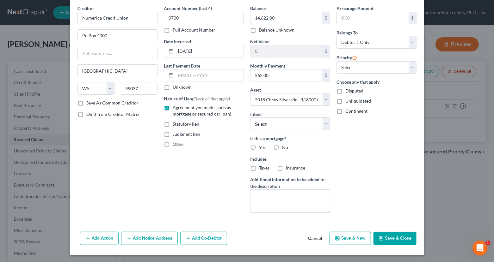
click at [282, 146] on label "No" at bounding box center [285, 147] width 6 height 6
click at [284, 146] on input "No" at bounding box center [286, 146] width 4 height 4
radio input "true"
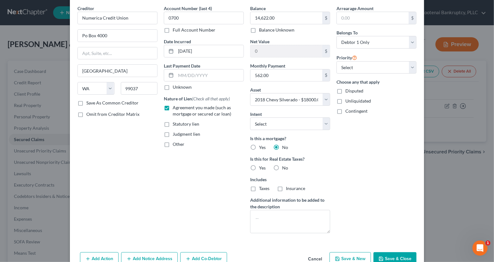
drag, startPoint x: 274, startPoint y: 167, endPoint x: 378, endPoint y: 226, distance: 119.1
click at [282, 168] on label "No" at bounding box center [285, 168] width 6 height 6
click at [284, 168] on input "No" at bounding box center [286, 167] width 4 height 4
radio input "true"
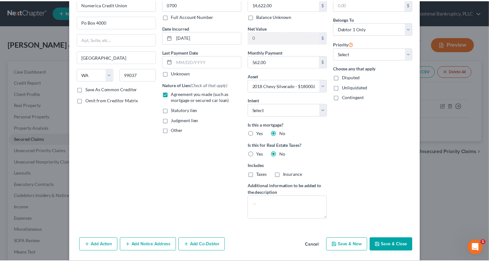
scroll to position [45, 0]
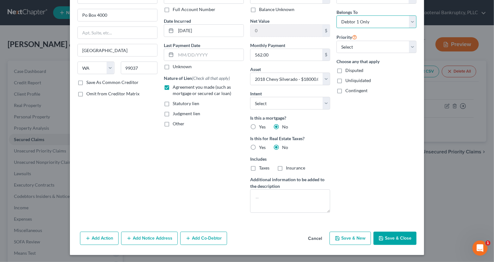
click at [345, 18] on select "Select Debtor 1 Only Debtor 2 Only Debtor 1 And Debtor 2 Only At Least One Of T…" at bounding box center [376, 21] width 80 height 13
select select "4"
click at [336, 15] on select "Select Debtor 1 Only Debtor 2 Only Debtor 1 And Debtor 2 Only At Least One Of T…" at bounding box center [376, 21] width 80 height 13
click at [395, 240] on button "Save & Close" at bounding box center [394, 238] width 43 height 13
select select
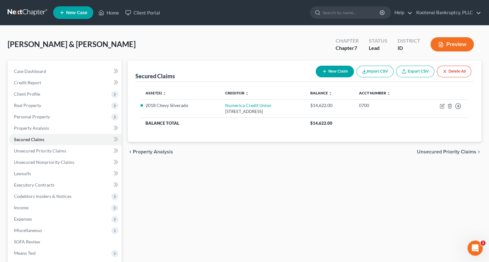
click at [451, 152] on span "Unsecured Priority Claims" at bounding box center [445, 151] width 59 height 5
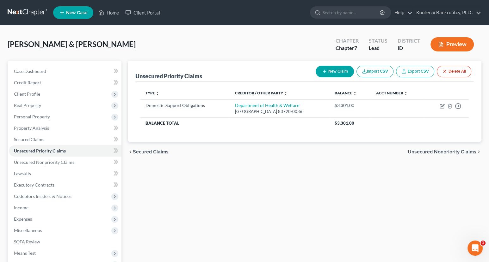
click at [461, 151] on span "Unsecured Nonpriority Claims" at bounding box center [441, 151] width 69 height 5
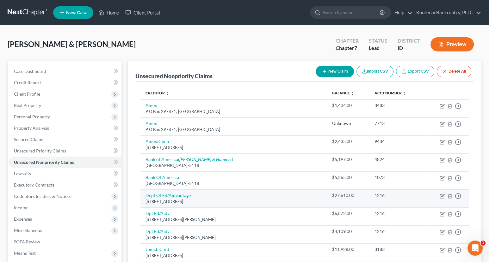
scroll to position [105, 0]
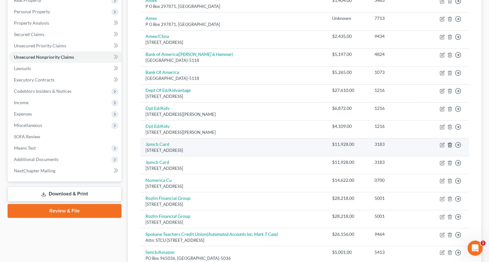
click at [449, 144] on icon "button" at bounding box center [449, 145] width 5 height 5
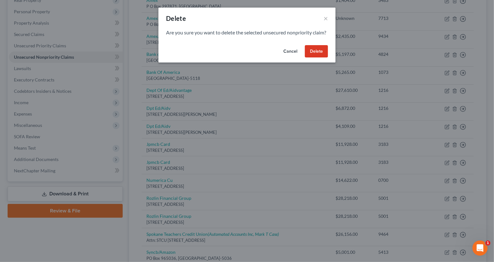
click at [316, 58] on button "Delete" at bounding box center [316, 51] width 23 height 13
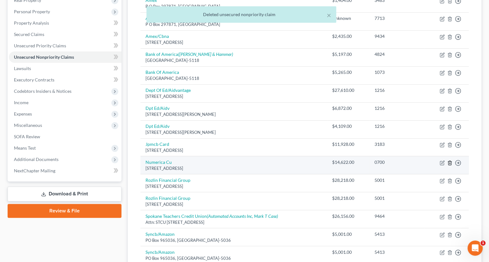
click at [448, 162] on icon "button" at bounding box center [449, 163] width 3 height 4
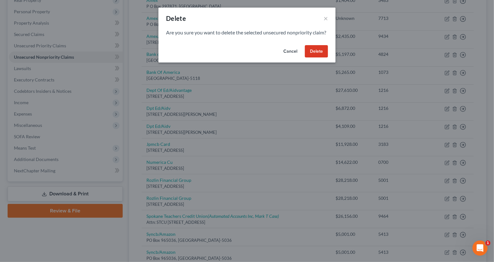
click at [312, 58] on button "Delete" at bounding box center [316, 51] width 23 height 13
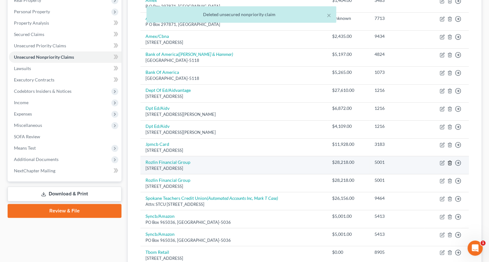
click at [449, 161] on icon "button" at bounding box center [449, 163] width 5 height 5
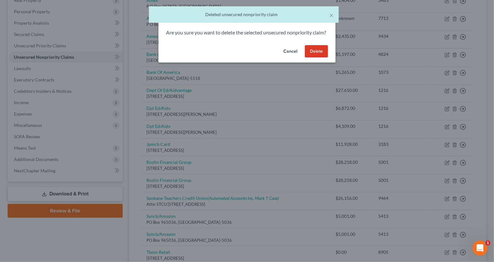
click at [314, 58] on button "Delete" at bounding box center [316, 51] width 23 height 13
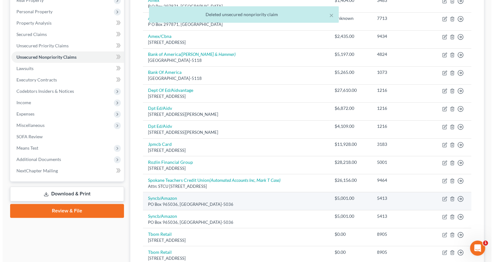
scroll to position [210, 0]
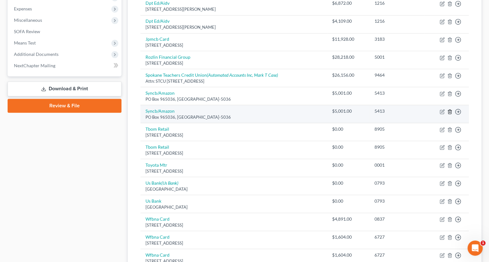
click at [451, 111] on icon "button" at bounding box center [449, 112] width 3 height 4
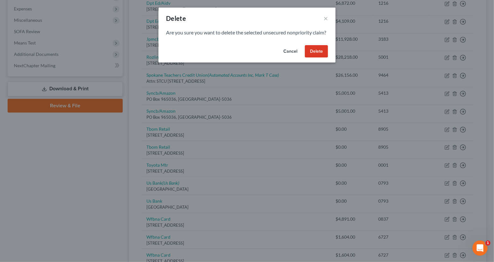
drag, startPoint x: 320, startPoint y: 58, endPoint x: 371, endPoint y: 86, distance: 58.4
click at [320, 58] on button "Delete" at bounding box center [316, 51] width 23 height 13
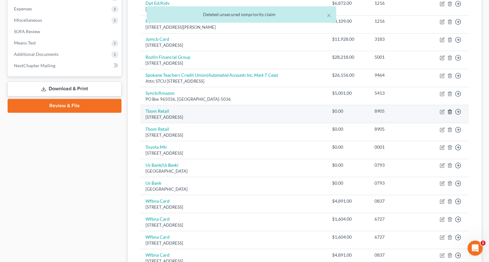
click at [447, 112] on icon "button" at bounding box center [449, 111] width 5 height 5
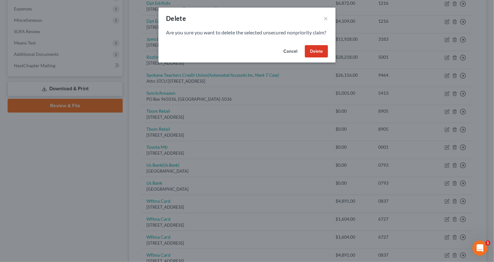
click at [316, 56] on button "Delete" at bounding box center [316, 51] width 23 height 13
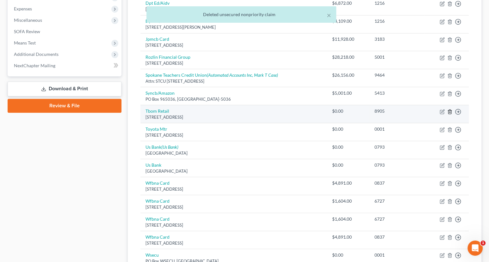
click at [450, 110] on icon "button" at bounding box center [449, 112] width 3 height 4
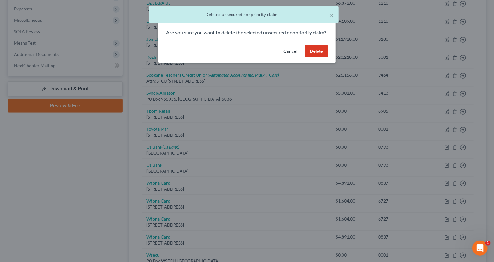
click at [316, 58] on button "Delete" at bounding box center [316, 51] width 23 height 13
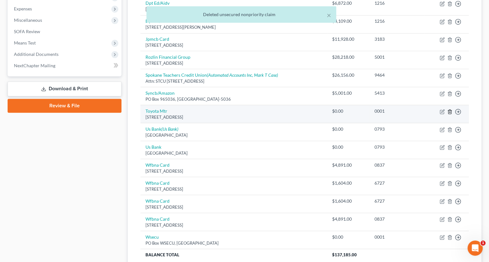
click at [449, 111] on icon "button" at bounding box center [449, 111] width 5 height 5
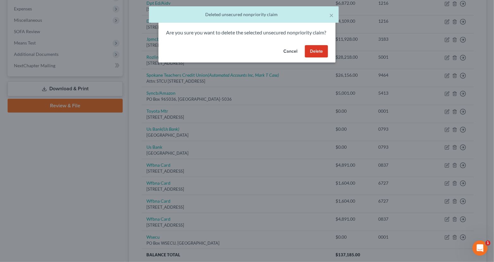
click at [312, 58] on button "Delete" at bounding box center [316, 51] width 23 height 13
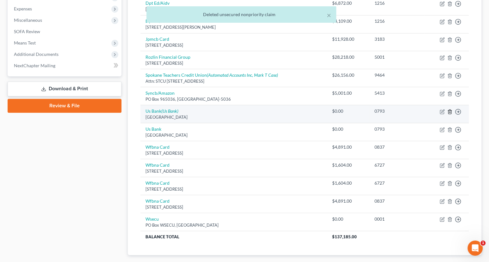
click at [448, 110] on icon "button" at bounding box center [449, 112] width 3 height 4
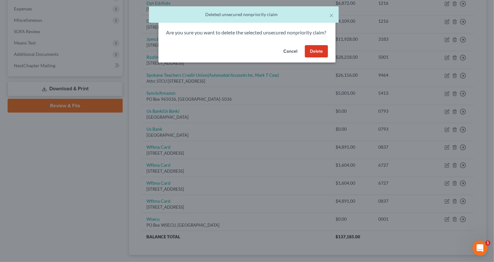
click at [315, 58] on button "Delete" at bounding box center [316, 51] width 23 height 13
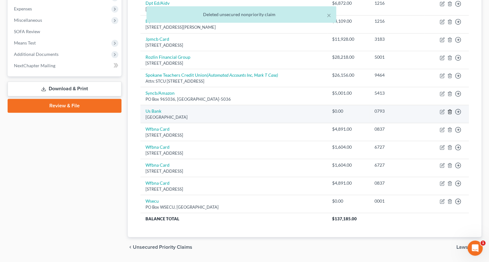
click at [448, 111] on icon "button" at bounding box center [449, 111] width 5 height 5
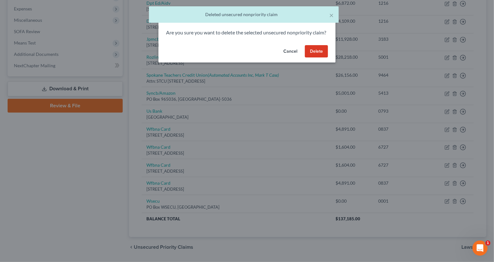
click at [314, 58] on button "Delete" at bounding box center [316, 51] width 23 height 13
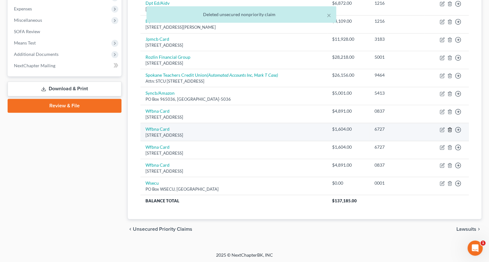
click at [451, 129] on icon "button" at bounding box center [449, 130] width 3 height 4
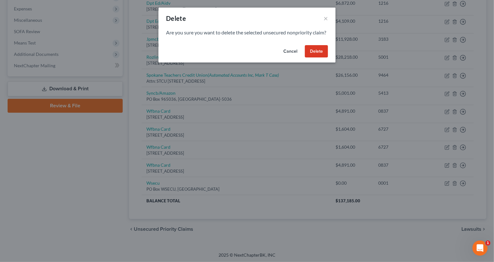
click at [313, 58] on button "Delete" at bounding box center [316, 51] width 23 height 13
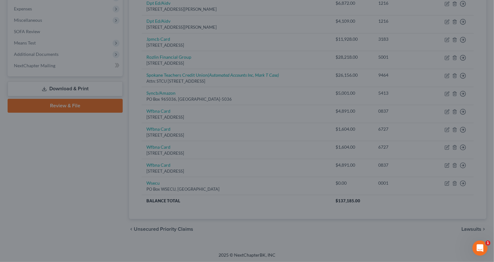
scroll to position [193, 0]
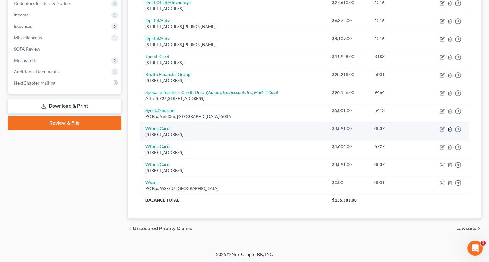
click at [450, 129] on line "button" at bounding box center [450, 129] width 0 height 1
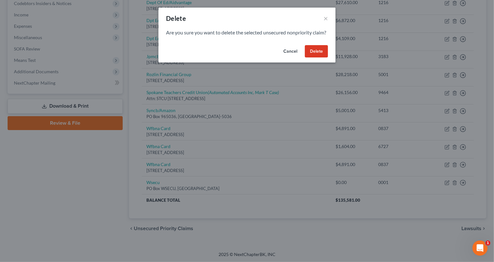
click at [315, 58] on button "Delete" at bounding box center [316, 51] width 23 height 13
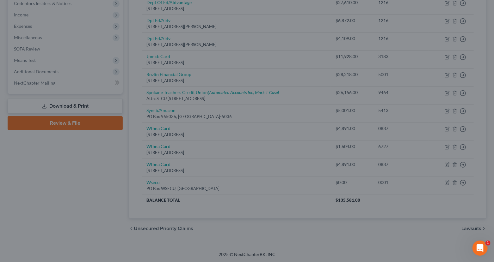
scroll to position [175, 0]
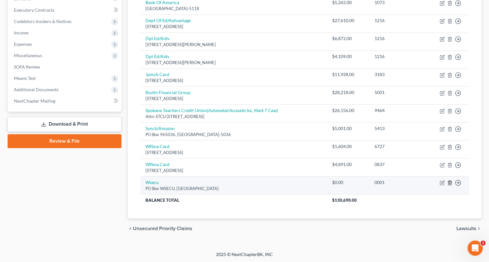
click at [449, 182] on icon "button" at bounding box center [449, 182] width 5 height 5
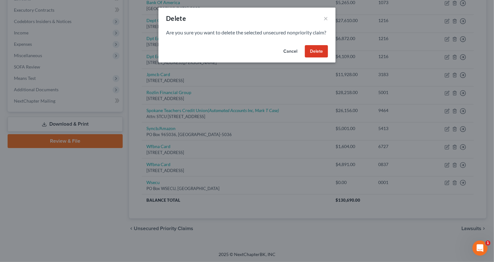
click at [318, 58] on button "Delete" at bounding box center [316, 51] width 23 height 13
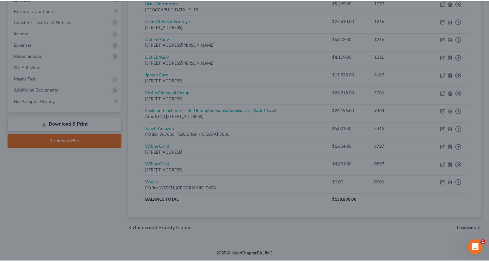
scroll to position [157, 0]
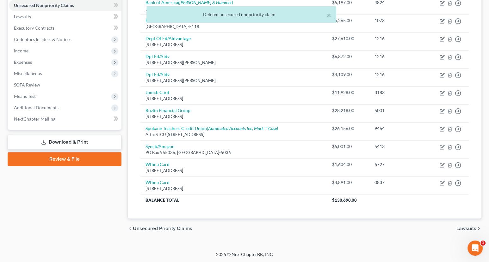
click at [470, 226] on span "Lawsuits" at bounding box center [466, 228] width 20 height 5
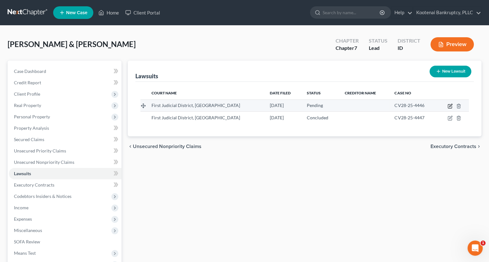
click at [451, 106] on icon "button" at bounding box center [449, 107] width 4 height 4
select select "13"
select select "0"
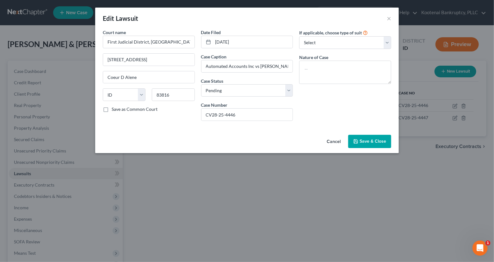
drag, startPoint x: 356, startPoint y: 139, endPoint x: 26, endPoint y: 165, distance: 331.2
click at [356, 139] on icon "button" at bounding box center [355, 141] width 5 height 5
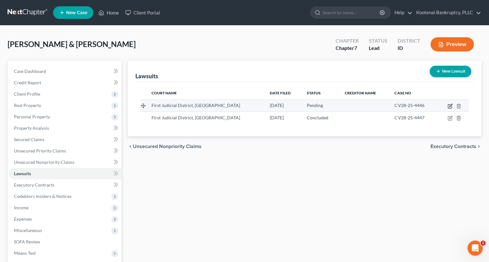
click at [447, 106] on icon "button" at bounding box center [449, 107] width 4 height 4
select select "13"
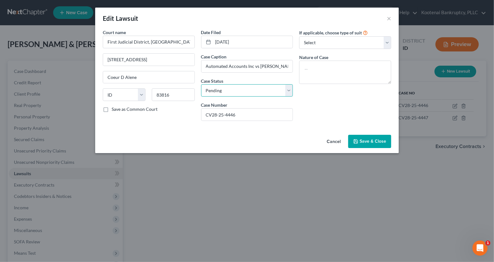
click at [229, 93] on select "Select Pending On Appeal Concluded" at bounding box center [247, 90] width 92 height 13
select select "2"
click at [201, 84] on select "Select Pending On Appeal Concluded" at bounding box center [247, 90] width 92 height 13
drag, startPoint x: 371, startPoint y: 143, endPoint x: 25, endPoint y: 148, distance: 346.0
click at [371, 143] on span "Save & Close" at bounding box center [372, 141] width 27 height 5
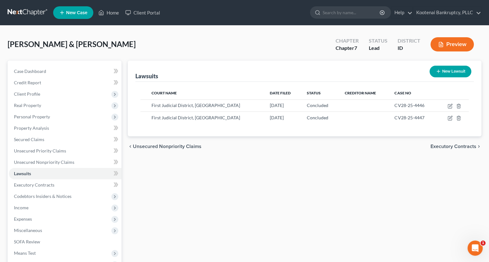
click at [474, 145] on span "Executory Contracts" at bounding box center [453, 146] width 46 height 5
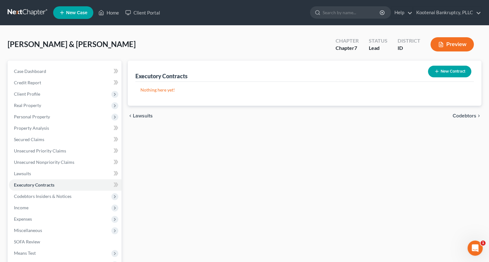
click at [459, 115] on span "Codebtors" at bounding box center [464, 115] width 24 height 5
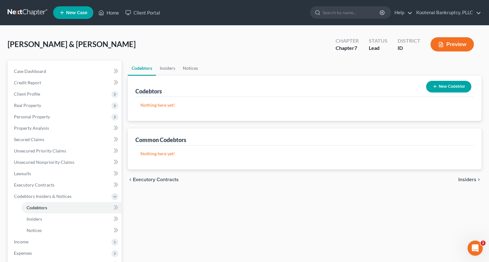
click at [465, 181] on span "Insiders" at bounding box center [467, 179] width 18 height 5
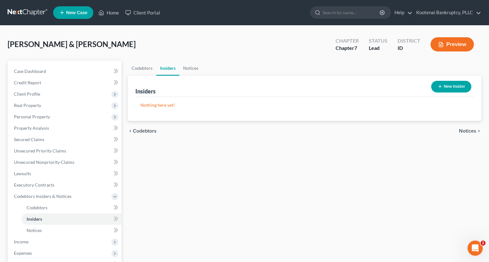
click at [465, 131] on span "Notices" at bounding box center [467, 131] width 17 height 5
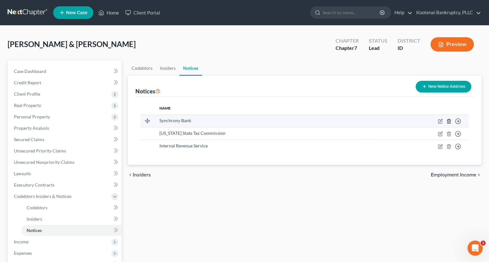
click at [451, 121] on icon "button" at bounding box center [448, 121] width 5 height 5
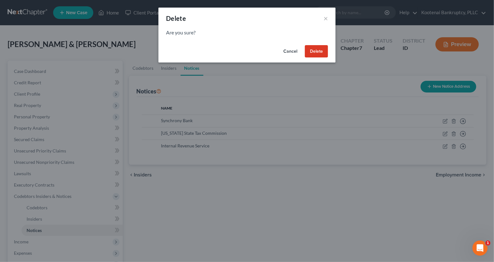
drag, startPoint x: 317, startPoint y: 54, endPoint x: 412, endPoint y: 128, distance: 120.5
click at [319, 57] on button "Delete" at bounding box center [316, 51] width 23 height 13
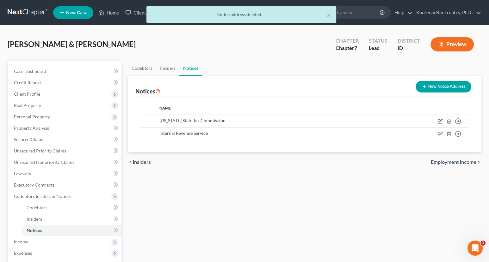
click at [451, 161] on span "Employment Income" at bounding box center [453, 162] width 46 height 5
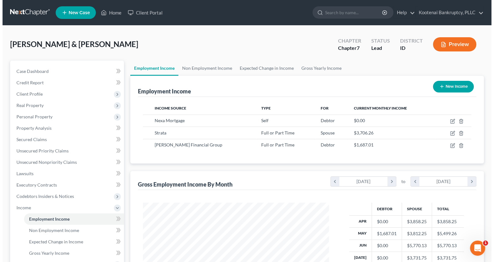
scroll to position [105, 0]
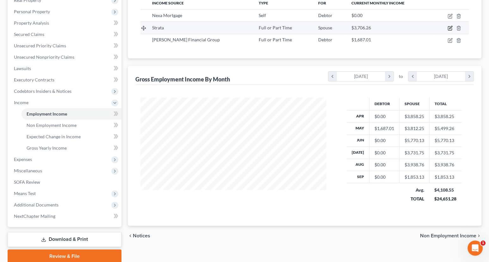
click at [450, 30] on icon "button" at bounding box center [449, 29] width 4 height 4
select select "0"
select select "13"
select select "1"
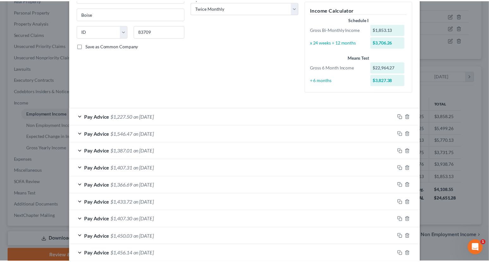
scroll to position [192, 0]
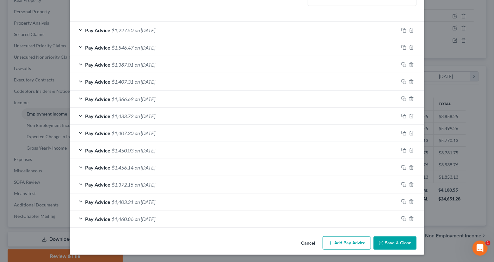
click at [399, 246] on button "Save & Close" at bounding box center [394, 243] width 43 height 13
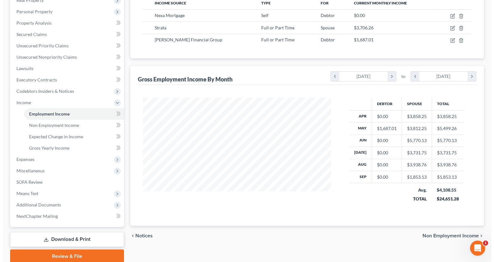
scroll to position [315889, 315804]
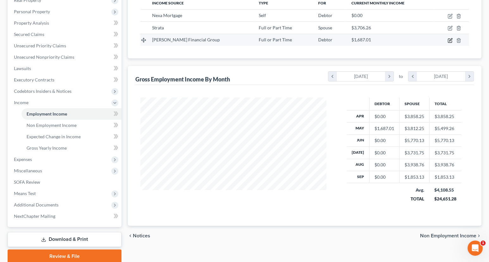
click at [448, 41] on icon "button" at bounding box center [449, 40] width 5 height 5
select select "0"
select select "3"
select select "0"
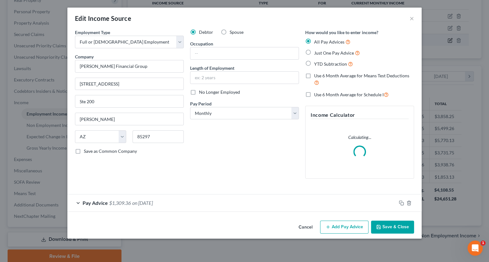
scroll to position [113, 201]
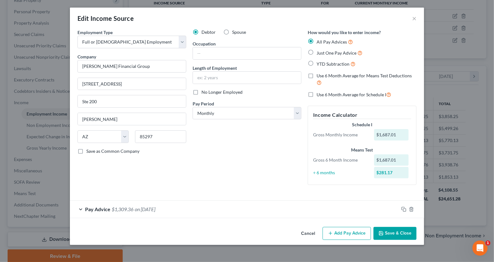
click at [383, 232] on icon "button" at bounding box center [380, 233] width 5 height 5
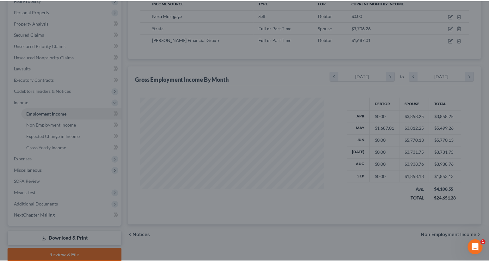
scroll to position [315889, 315804]
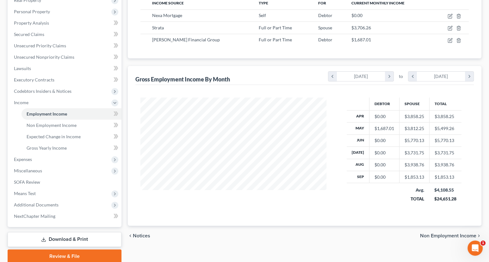
drag, startPoint x: 456, startPoint y: 233, endPoint x: 407, endPoint y: 228, distance: 49.5
click at [456, 234] on span "Non Employment Income" at bounding box center [448, 236] width 56 height 5
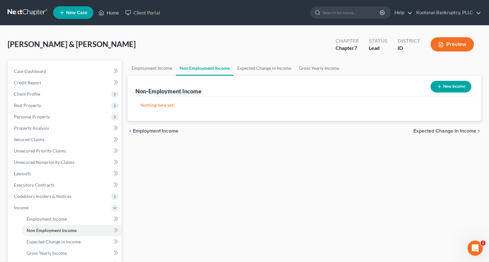
click at [425, 129] on span "Expected Change in Income" at bounding box center [444, 131] width 63 height 5
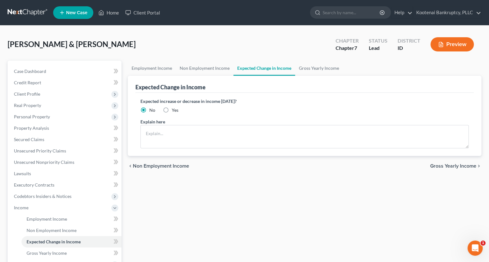
click at [440, 166] on span "Gross Yearly Income" at bounding box center [453, 166] width 46 height 5
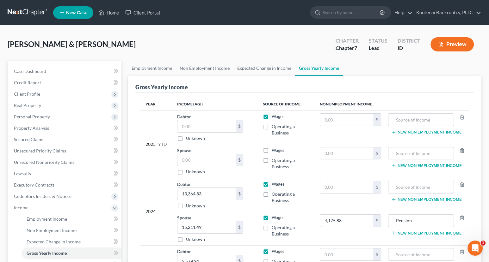
scroll to position [130, 0]
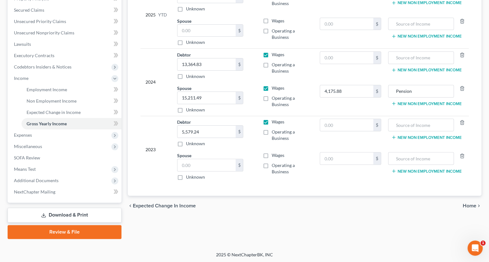
click at [465, 205] on span "Home" at bounding box center [469, 206] width 14 height 5
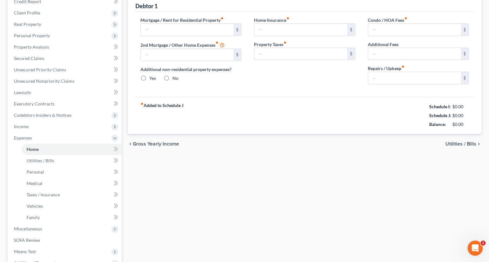
type input "1,600.00"
type input "0.00"
radio input "true"
type input "0.00"
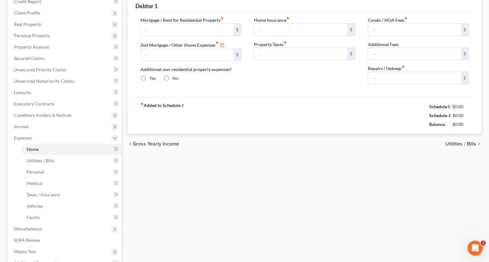
type input "0.00"
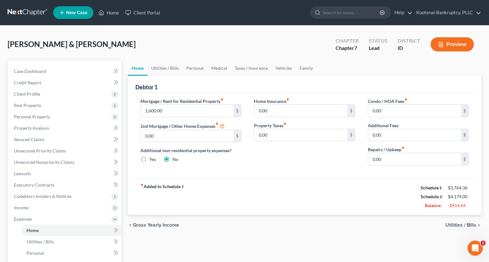
click at [463, 226] on span "Utilities / Bills" at bounding box center [460, 225] width 31 height 5
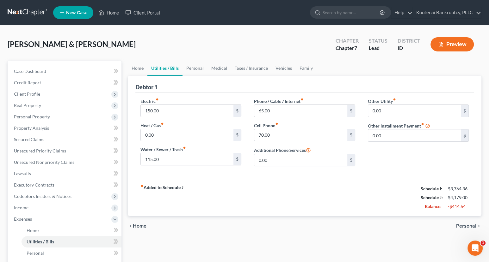
click at [462, 225] on span "Personal" at bounding box center [466, 226] width 20 height 5
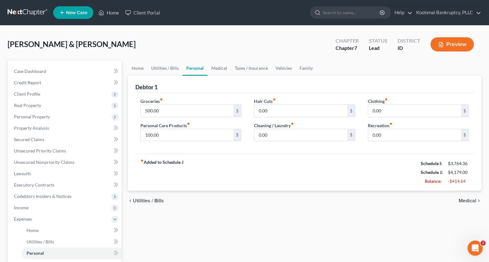
click at [464, 201] on span "Medical" at bounding box center [467, 200] width 18 height 5
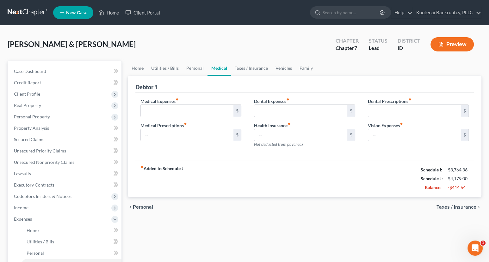
click at [464, 207] on span "Taxes / Insurance" at bounding box center [456, 207] width 40 height 5
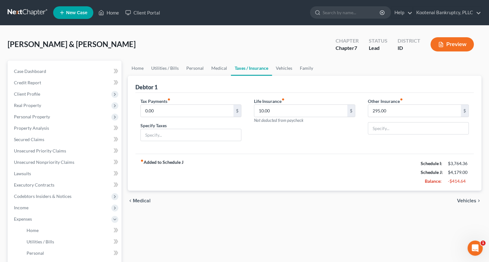
click at [464, 199] on span "Vehicles" at bounding box center [466, 200] width 19 height 5
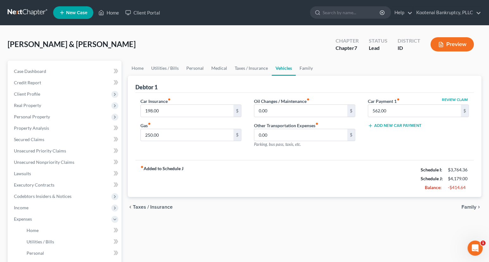
click at [465, 207] on span "Family" at bounding box center [468, 207] width 15 height 5
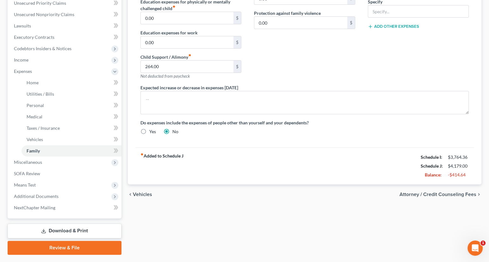
scroll to position [164, 0]
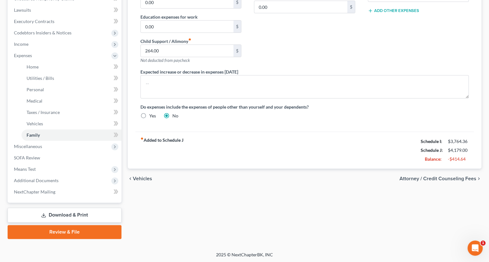
click at [448, 179] on span "Attorney / Credit Counseling Fees" at bounding box center [437, 178] width 77 height 5
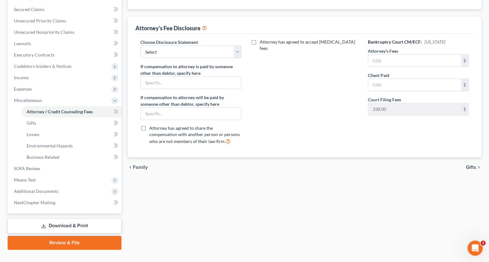
scroll to position [141, 0]
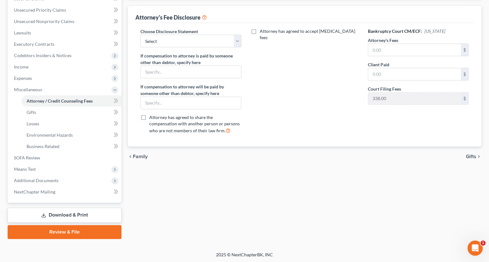
click at [470, 156] on span "Gifts" at bounding box center [470, 156] width 10 height 5
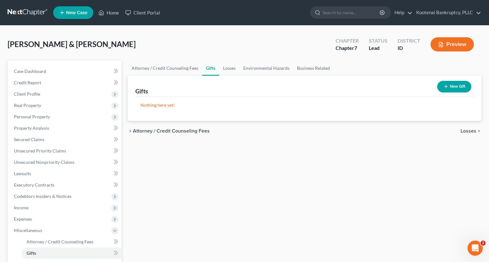
click at [469, 129] on span "Losses" at bounding box center [468, 131] width 16 height 5
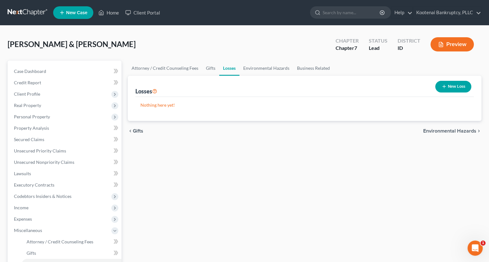
click at [457, 131] on span "Environmental Hazards" at bounding box center [449, 131] width 53 height 5
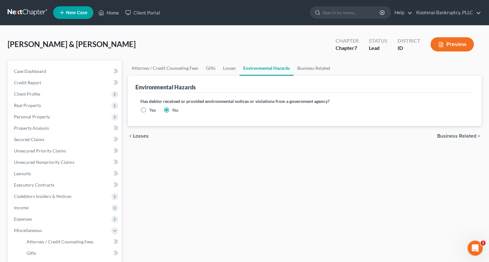
click at [457, 138] on span "Business Related" at bounding box center [456, 136] width 39 height 5
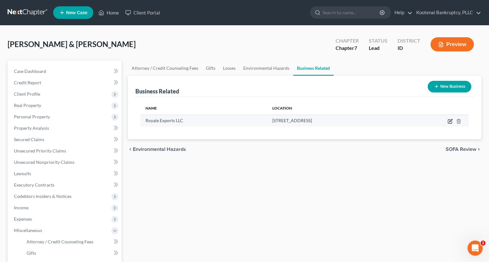
click at [451, 121] on icon "button" at bounding box center [449, 121] width 5 height 5
select select "member"
select select "13"
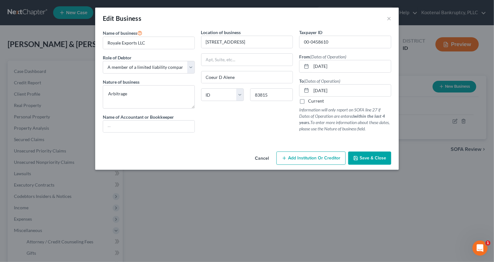
click at [368, 158] on span "Save & Close" at bounding box center [372, 157] width 27 height 5
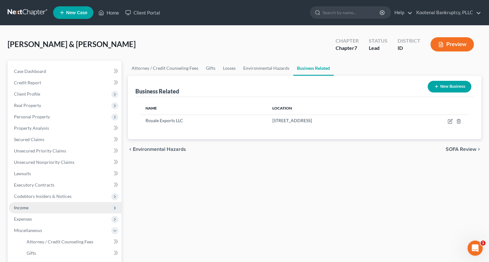
click at [18, 210] on span "Income" at bounding box center [65, 207] width 112 height 11
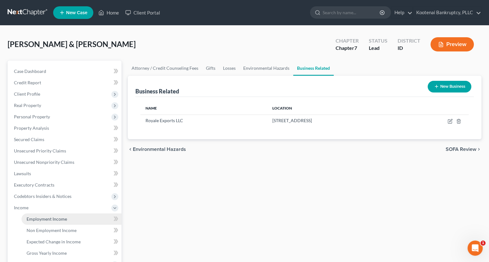
click at [29, 217] on span "Employment Income" at bounding box center [47, 218] width 40 height 5
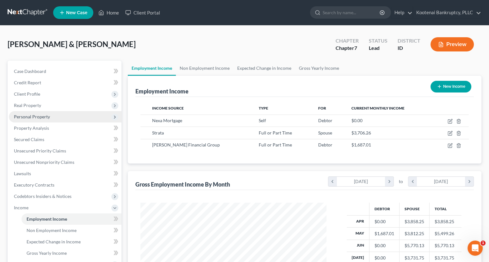
click at [27, 115] on span "Personal Property" at bounding box center [32, 116] width 36 height 5
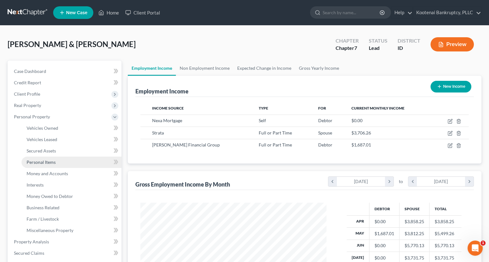
click at [42, 161] on span "Personal Items" at bounding box center [41, 162] width 29 height 5
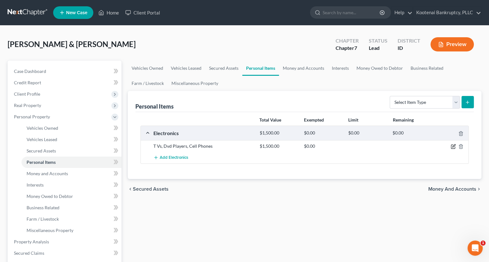
click at [452, 146] on icon "button" at bounding box center [453, 146] width 3 height 3
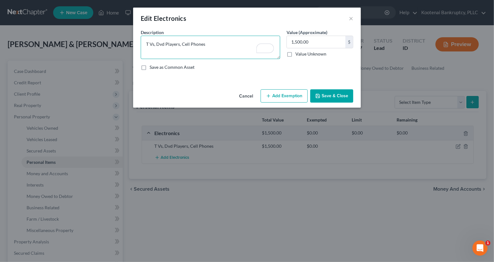
drag, startPoint x: 207, startPoint y: 44, endPoint x: 139, endPoint y: 43, distance: 67.9
click at [139, 43] on div "Description * T Vs, Dvd Players, Cell Phones" at bounding box center [210, 44] width 146 height 30
drag, startPoint x: 314, startPoint y: 96, endPoint x: 33, endPoint y: 222, distance: 308.1
click at [314, 96] on button "Save & Close" at bounding box center [331, 95] width 43 height 13
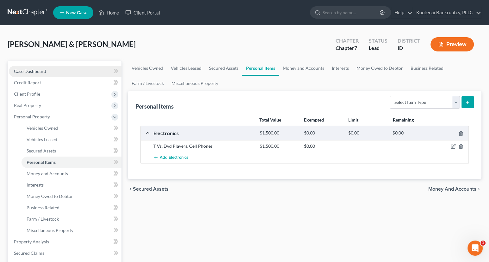
click at [37, 71] on span "Case Dashboard" at bounding box center [30, 71] width 32 height 5
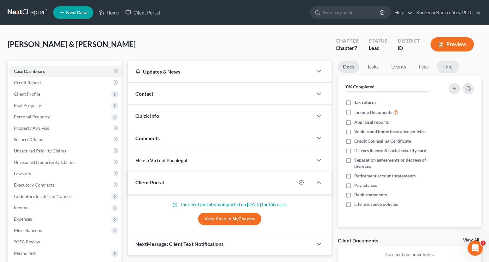
click at [446, 68] on link "Timer" at bounding box center [447, 67] width 23 height 12
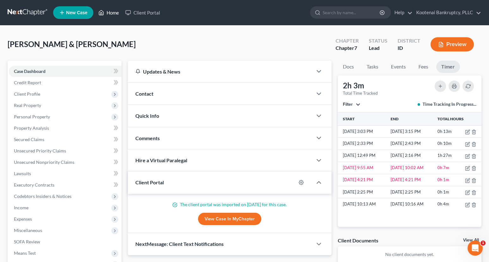
click at [107, 15] on link "Home" at bounding box center [108, 12] width 27 height 11
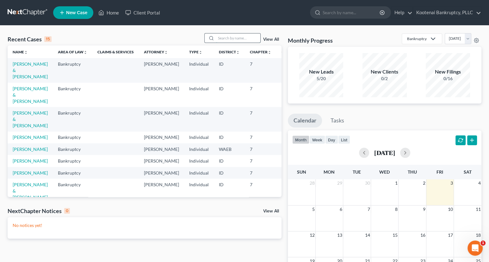
click at [220, 39] on input "search" at bounding box center [238, 37] width 44 height 9
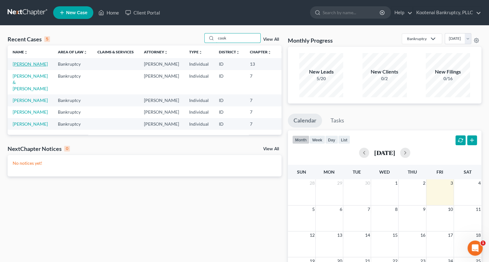
type input "cook"
click at [16, 65] on link "[PERSON_NAME]" at bounding box center [30, 63] width 35 height 5
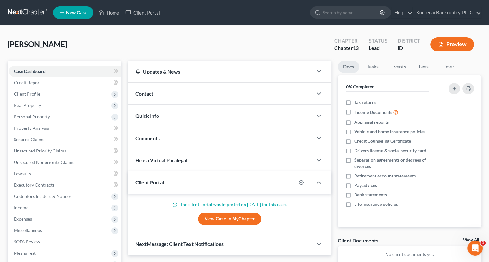
scroll to position [95, 0]
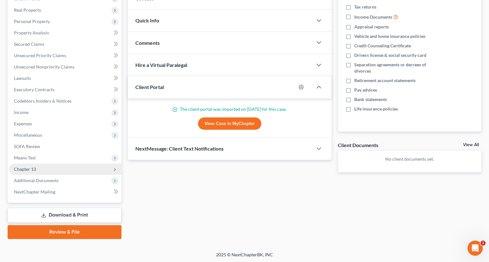
drag, startPoint x: 26, startPoint y: 136, endPoint x: 30, endPoint y: 164, distance: 29.1
click at [26, 136] on span "Miscellaneous" at bounding box center [28, 134] width 28 height 5
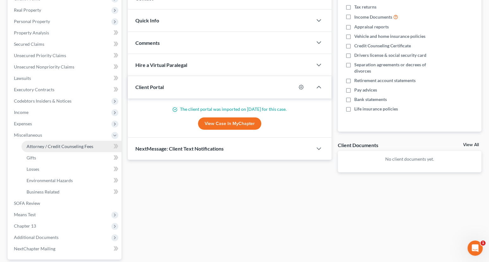
click at [37, 147] on span "Attorney / Credit Counseling Fees" at bounding box center [60, 146] width 67 height 5
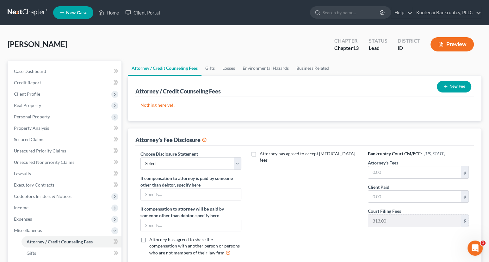
click at [458, 88] on button "New Fee" at bounding box center [453, 87] width 34 height 12
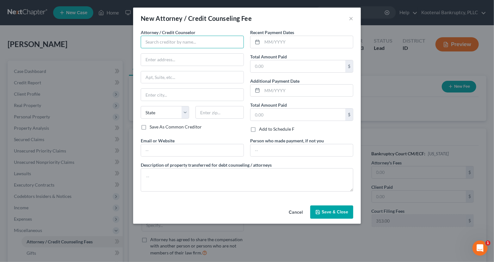
click at [157, 44] on input "text" at bounding box center [192, 42] width 103 height 13
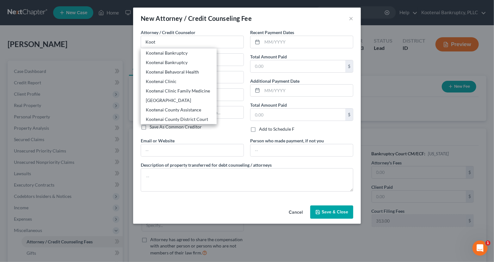
click at [165, 53] on div "Kootenai Bankruptcy" at bounding box center [179, 53] width 66 height 6
type input "Kootenai Bankruptcy"
type input "[STREET_ADDRESS]"
type input "Ste 101"
type input "[PERSON_NAME]"
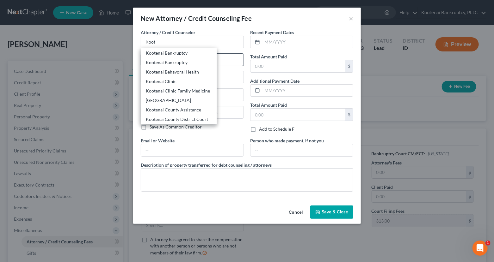
select select "13"
type input "83835"
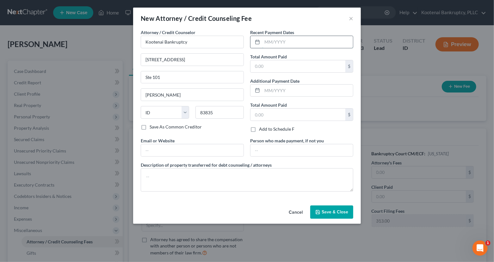
click at [270, 41] on input "text" at bounding box center [307, 42] width 91 height 12
type input "[DATE]"
click at [268, 66] on input "text" at bounding box center [297, 66] width 95 height 12
type input "2,350.00"
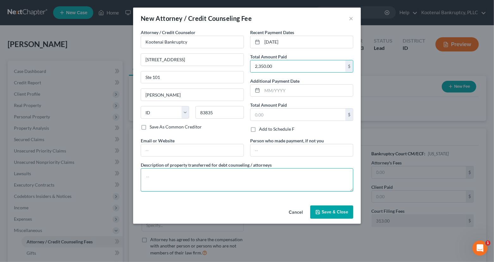
click at [163, 170] on textarea at bounding box center [247, 179] width 212 height 23
type textarea "$2000- Atty Fee, $37- Credit Report, $313- Filing fee"
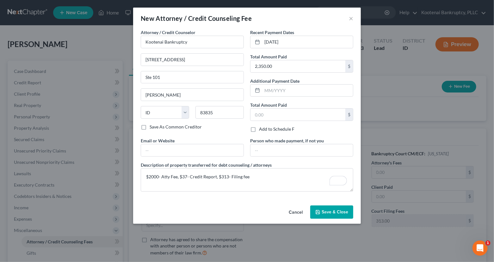
click at [338, 211] on span "Save & Close" at bounding box center [334, 212] width 27 height 5
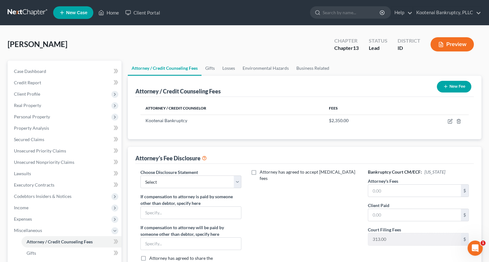
click at [392, 176] on div "Bankruptcy Court CM/ECF: [US_STATE] Attorney's Fees $ Client Paid $ Court Filin…" at bounding box center [418, 224] width 114 height 111
click at [384, 191] on input "text" at bounding box center [414, 191] width 93 height 12
type input "5,500.00"
click at [387, 214] on input "text" at bounding box center [414, 215] width 93 height 12
type input "2,000.00"
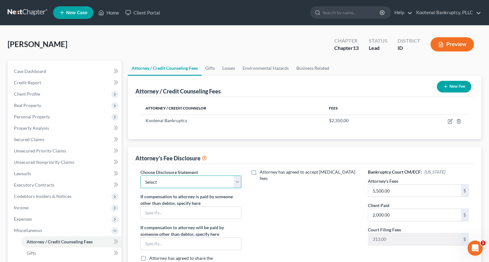
drag, startPoint x: 149, startPoint y: 181, endPoint x: 148, endPoint y: 187, distance: 6.0
click at [149, 181] on select "Select Conversion from Chapter 13 to 7 Ch 13 Hourly Rate Disclosure Ch 13 Flat …" at bounding box center [190, 182] width 101 height 13
select select "2"
click at [140, 176] on select "Select Conversion from Chapter 13 to 7 Ch 13 Hourly Rate Disclosure Ch 13 Flat …" at bounding box center [190, 182] width 101 height 13
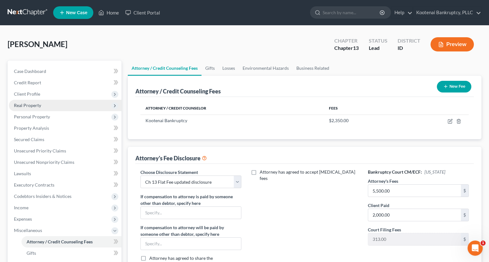
drag, startPoint x: 22, startPoint y: 89, endPoint x: 33, endPoint y: 99, distance: 14.5
click at [23, 90] on span "Client Profile" at bounding box center [65, 93] width 112 height 11
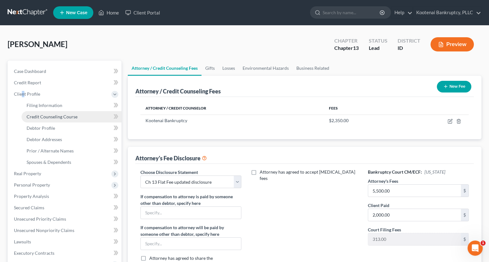
click at [40, 117] on span "Credit Counseling Course" at bounding box center [52, 116] width 51 height 5
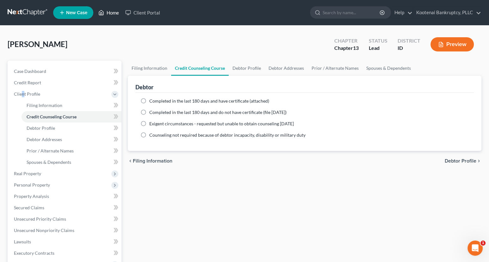
drag, startPoint x: 113, startPoint y: 14, endPoint x: 16, endPoint y: 35, distance: 99.5
click at [113, 13] on link "Home" at bounding box center [108, 12] width 27 height 11
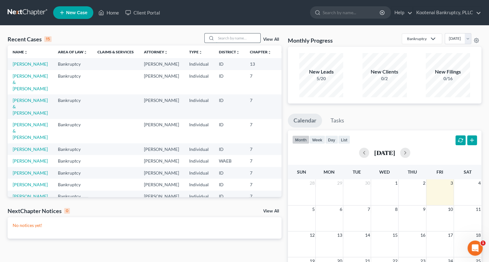
click at [228, 38] on input "search" at bounding box center [238, 37] width 44 height 9
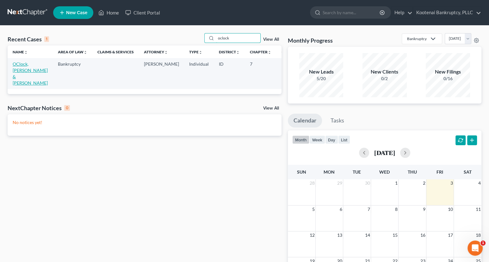
type input "oclock"
click at [24, 64] on link "OClock, [PERSON_NAME] & [PERSON_NAME]" at bounding box center [30, 73] width 35 height 24
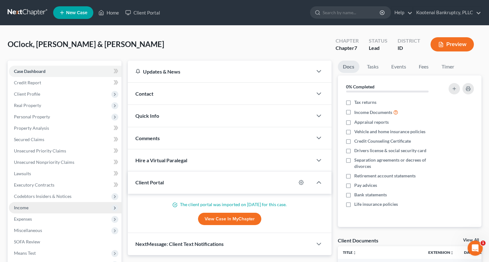
click at [20, 208] on span "Income" at bounding box center [21, 207] width 15 height 5
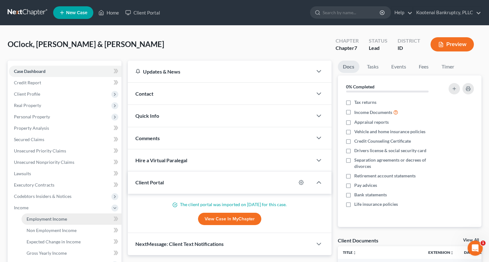
click at [30, 216] on span "Employment Income" at bounding box center [47, 218] width 40 height 5
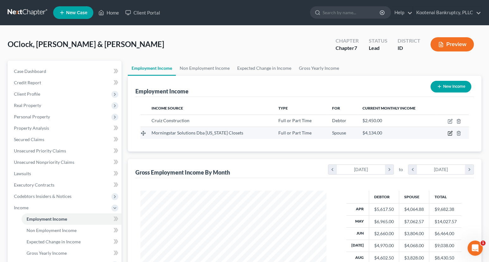
click at [450, 135] on icon "button" at bounding box center [449, 134] width 4 height 4
select select "0"
select select "13"
select select "2"
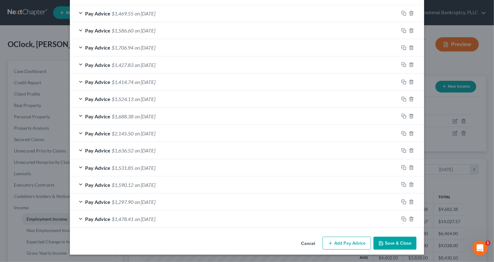
scroll to position [102, 0]
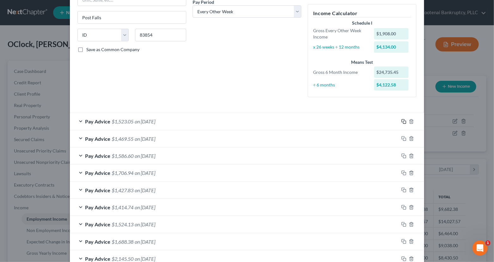
click at [401, 122] on icon "button" at bounding box center [403, 121] width 5 height 5
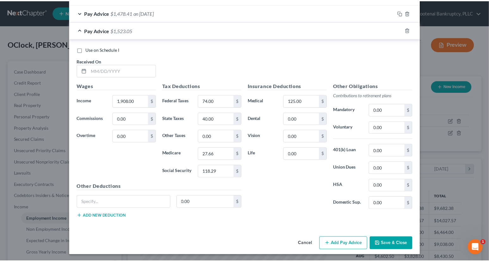
scroll to position [434, 0]
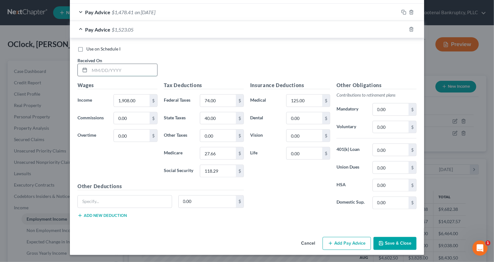
click at [90, 71] on input "text" at bounding box center [123, 70] width 68 height 12
type input "[DATE]"
click at [135, 104] on input "1,908.00" at bounding box center [132, 101] width 36 height 12
type input "1,662.00"
click at [221, 104] on input "74.00" at bounding box center [218, 101] width 36 height 12
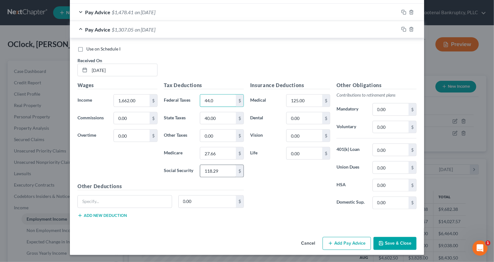
type input "44.0"
click at [212, 168] on input "118.29" at bounding box center [218, 171] width 36 height 12
type input "103.05"
click at [213, 155] on input "27.66" at bounding box center [218, 154] width 36 height 12
type input "24.10"
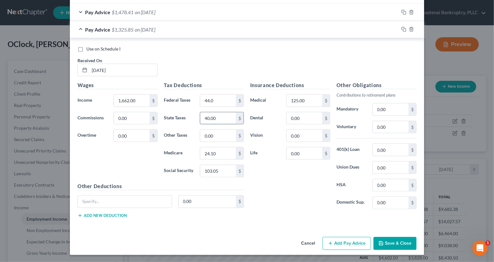
click at [210, 122] on input "40.00" at bounding box center [218, 118] width 36 height 12
type input "27.00"
click at [405, 243] on button "Save & Close" at bounding box center [394, 243] width 43 height 13
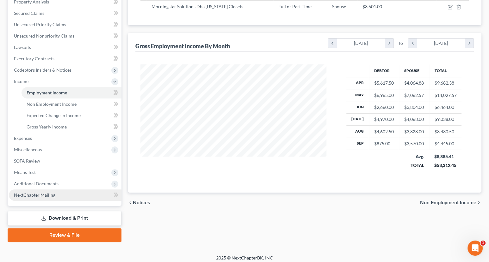
scroll to position [130, 0]
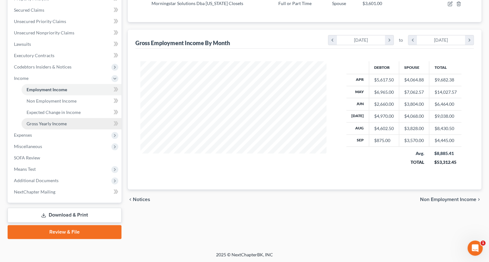
click at [55, 121] on span "Gross Yearly Income" at bounding box center [47, 123] width 40 height 5
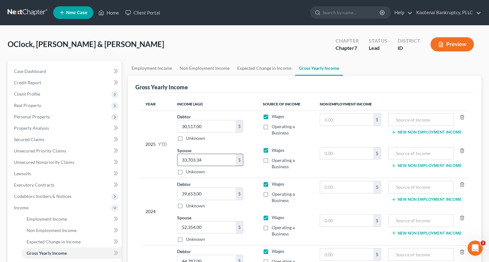
click at [212, 158] on input "33,703.34" at bounding box center [206, 160] width 58 height 12
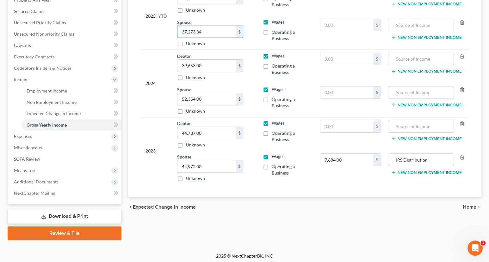
scroll to position [130, 0]
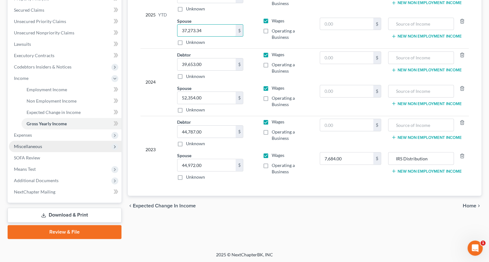
type input "37,273.34"
click at [26, 143] on span "Miscellaneous" at bounding box center [65, 146] width 112 height 11
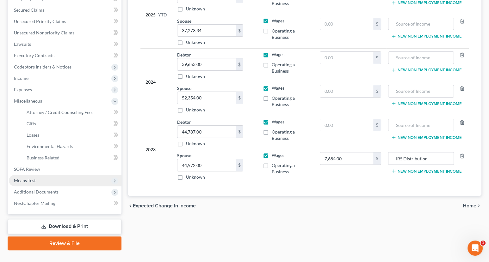
click at [27, 179] on span "Means Test" at bounding box center [25, 180] width 22 height 5
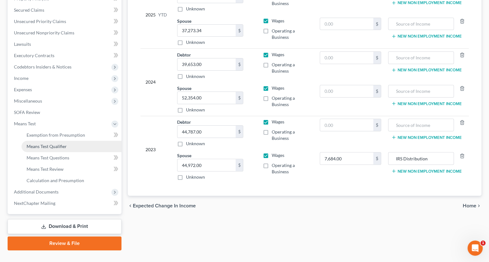
click at [39, 145] on span "Means Test Qualifier" at bounding box center [47, 146] width 40 height 5
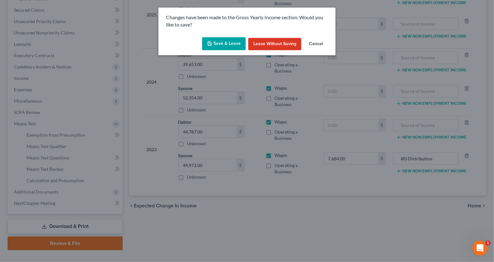
click at [226, 46] on button "Save & Leave" at bounding box center [224, 43] width 44 height 13
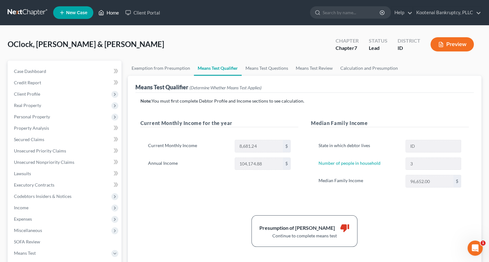
click at [114, 12] on link "Home" at bounding box center [108, 12] width 27 height 11
